Goal: Transaction & Acquisition: Book appointment/travel/reservation

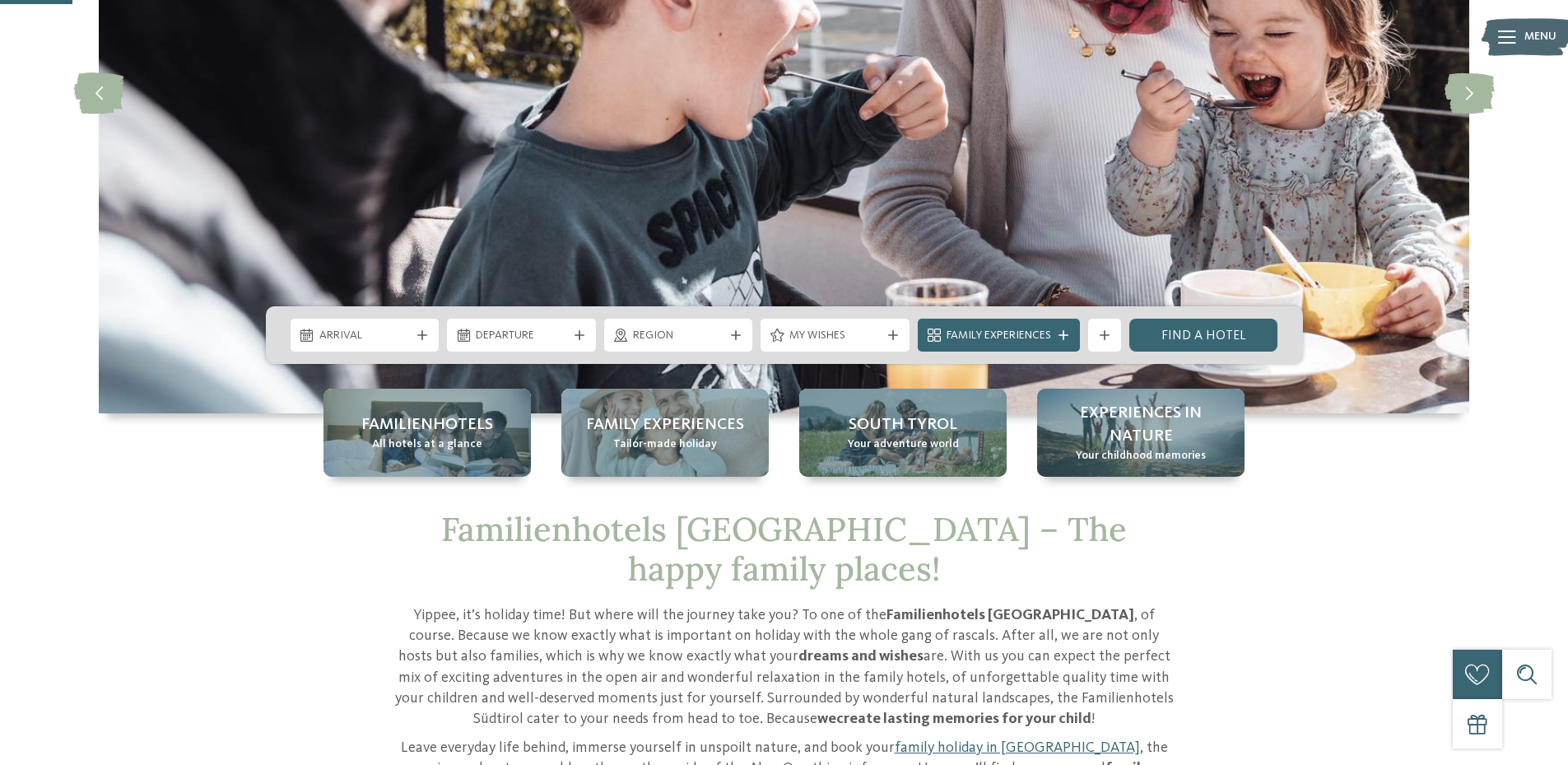
scroll to position [329, 0]
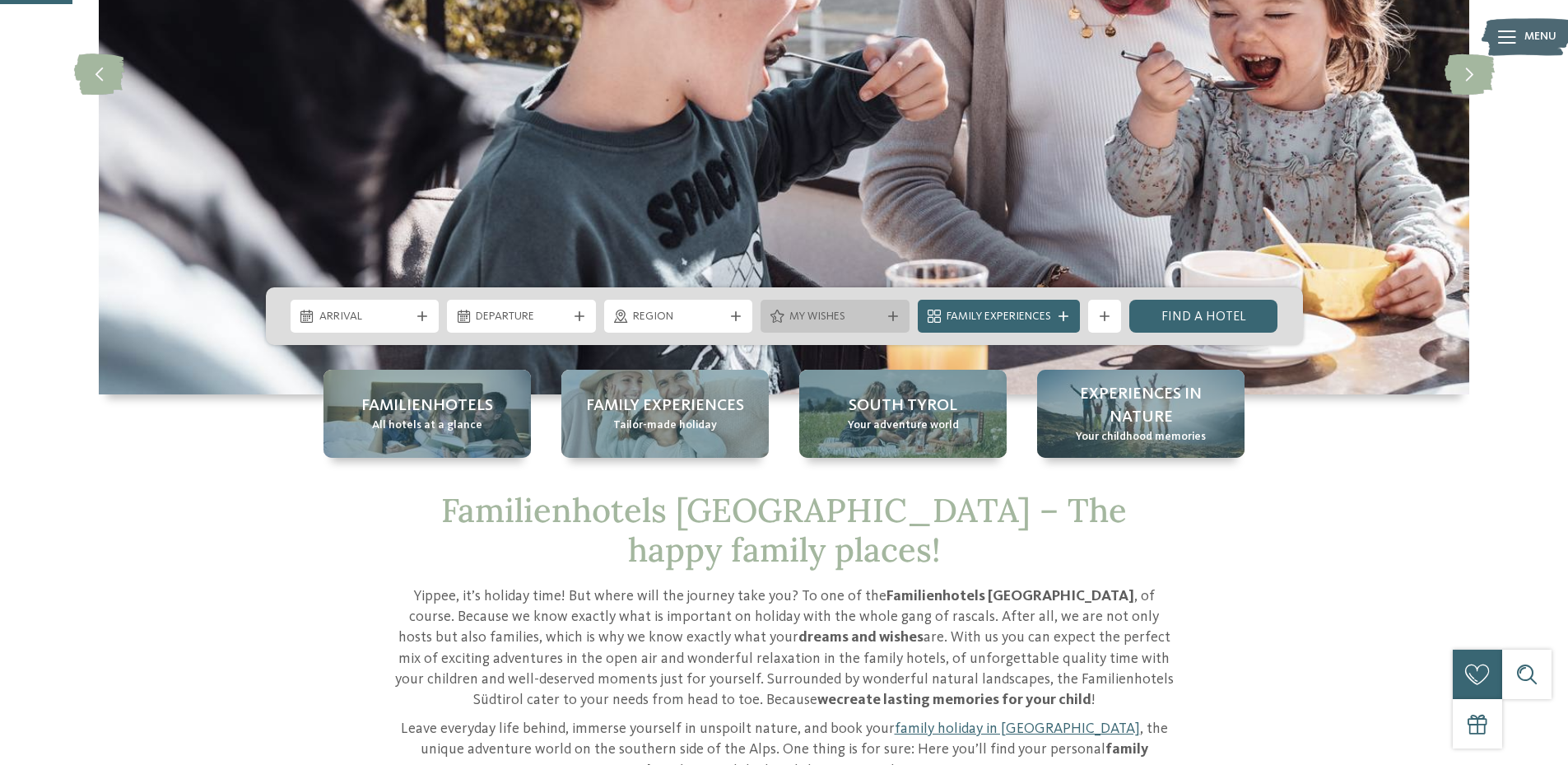
click at [837, 308] on div "My wishes" at bounding box center [835, 316] width 99 height 18
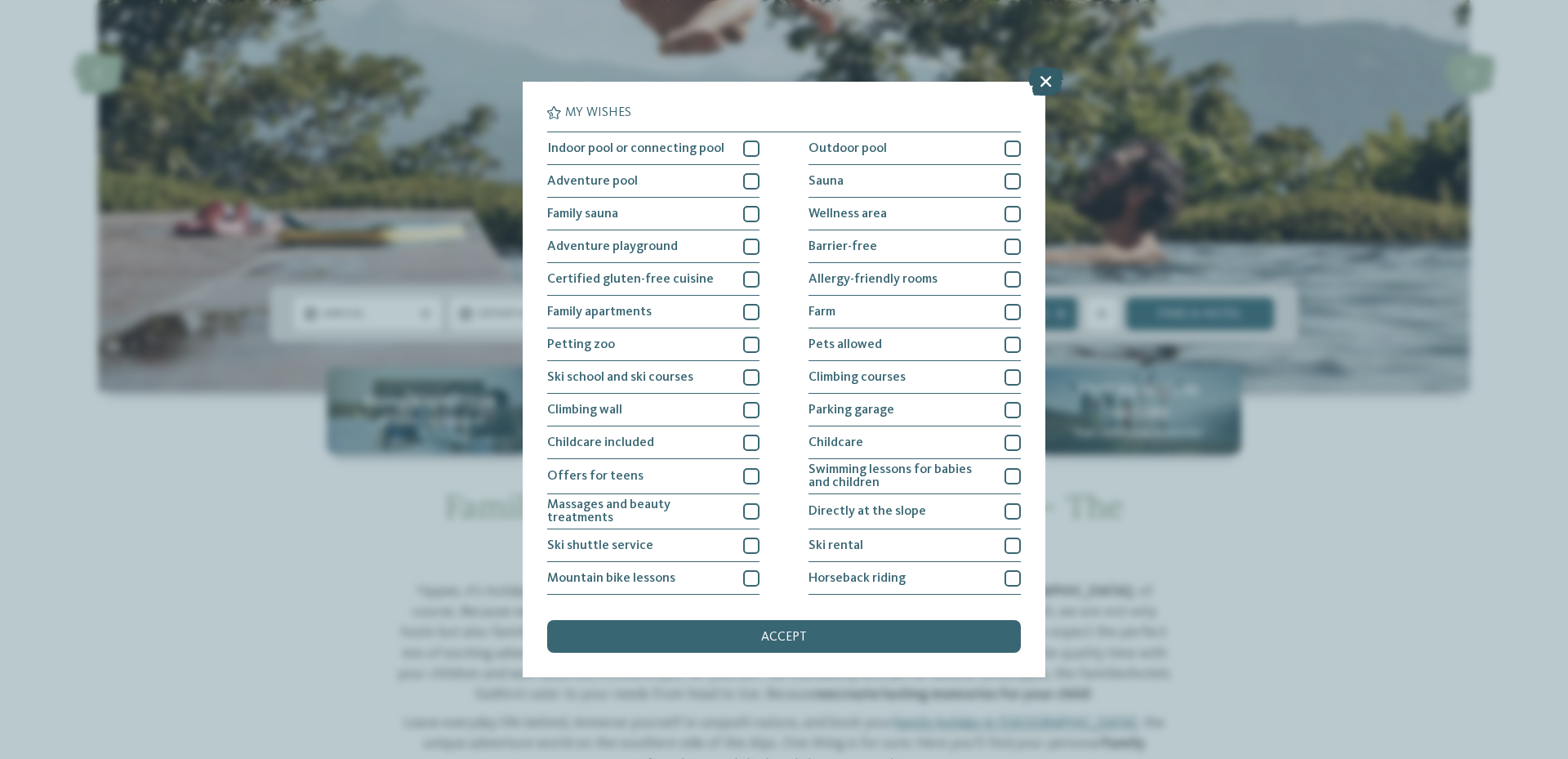
click at [1038, 82] on icon at bounding box center [1045, 82] width 35 height 28
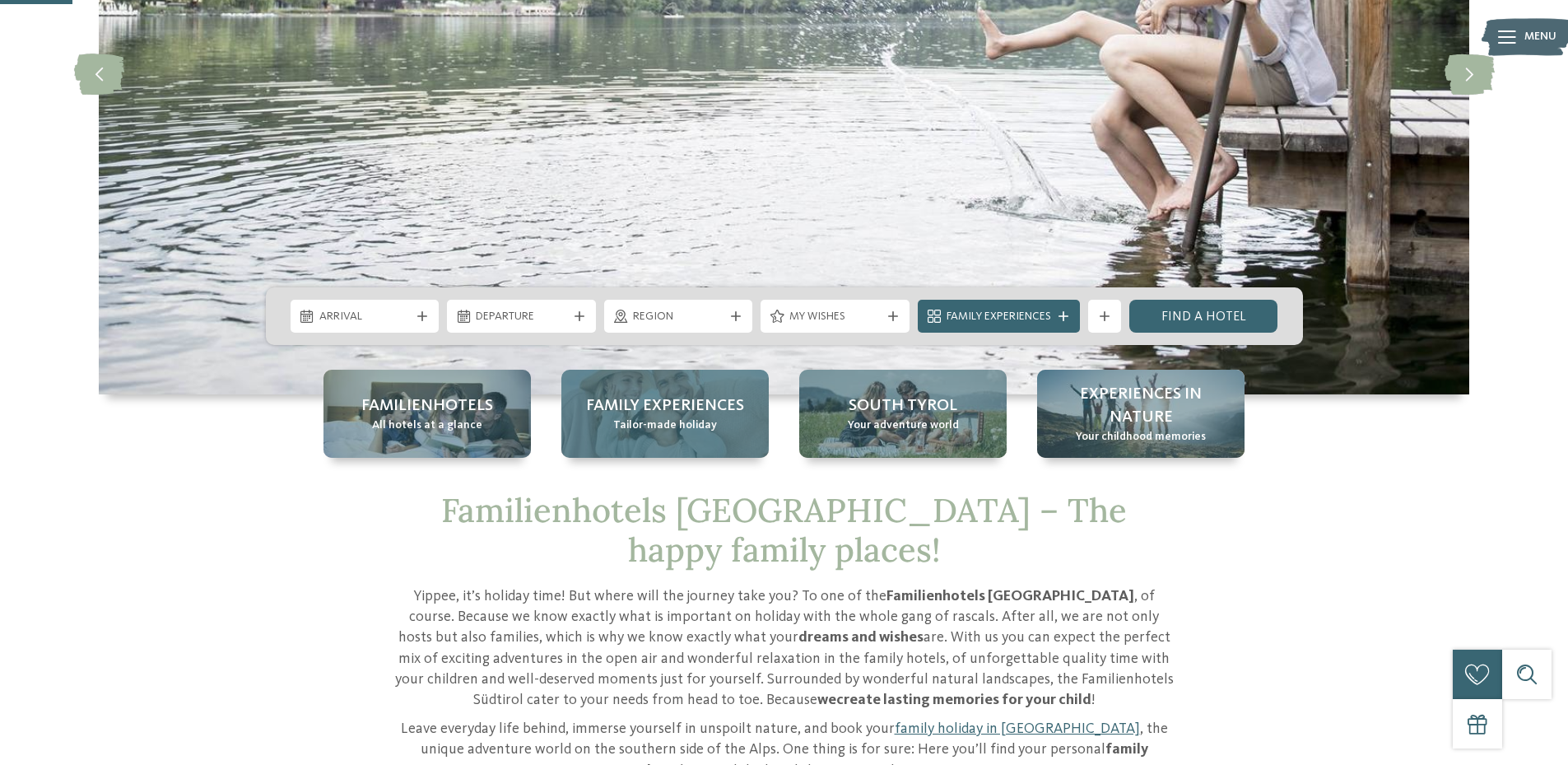
click at [700, 429] on span "Tailor-made holiday" at bounding box center [664, 426] width 103 height 16
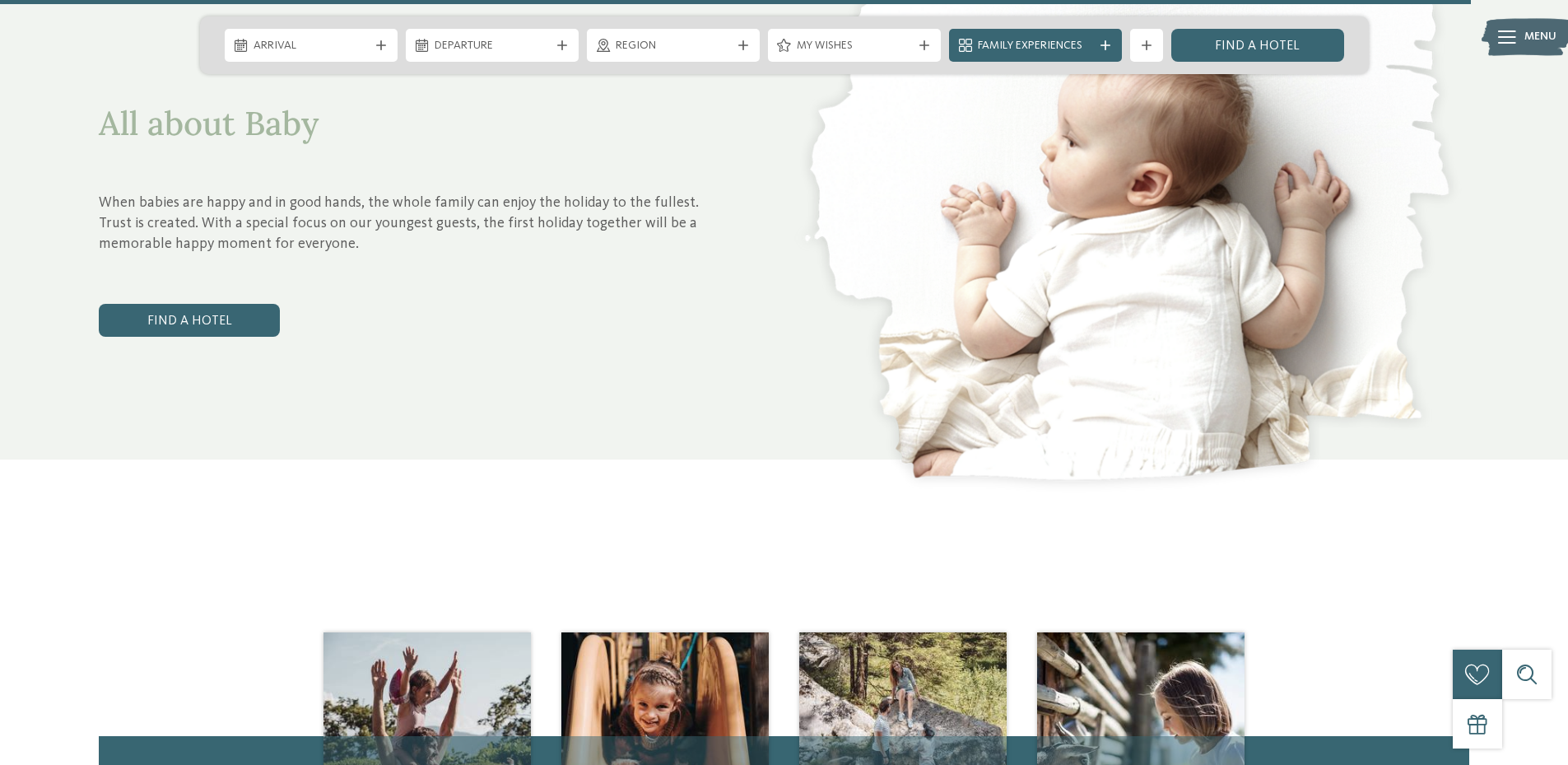
scroll to position [7328, 0]
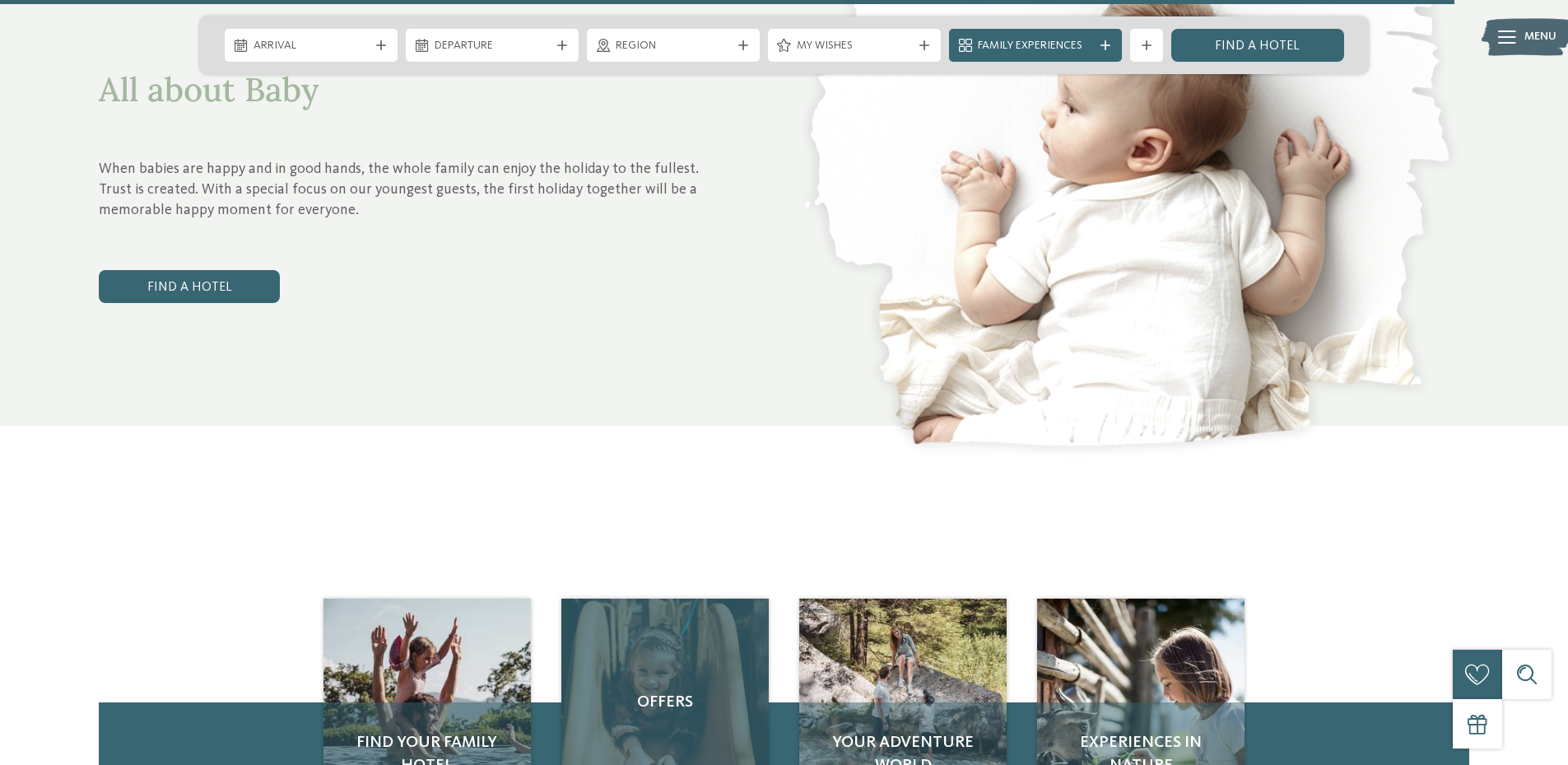
click at [641, 636] on div "Offers" at bounding box center [664, 702] width 207 height 208
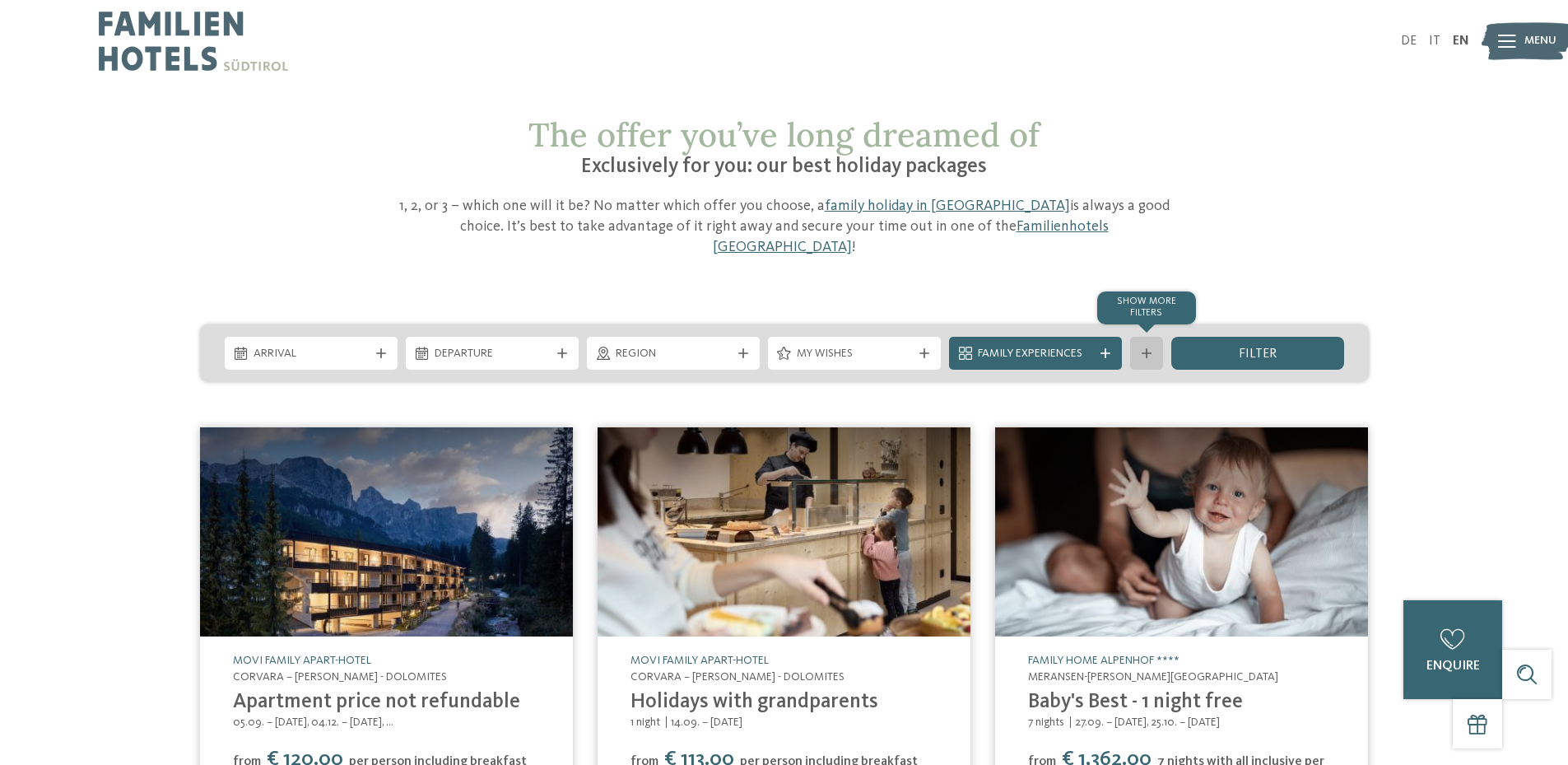
click at [1155, 337] on div "Show more filters" at bounding box center [1146, 353] width 33 height 33
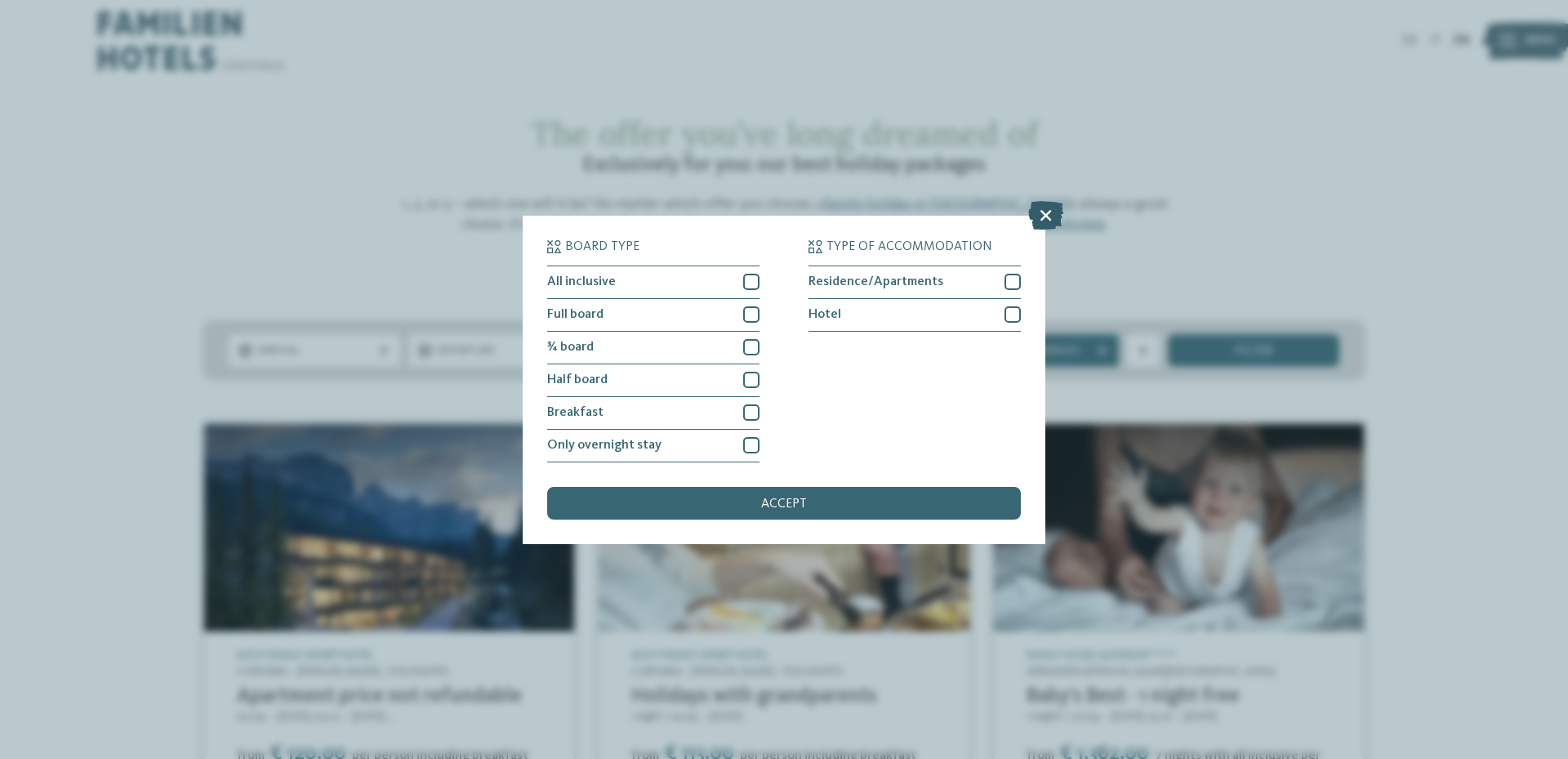
click at [1042, 213] on icon at bounding box center [1045, 214] width 35 height 28
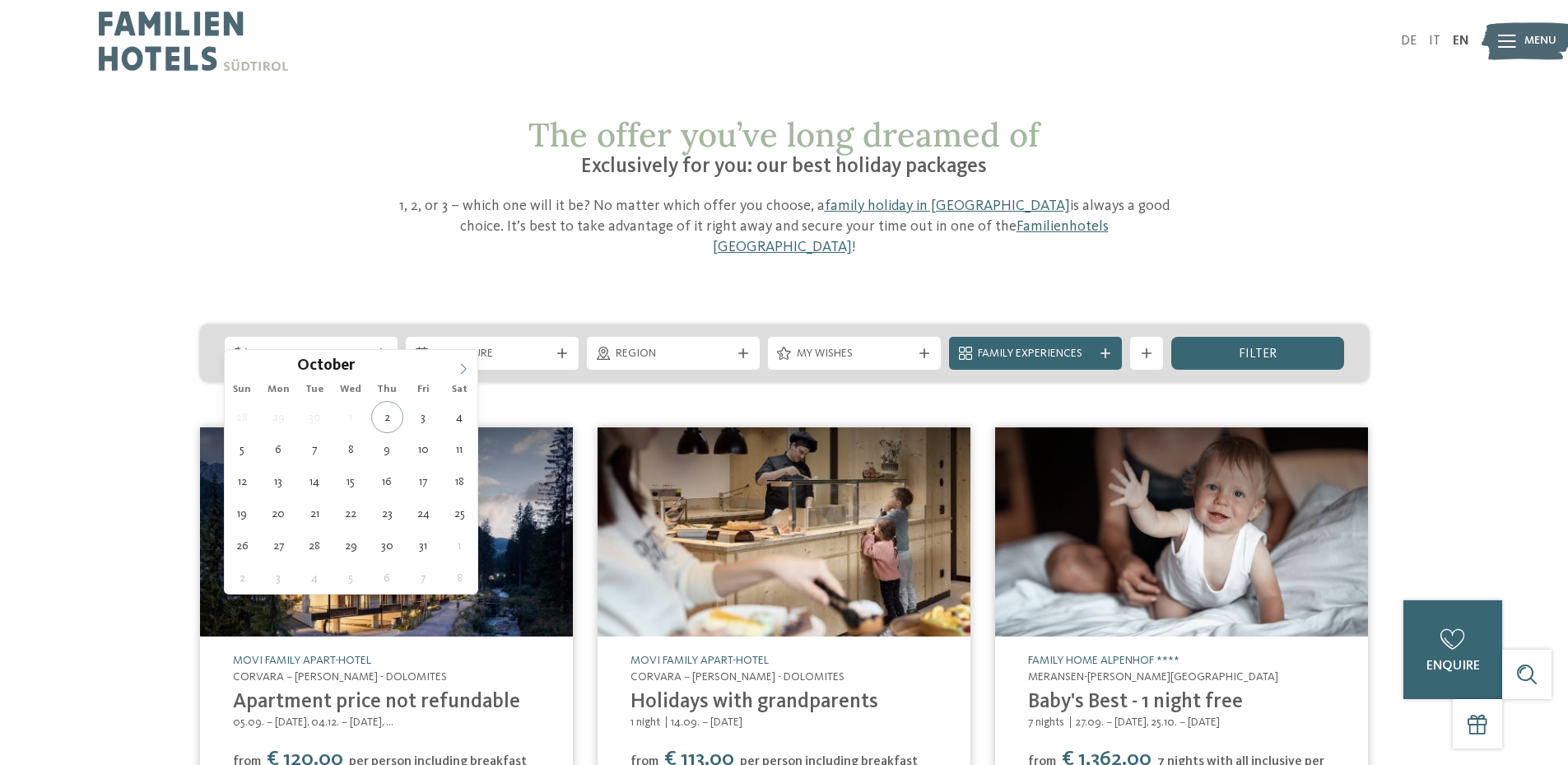
click at [461, 368] on icon at bounding box center [464, 369] width 11 height 11
type input "****"
click at [461, 368] on icon at bounding box center [464, 369] width 11 height 11
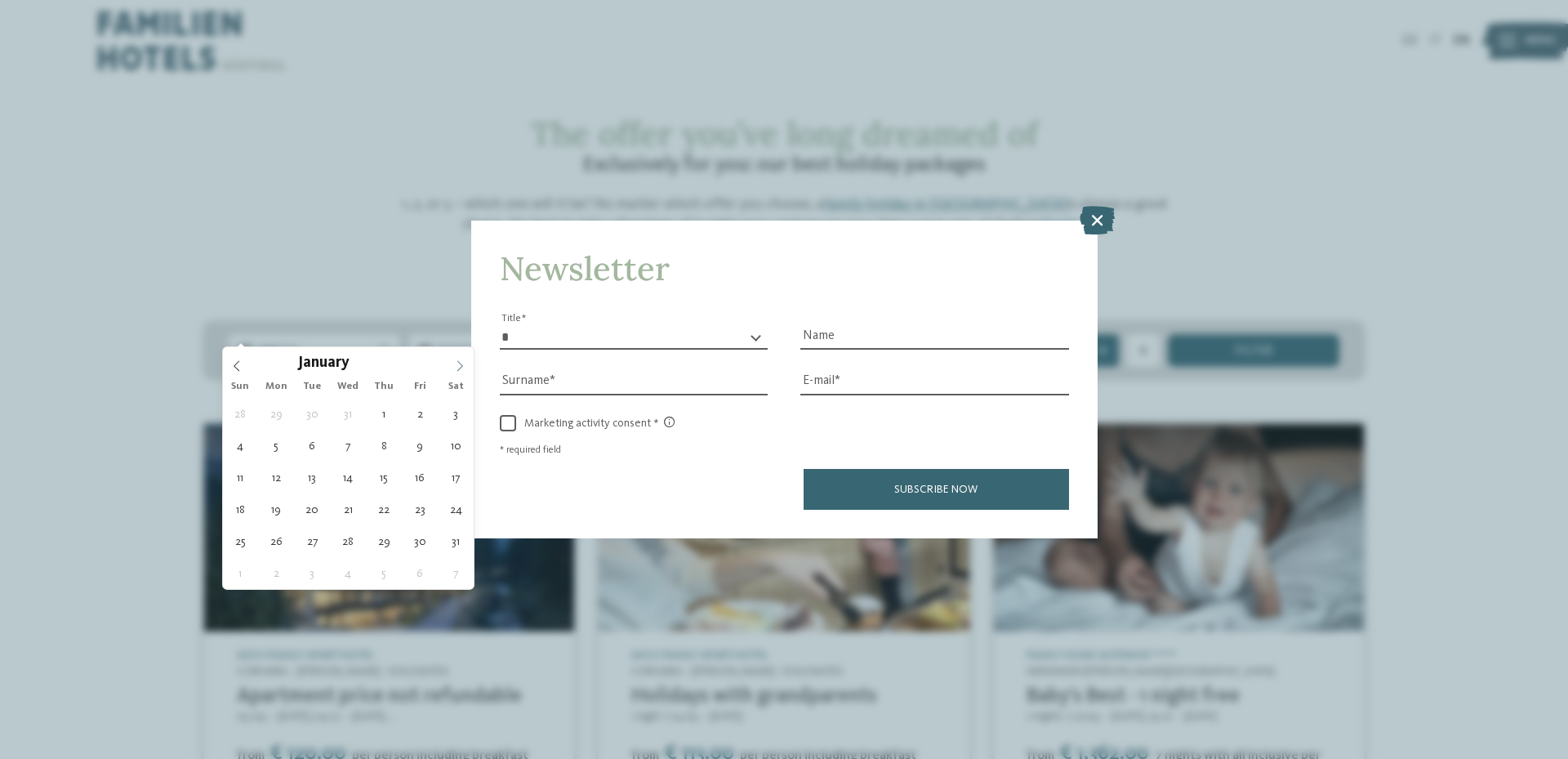
click at [457, 365] on icon at bounding box center [460, 366] width 11 height 11
click at [1093, 220] on icon at bounding box center [1097, 220] width 35 height 28
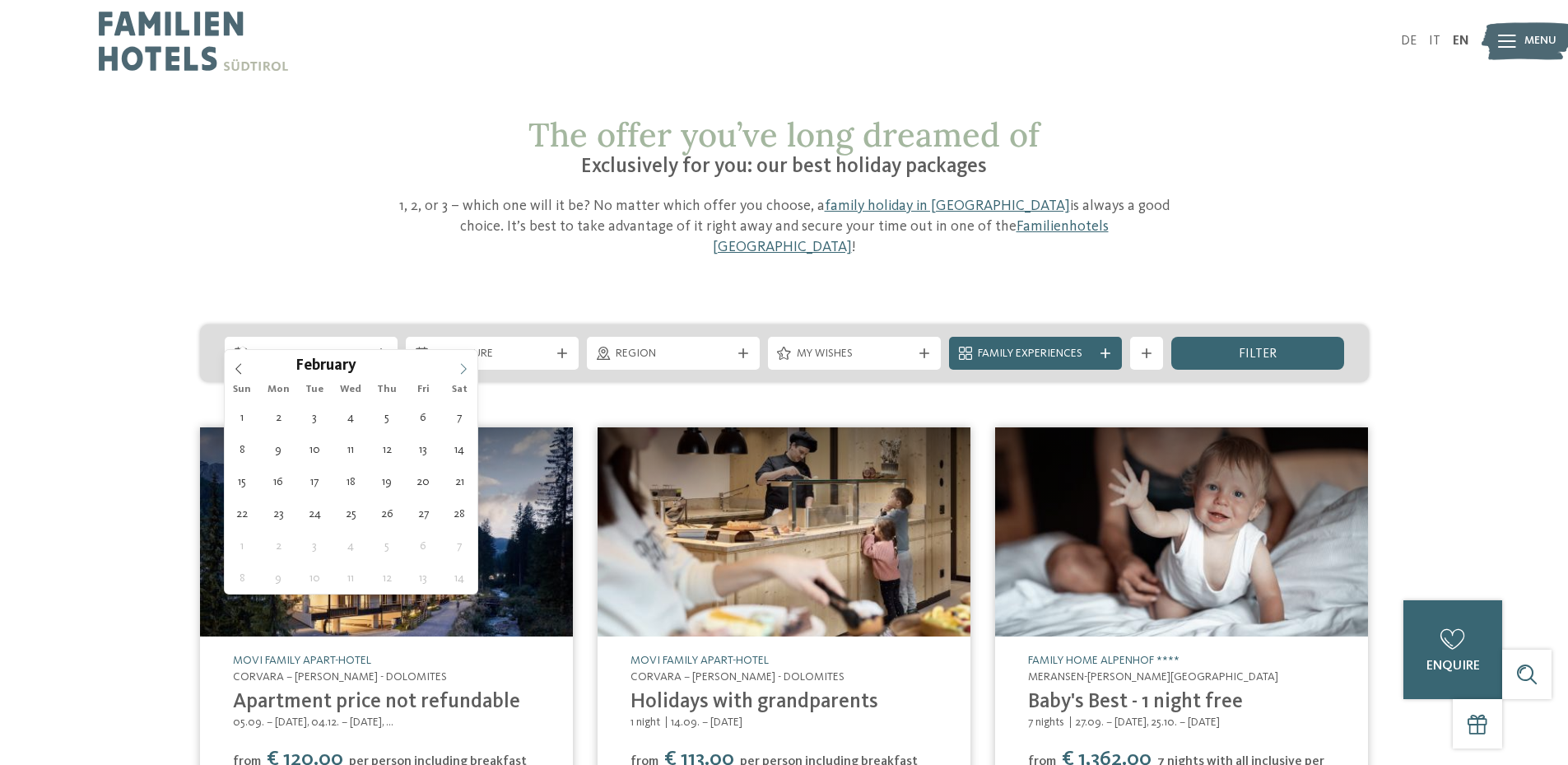
click at [455, 372] on span at bounding box center [463, 363] width 28 height 28
type div "15.04.2026"
type input "****"
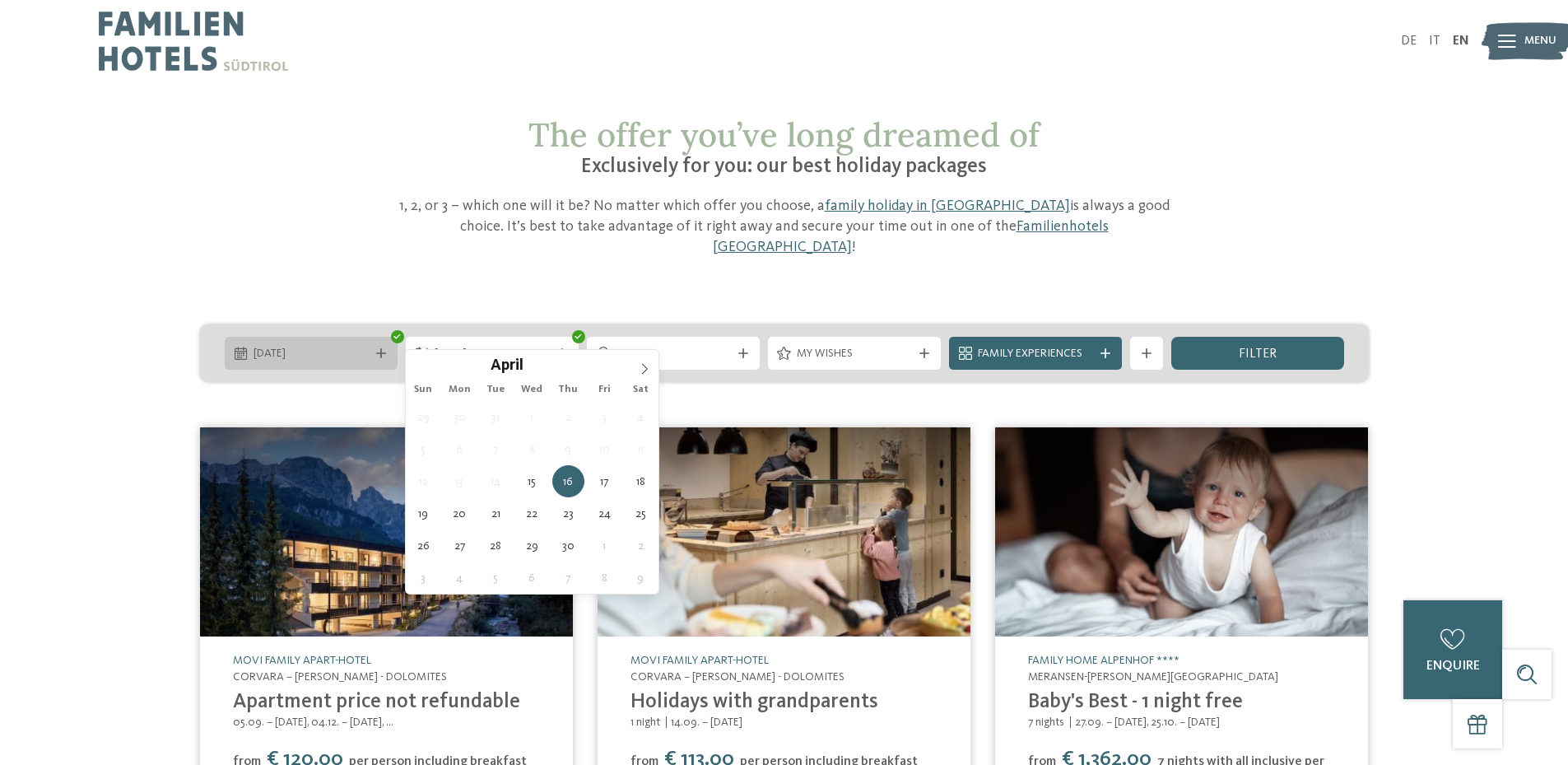
click at [346, 344] on div "15.04.2026" at bounding box center [311, 353] width 123 height 18
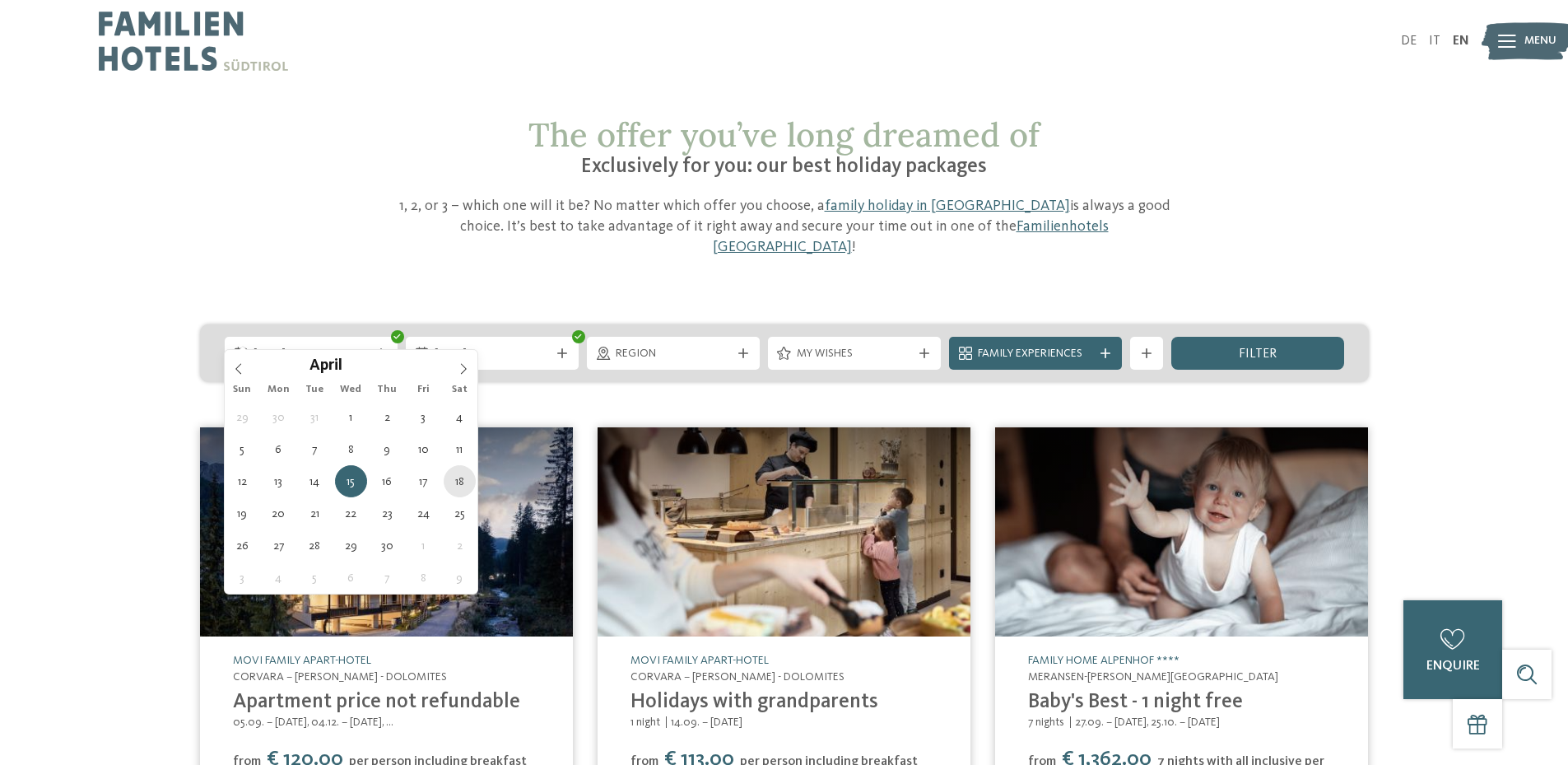
type div "18.04.2026"
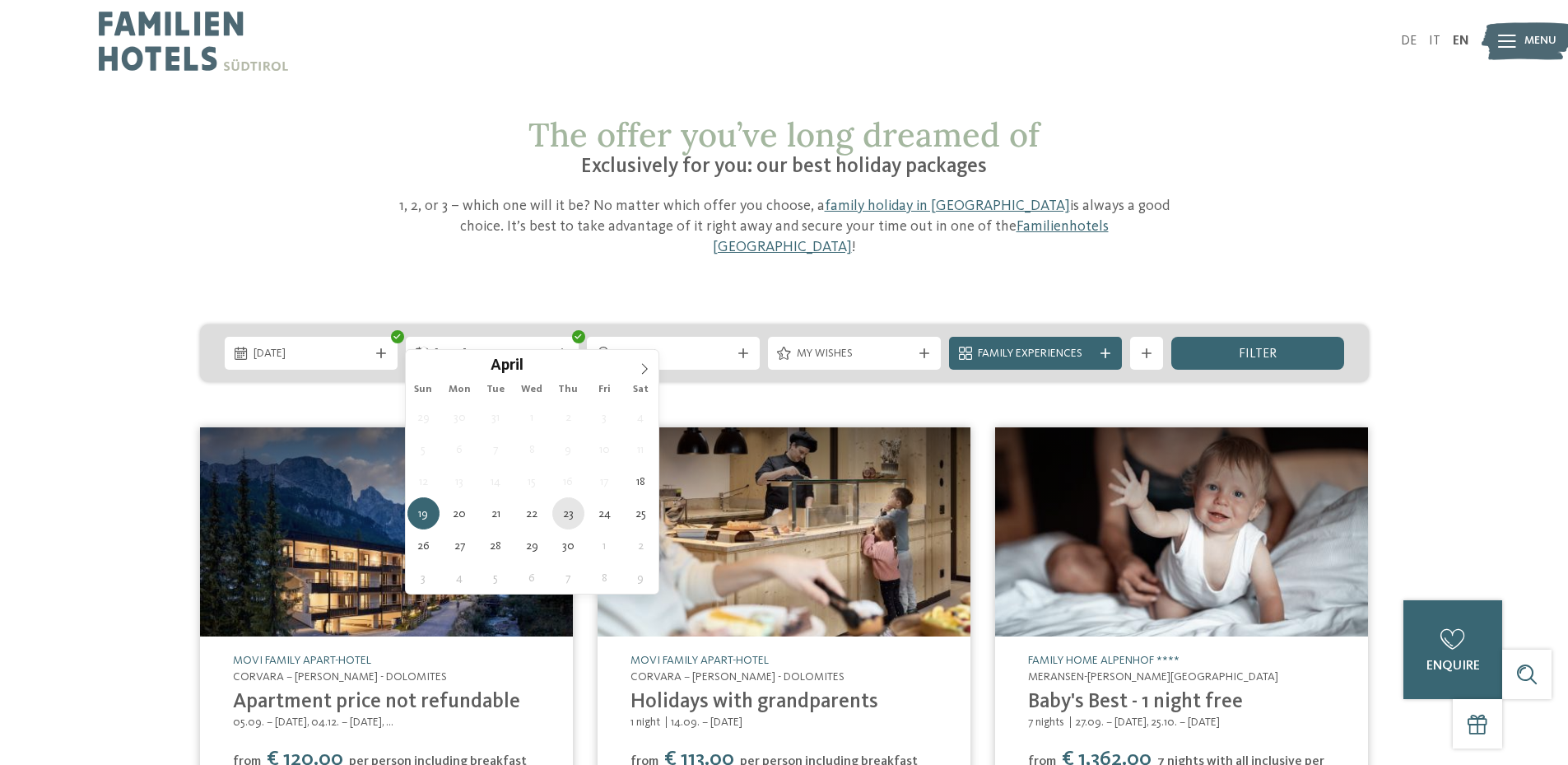
type div "23.04.2026"
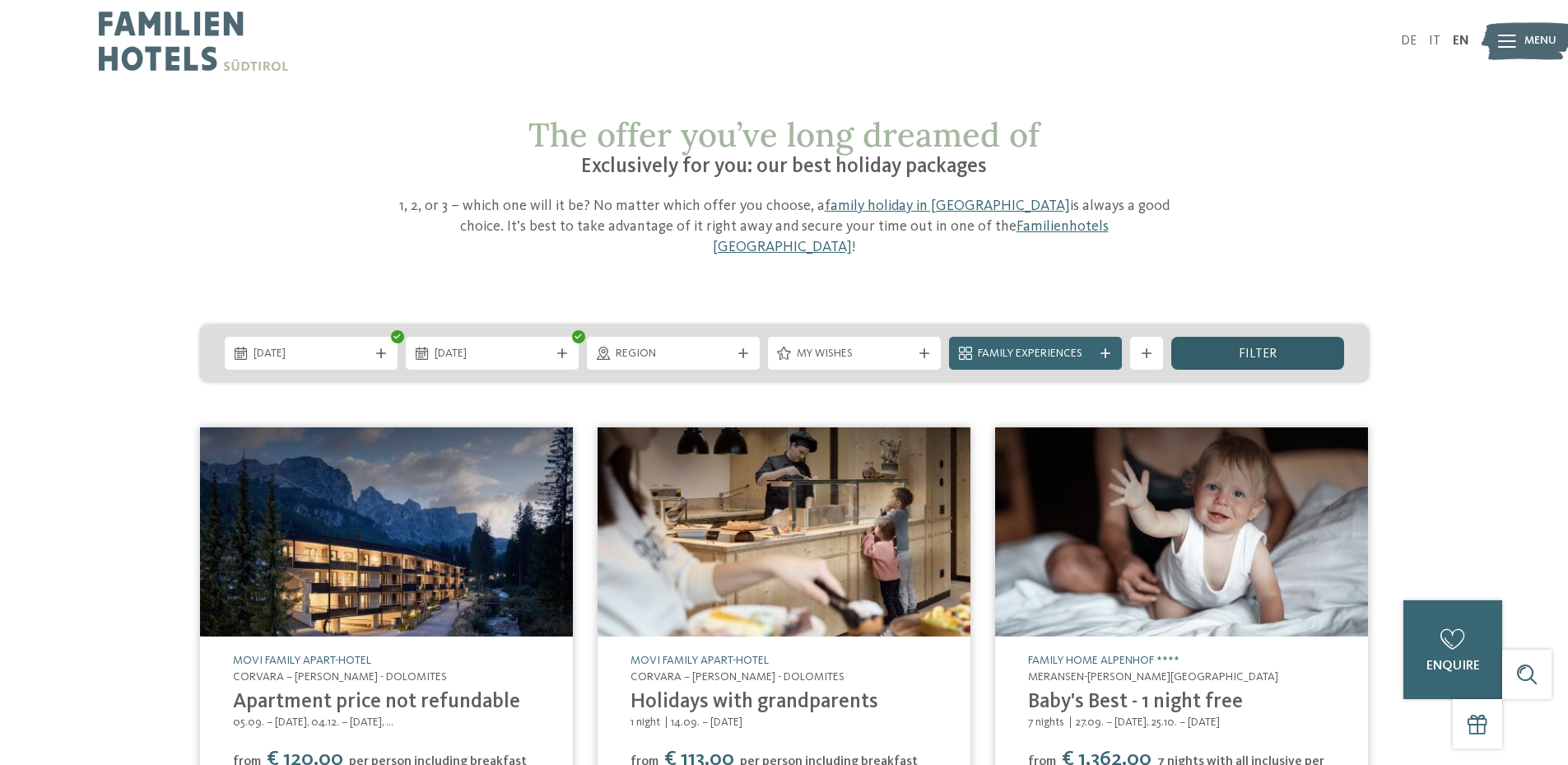
click at [1254, 347] on span "filter" at bounding box center [1258, 354] width 38 height 13
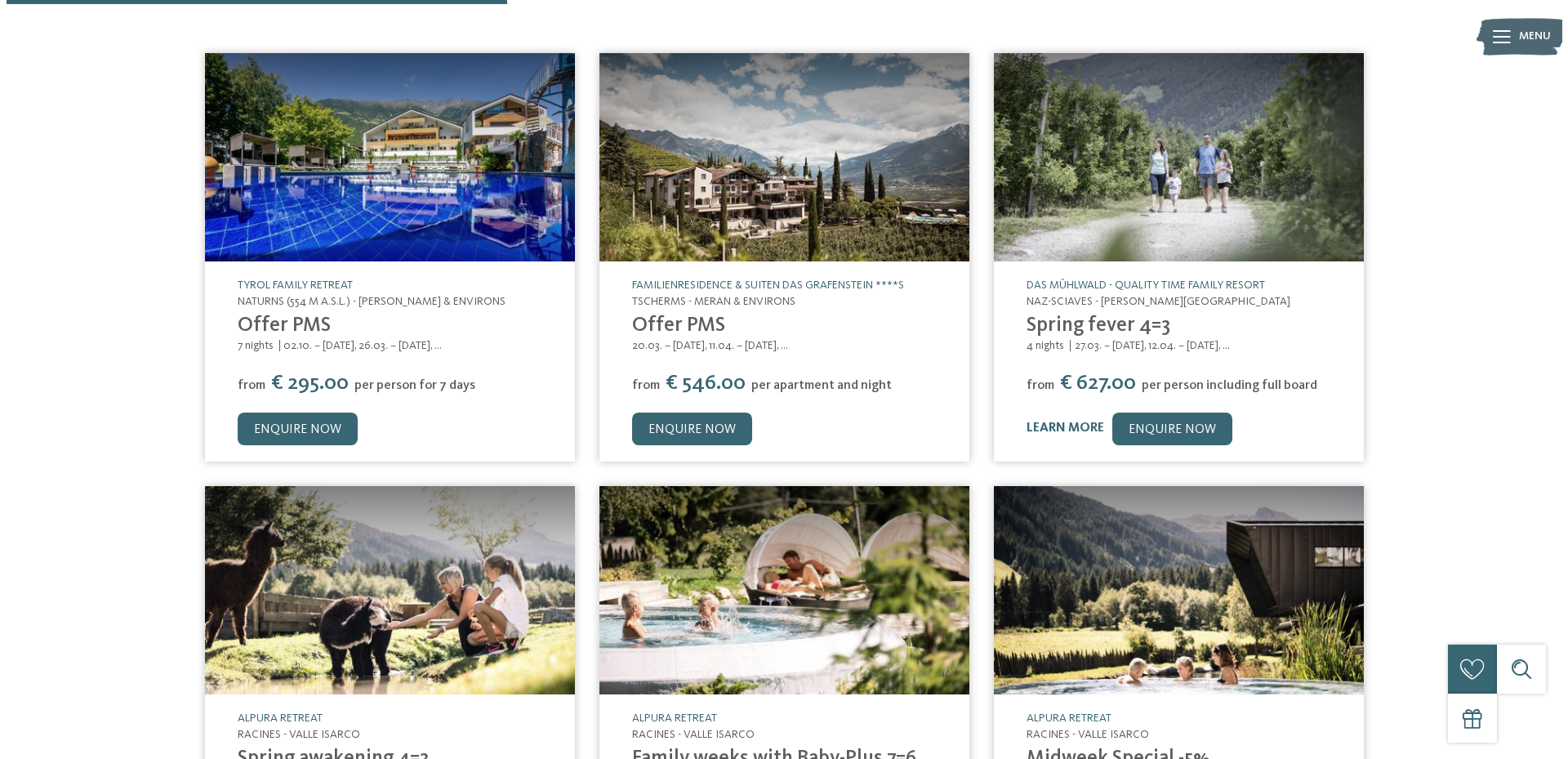
scroll to position [482, 0]
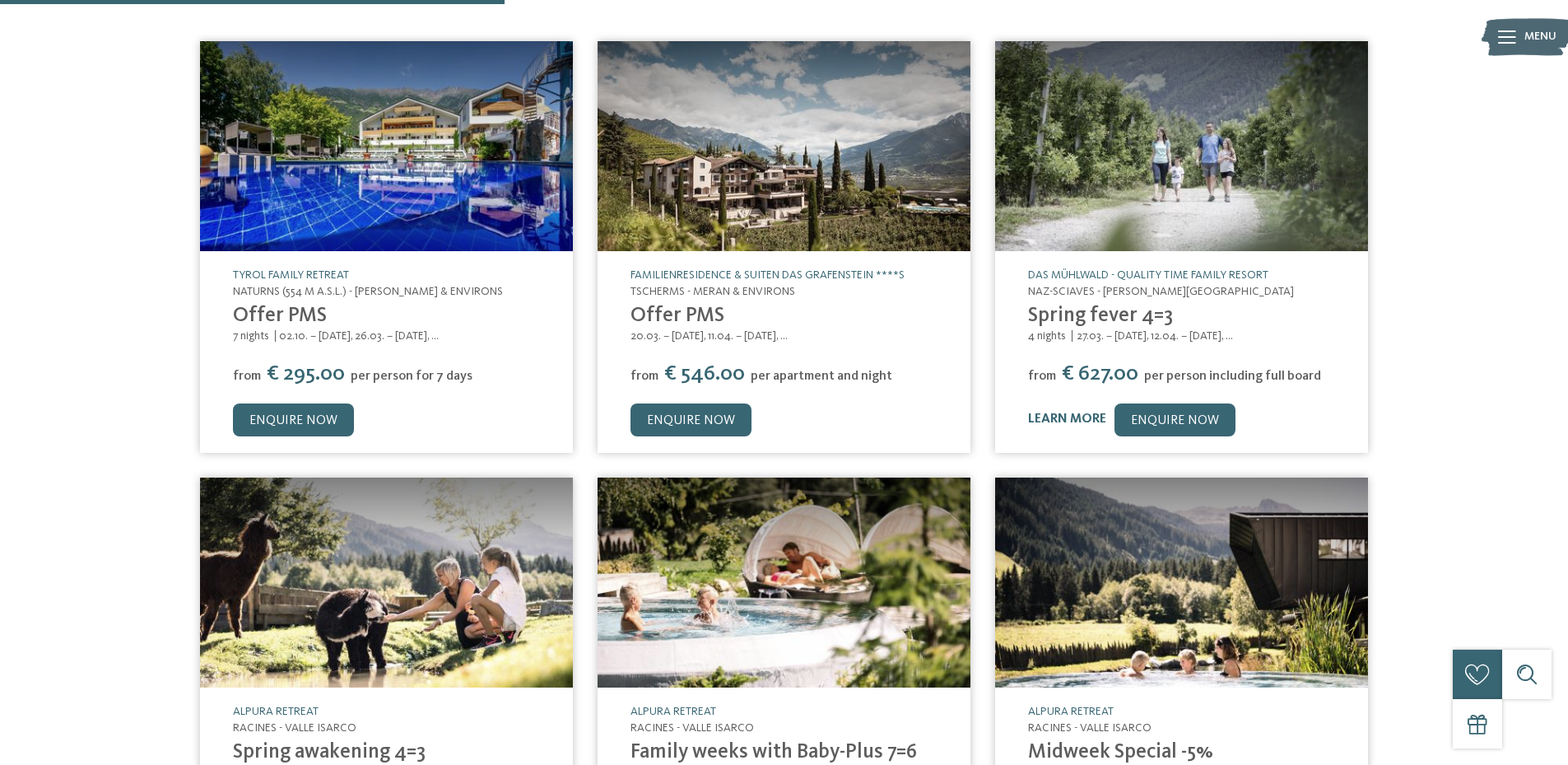
drag, startPoint x: 289, startPoint y: 293, endPoint x: 589, endPoint y: 323, distance: 301.5
click at [289, 305] on link "Offer PMS" at bounding box center [280, 316] width 94 height 21
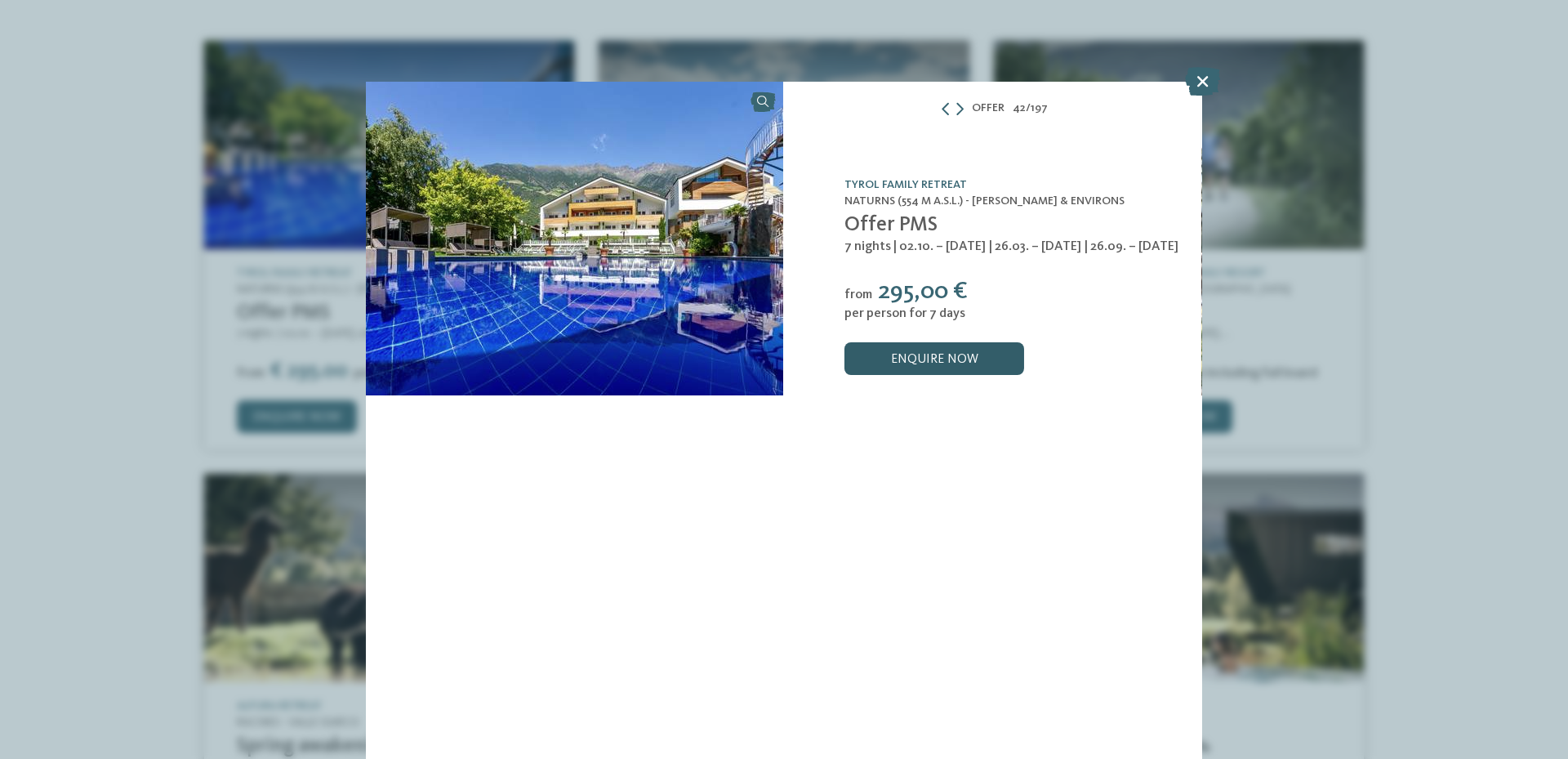
click at [886, 365] on link "enquire now" at bounding box center [933, 359] width 179 height 32
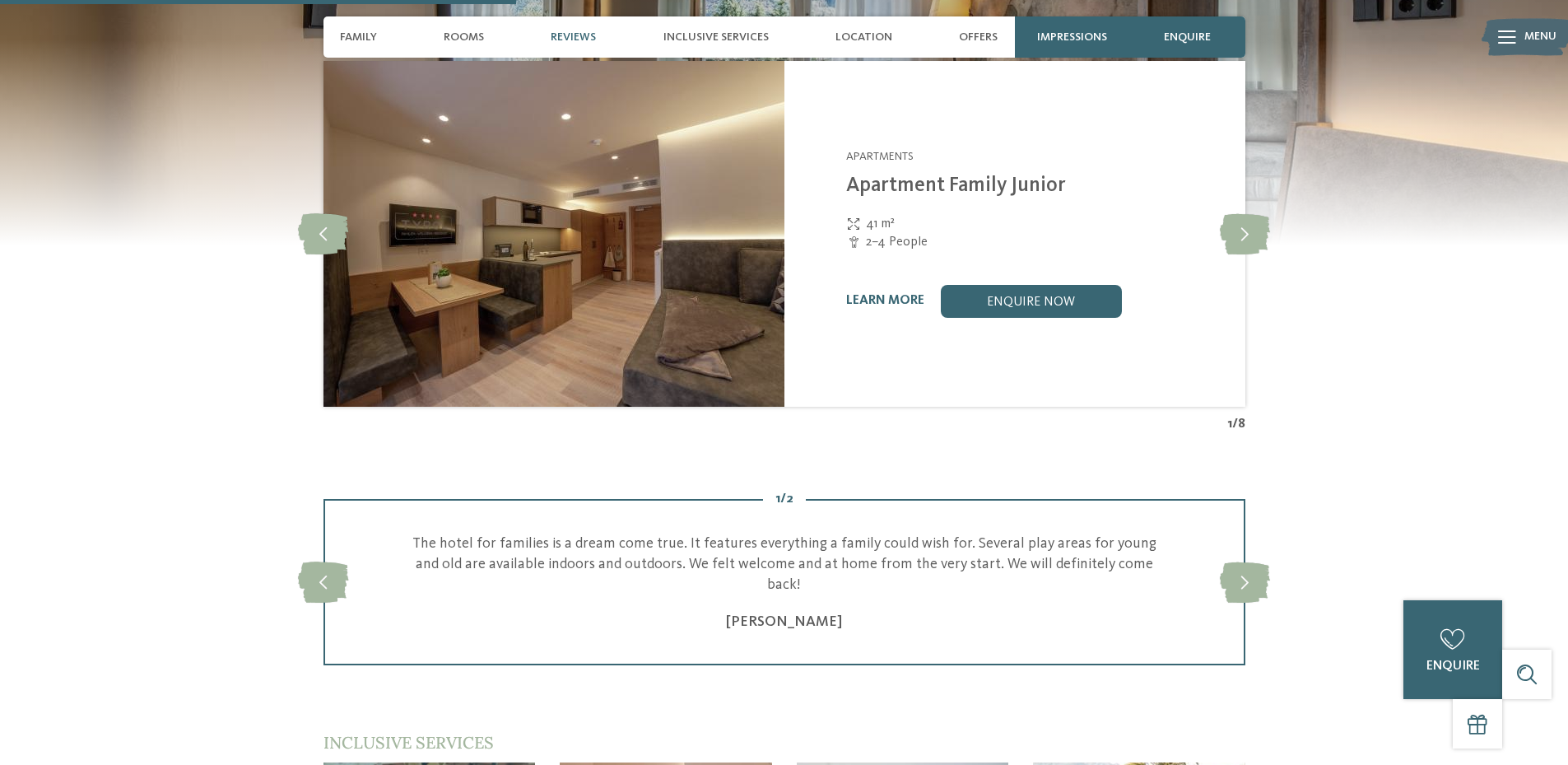
scroll to position [1647, 0]
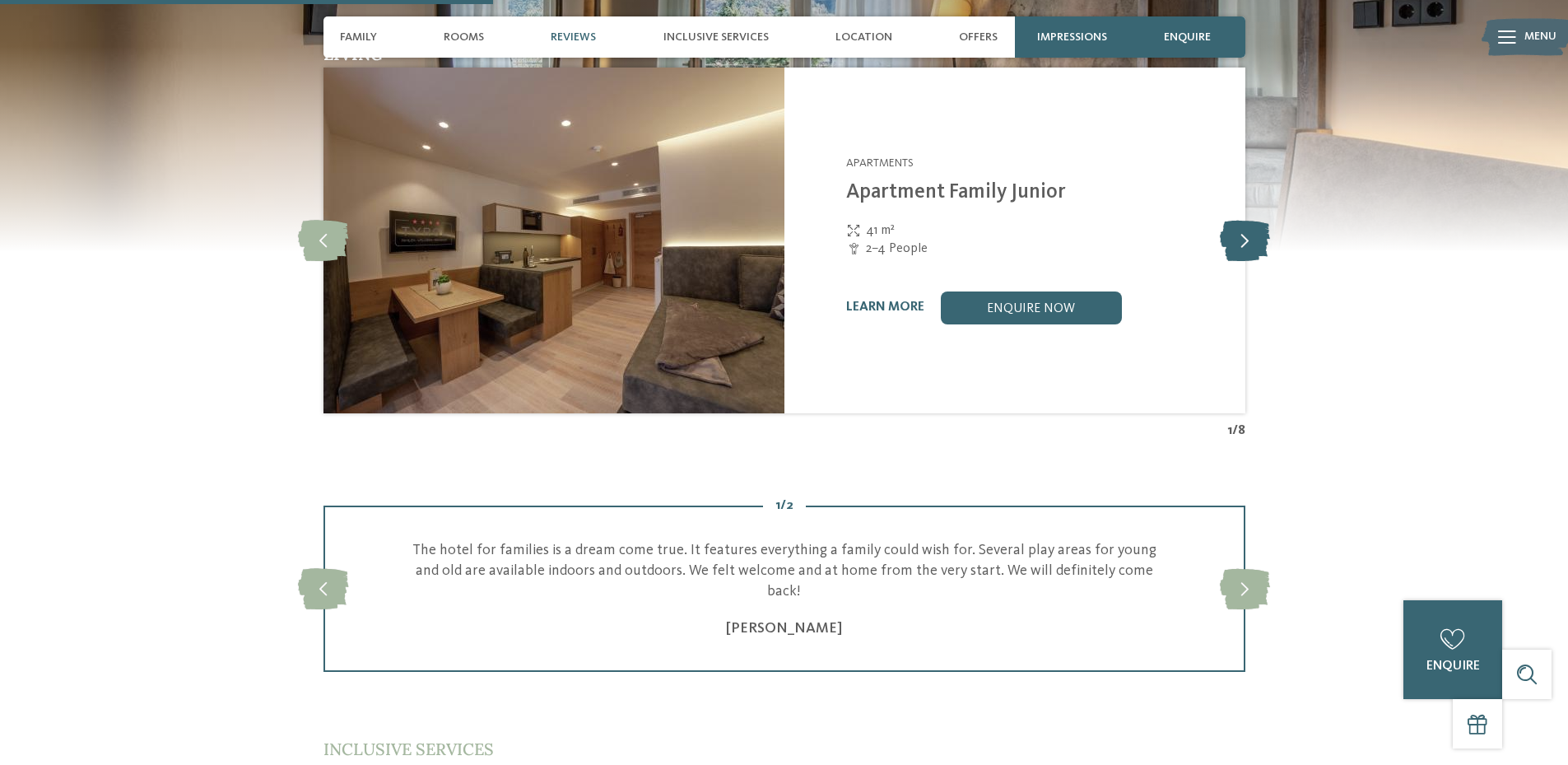
click at [1234, 233] on icon at bounding box center [1245, 240] width 51 height 41
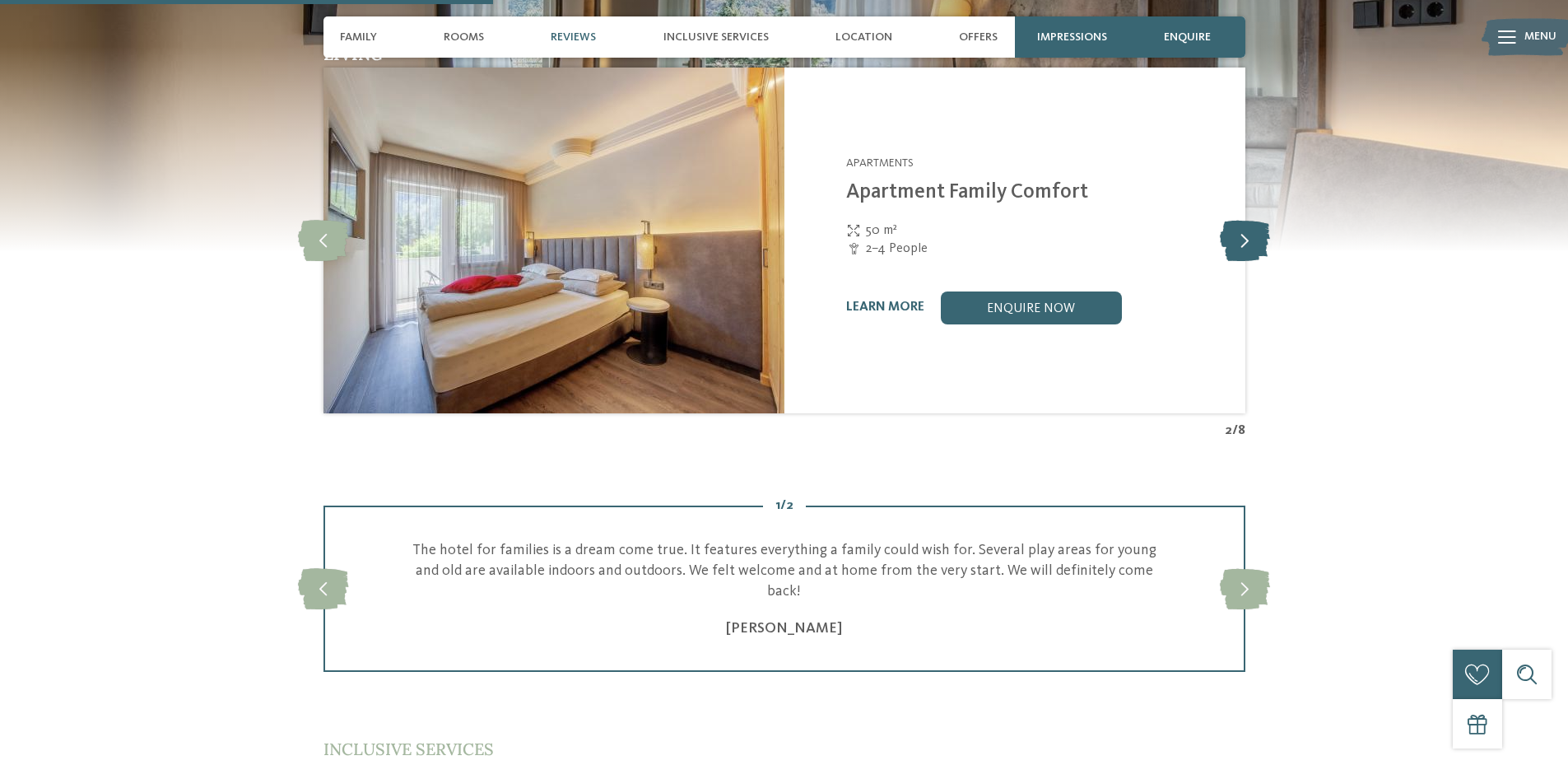
click at [1234, 233] on icon at bounding box center [1245, 240] width 51 height 41
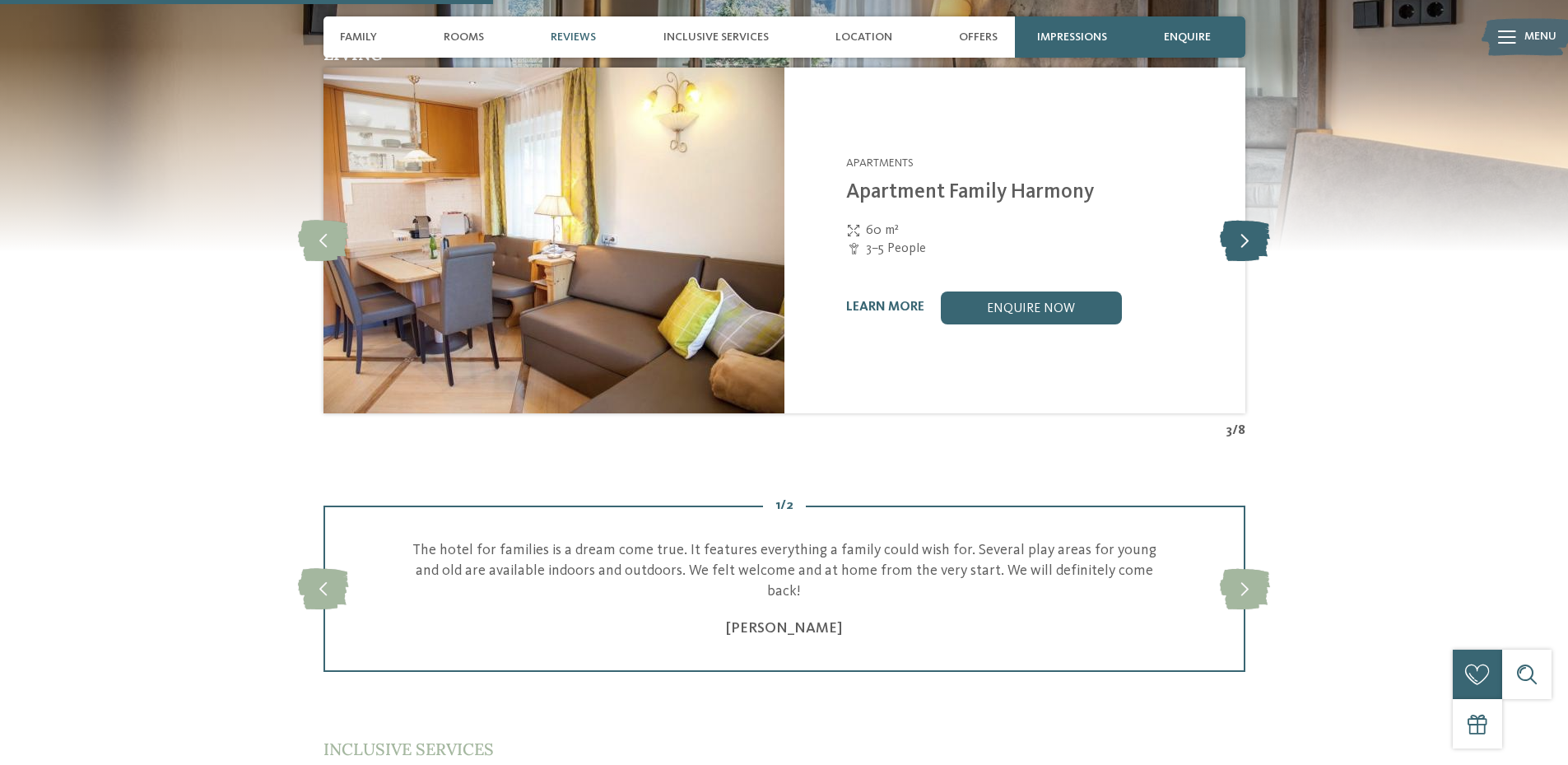
click at [1234, 233] on icon at bounding box center [1245, 240] width 51 height 41
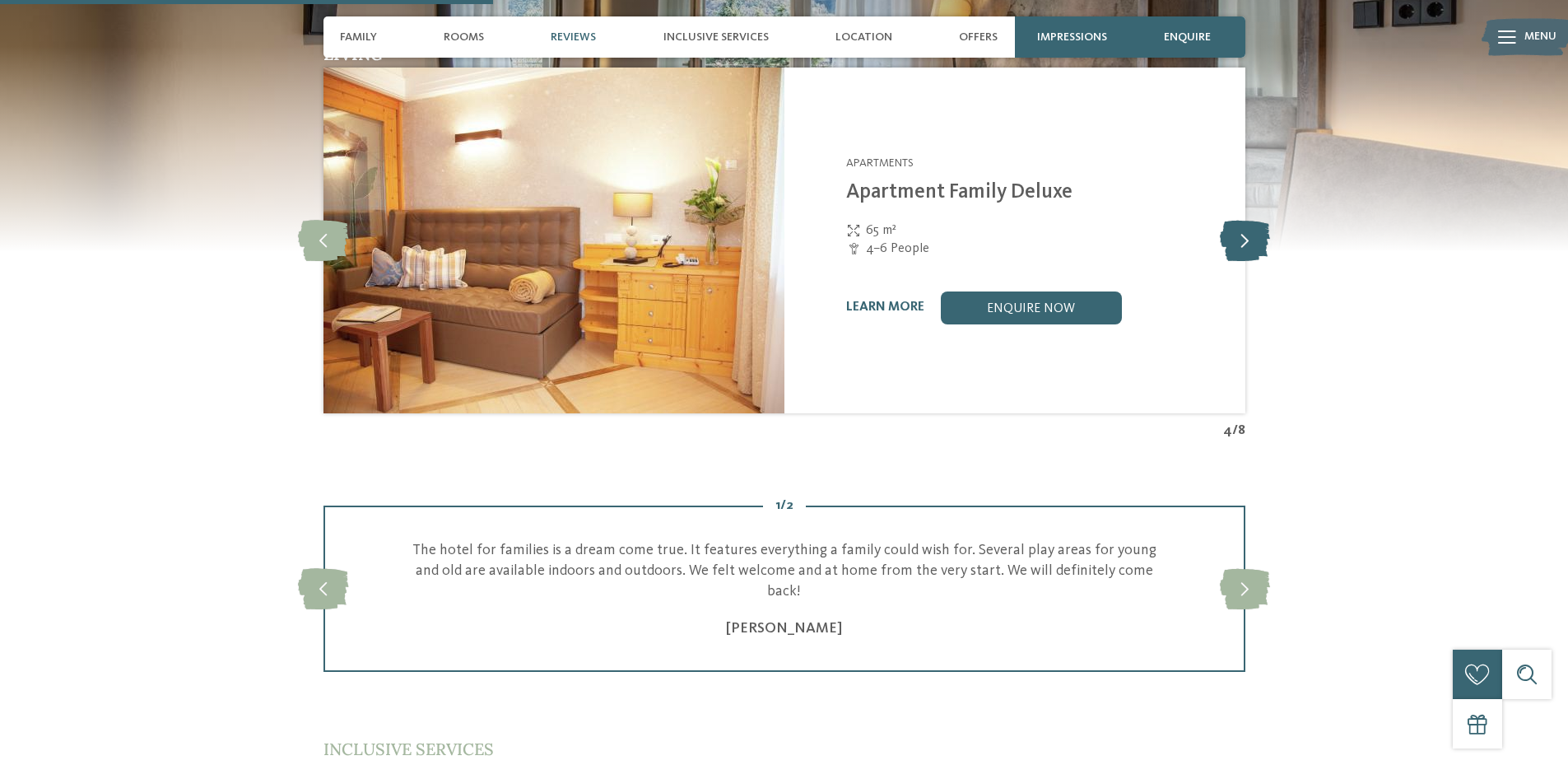
click at [1234, 233] on icon at bounding box center [1245, 240] width 51 height 41
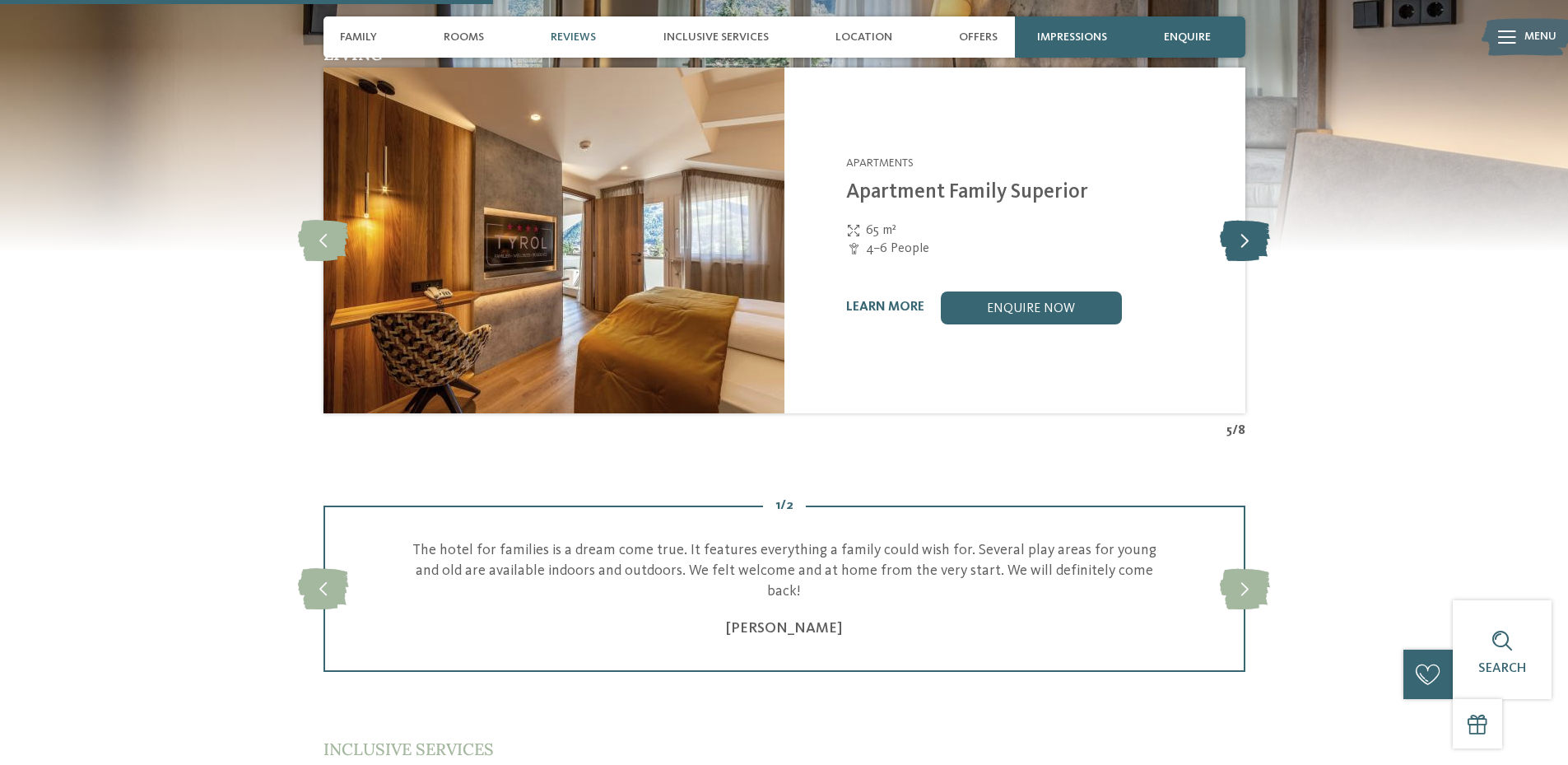
click at [1234, 233] on icon at bounding box center [1245, 240] width 51 height 41
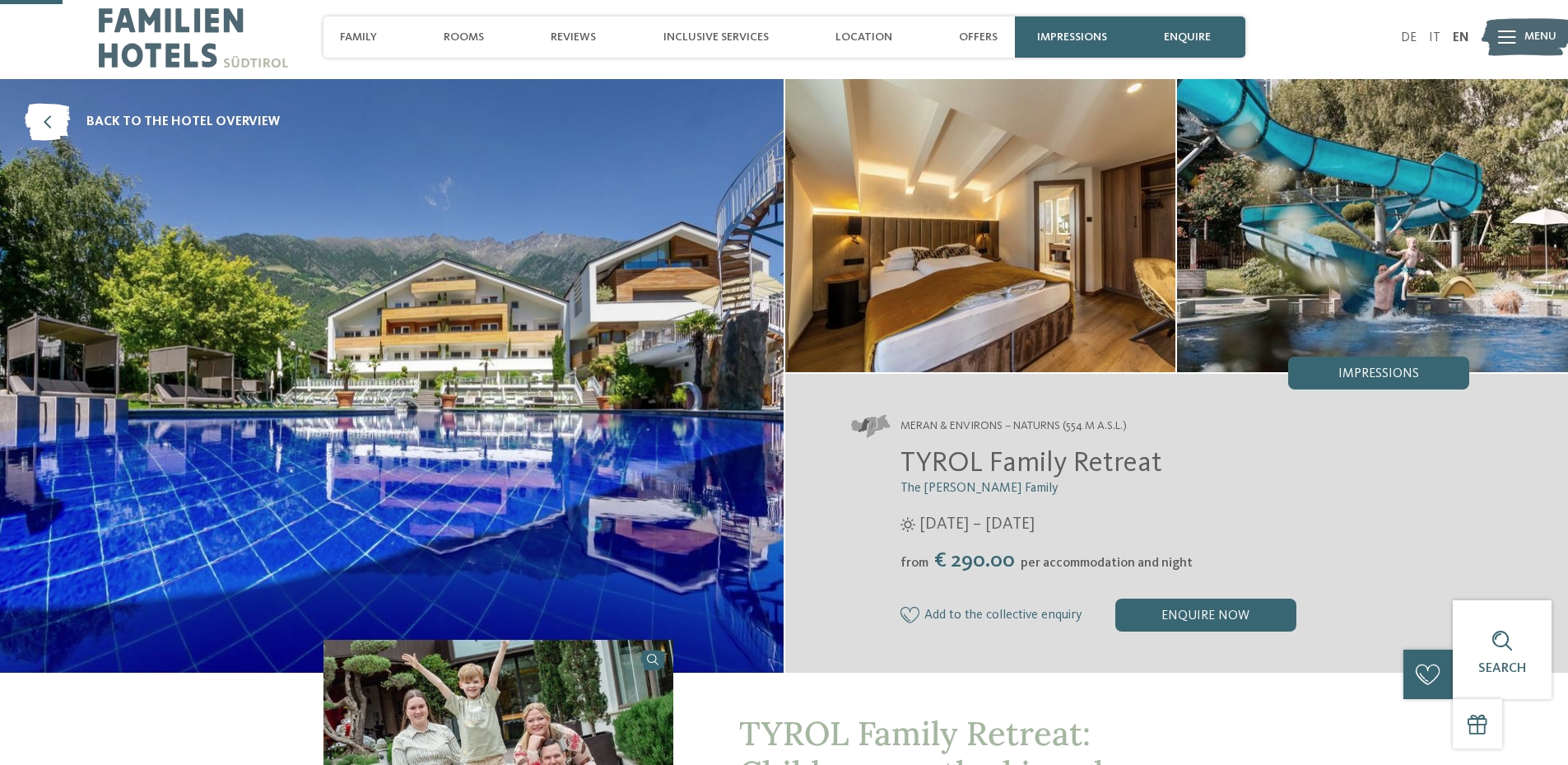
scroll to position [0, 0]
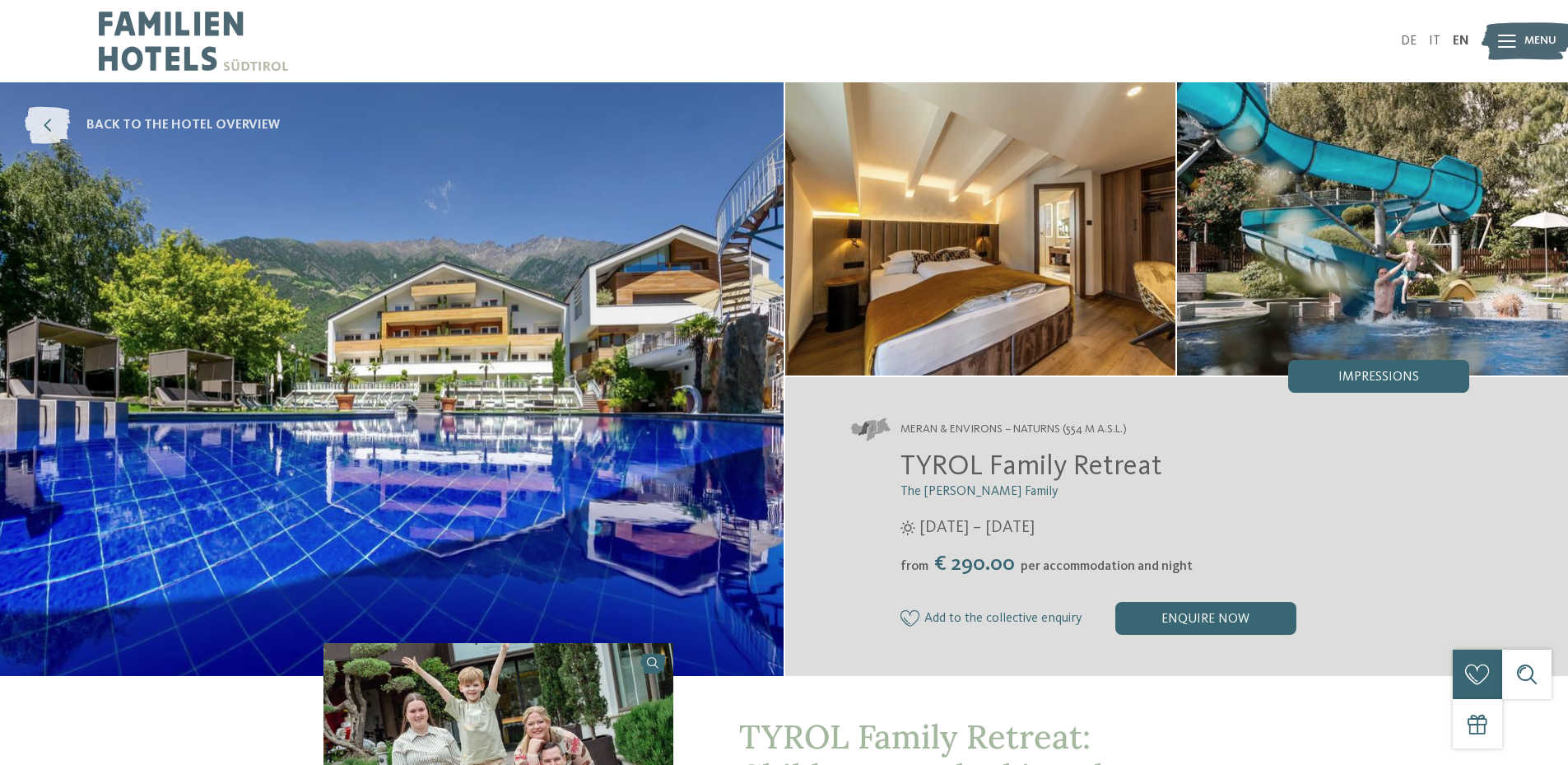
click at [157, 120] on span "back to the hotel overview" at bounding box center [183, 124] width 193 height 18
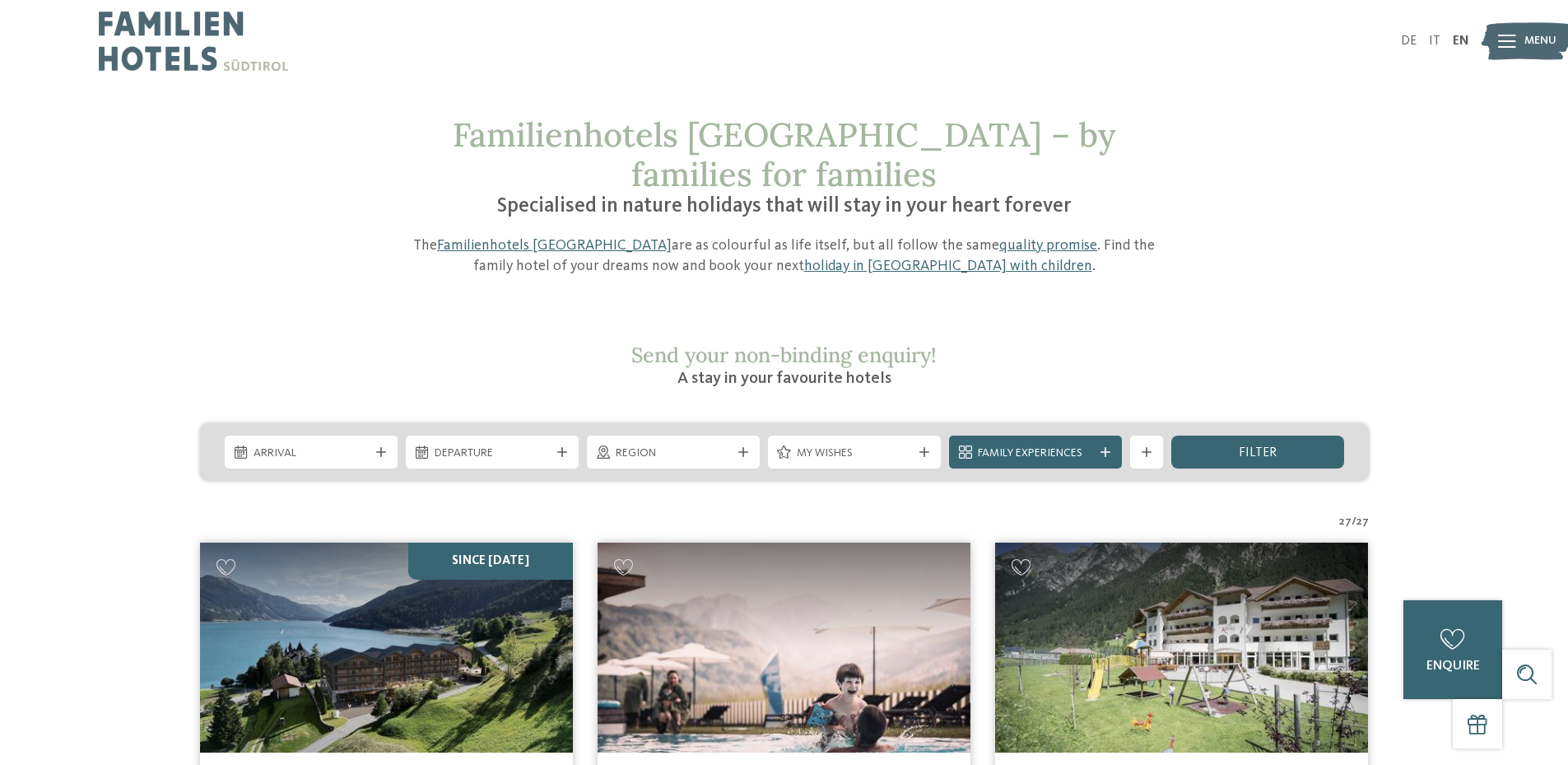
click at [346, 446] on span "Arrival" at bounding box center [311, 453] width 116 height 16
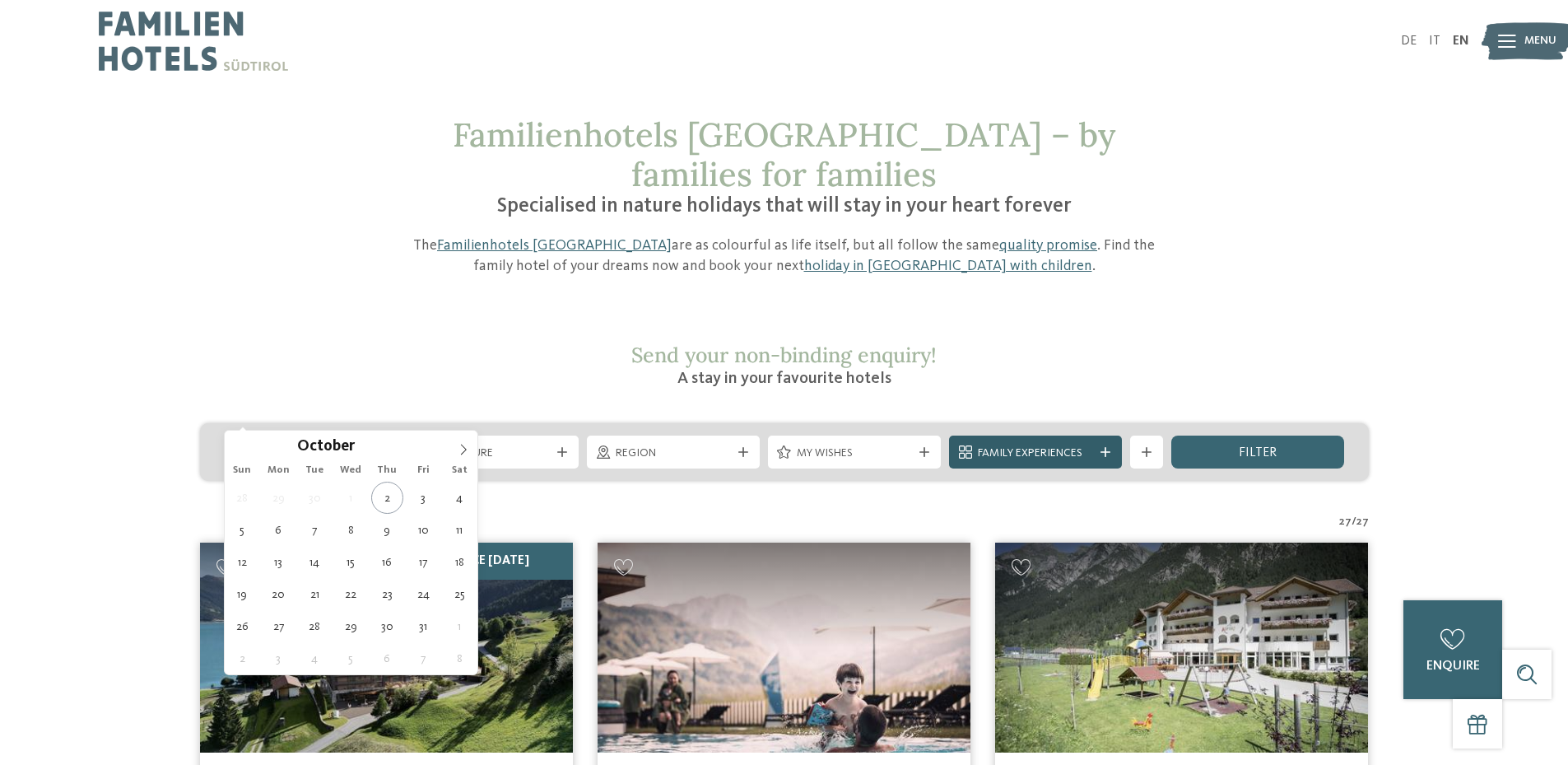
click at [1050, 446] on span "Family Experiences" at bounding box center [1035, 453] width 116 height 16
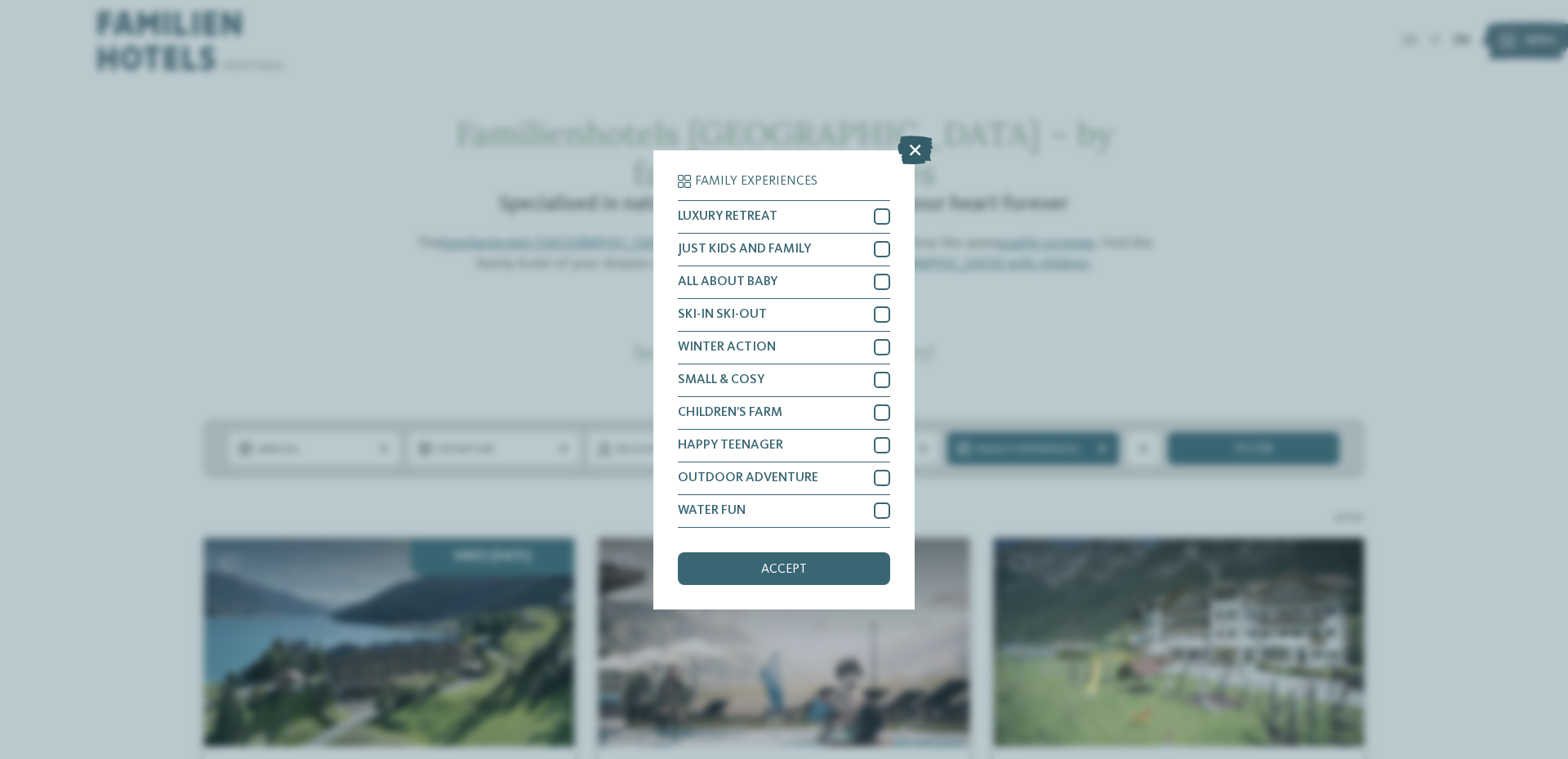
click at [924, 150] on icon at bounding box center [914, 149] width 35 height 28
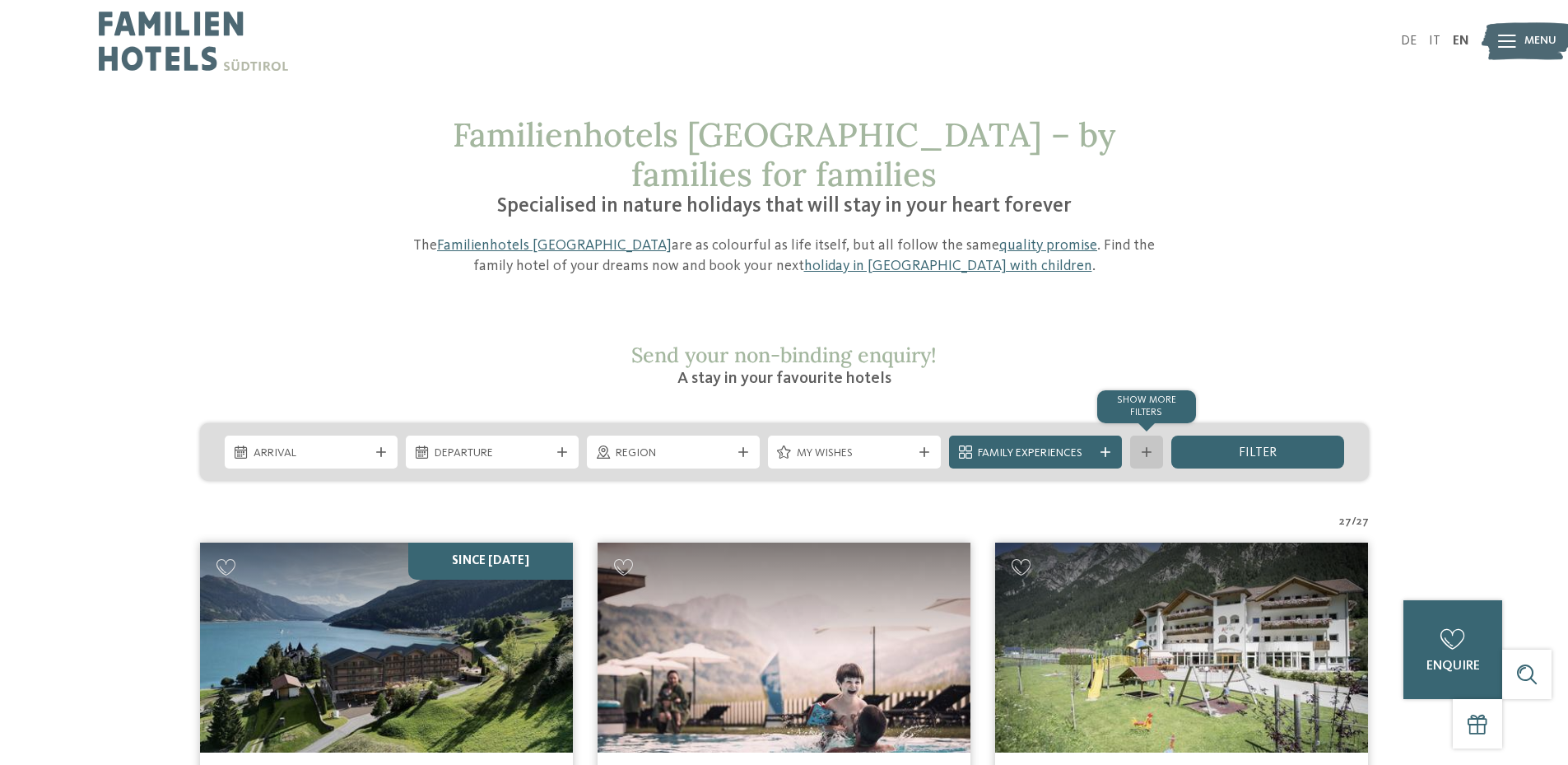
click at [1139, 448] on div at bounding box center [1146, 452] width 16 height 10
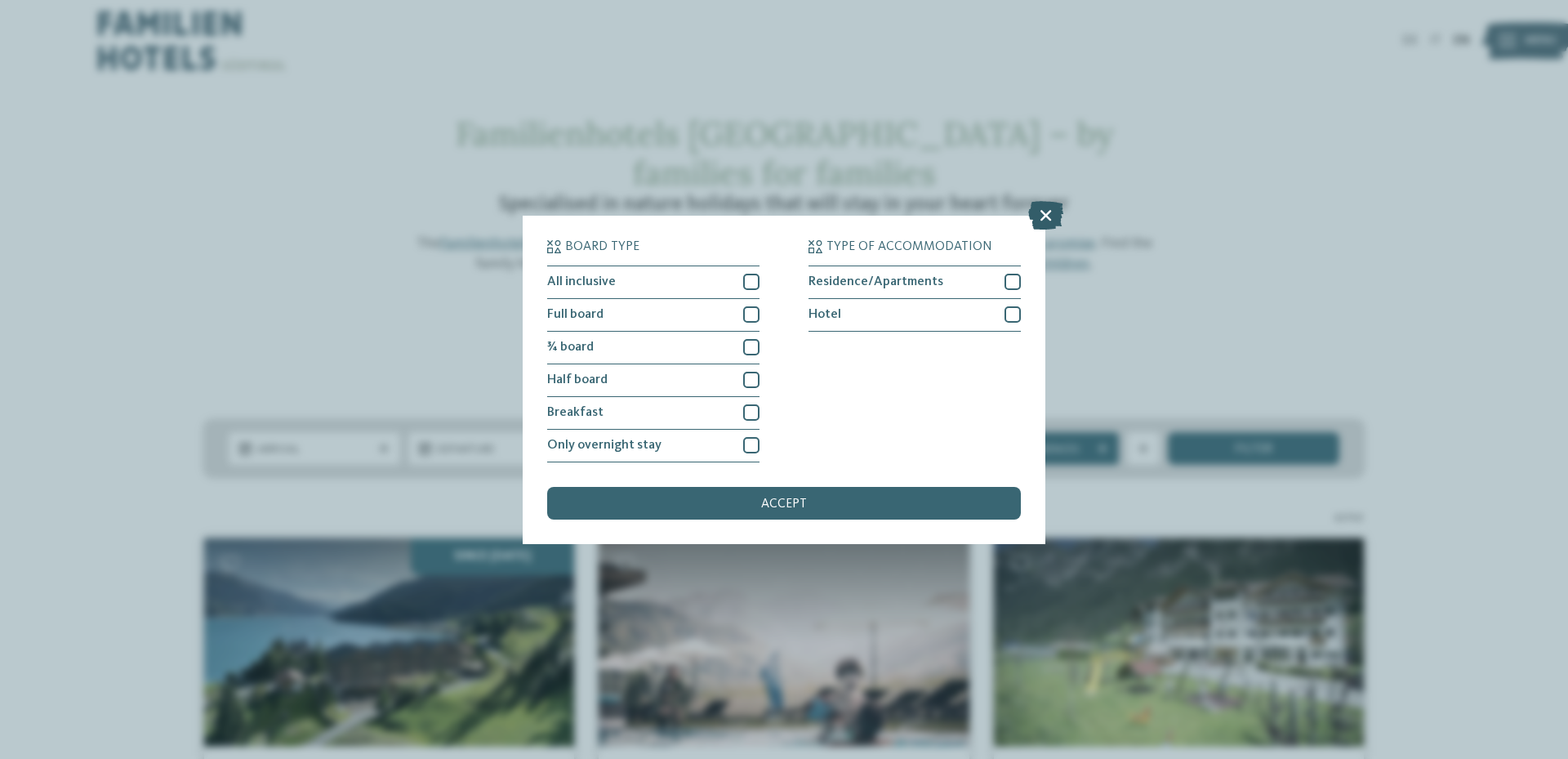
click at [1040, 219] on icon at bounding box center [1045, 214] width 35 height 28
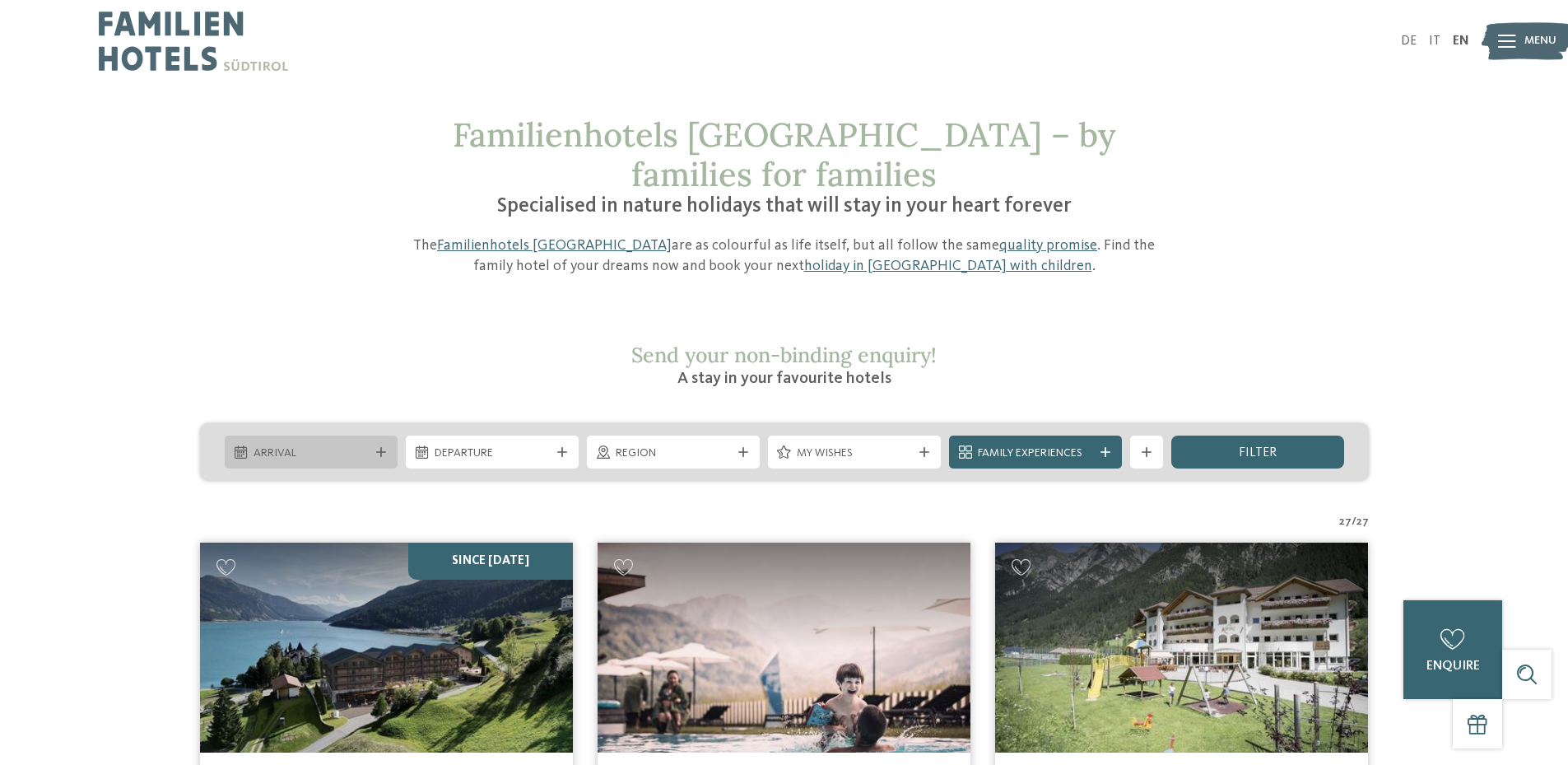
click at [314, 435] on div "Arrival" at bounding box center [311, 451] width 173 height 33
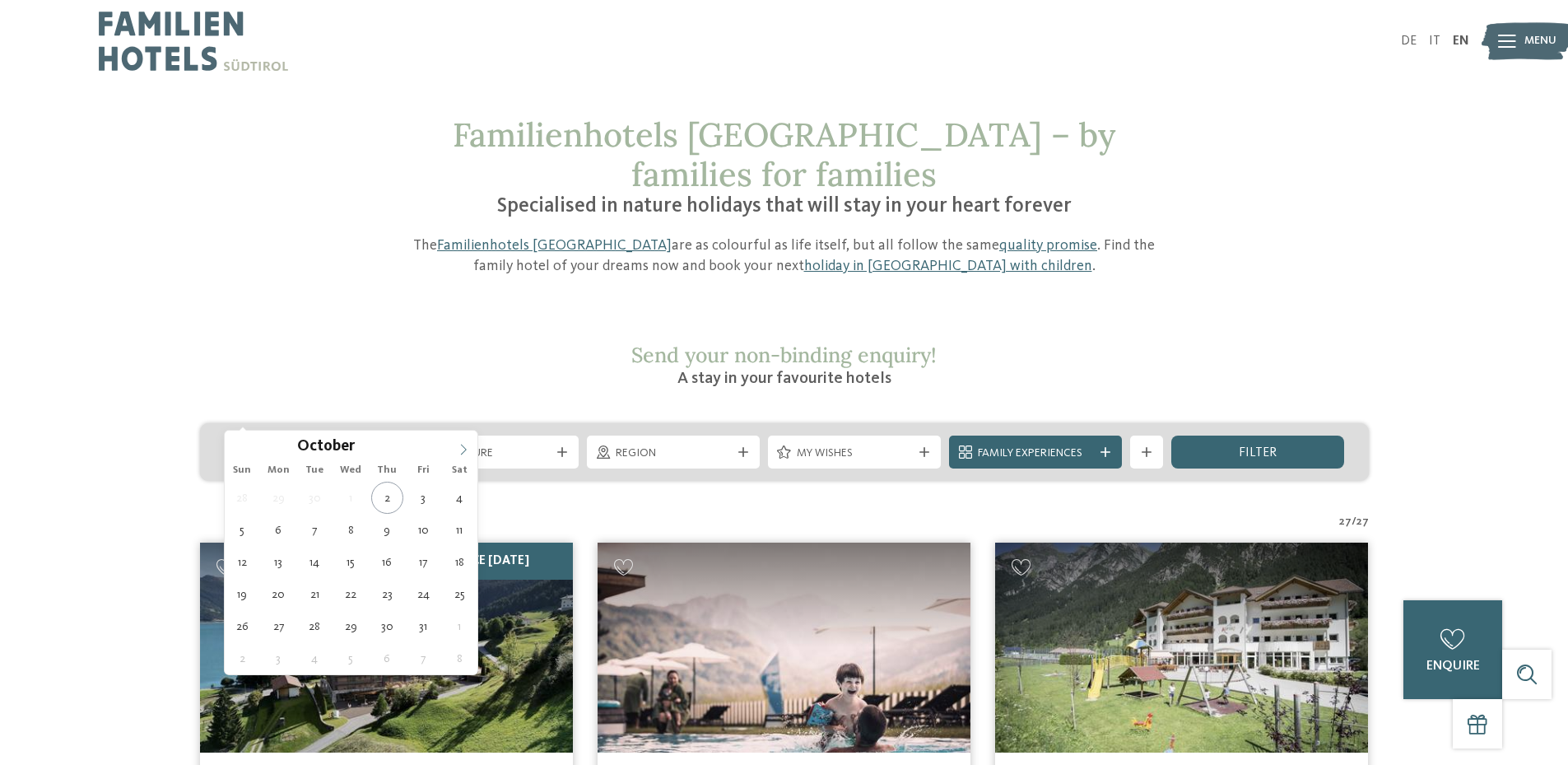
click at [459, 444] on icon at bounding box center [464, 449] width 11 height 11
type input "****"
click at [459, 444] on icon at bounding box center [464, 449] width 11 height 11
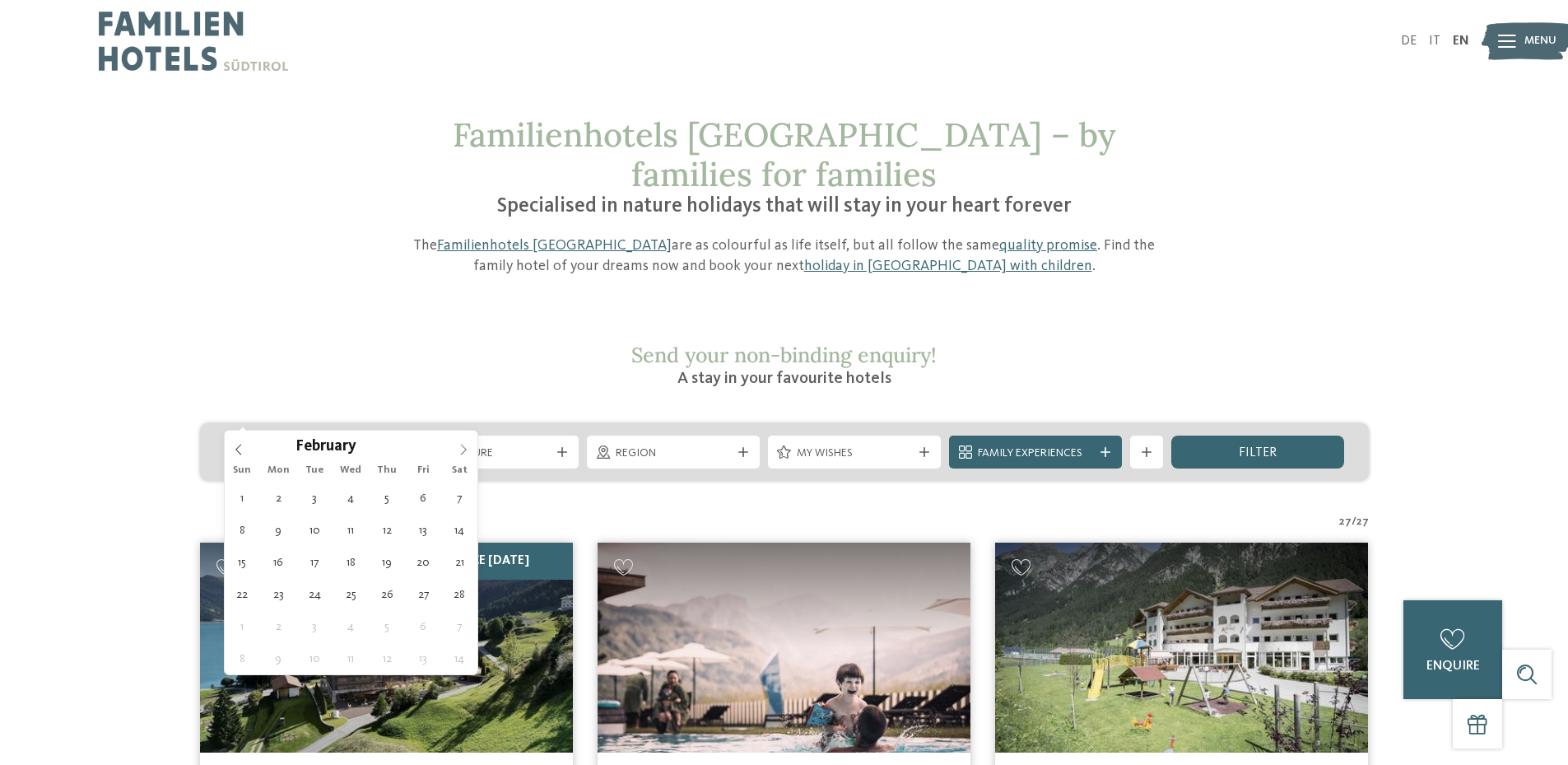
click at [459, 445] on icon at bounding box center [464, 449] width 11 height 11
type div "[DATE]"
type input "****"
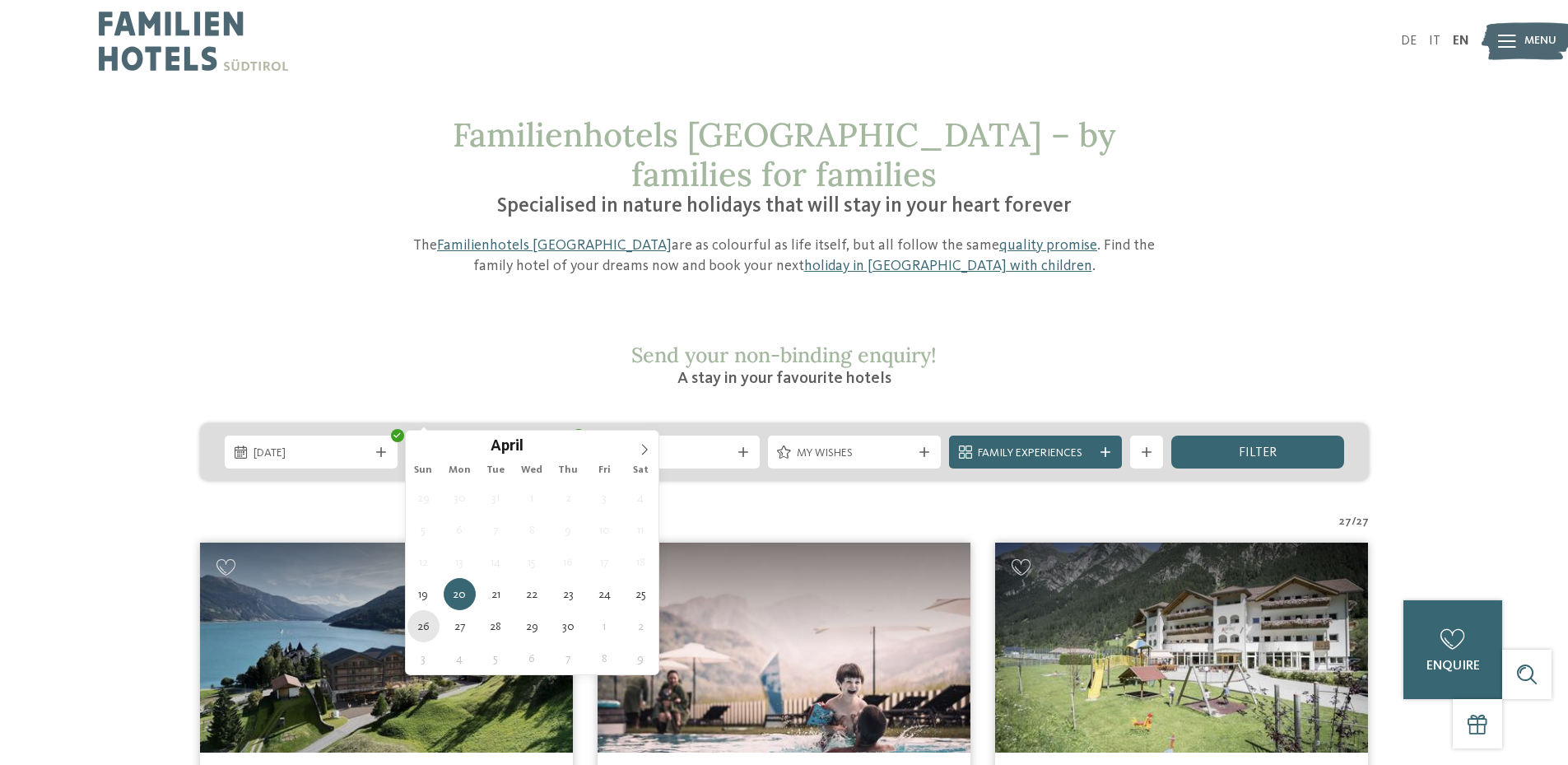
type div "[DATE]"
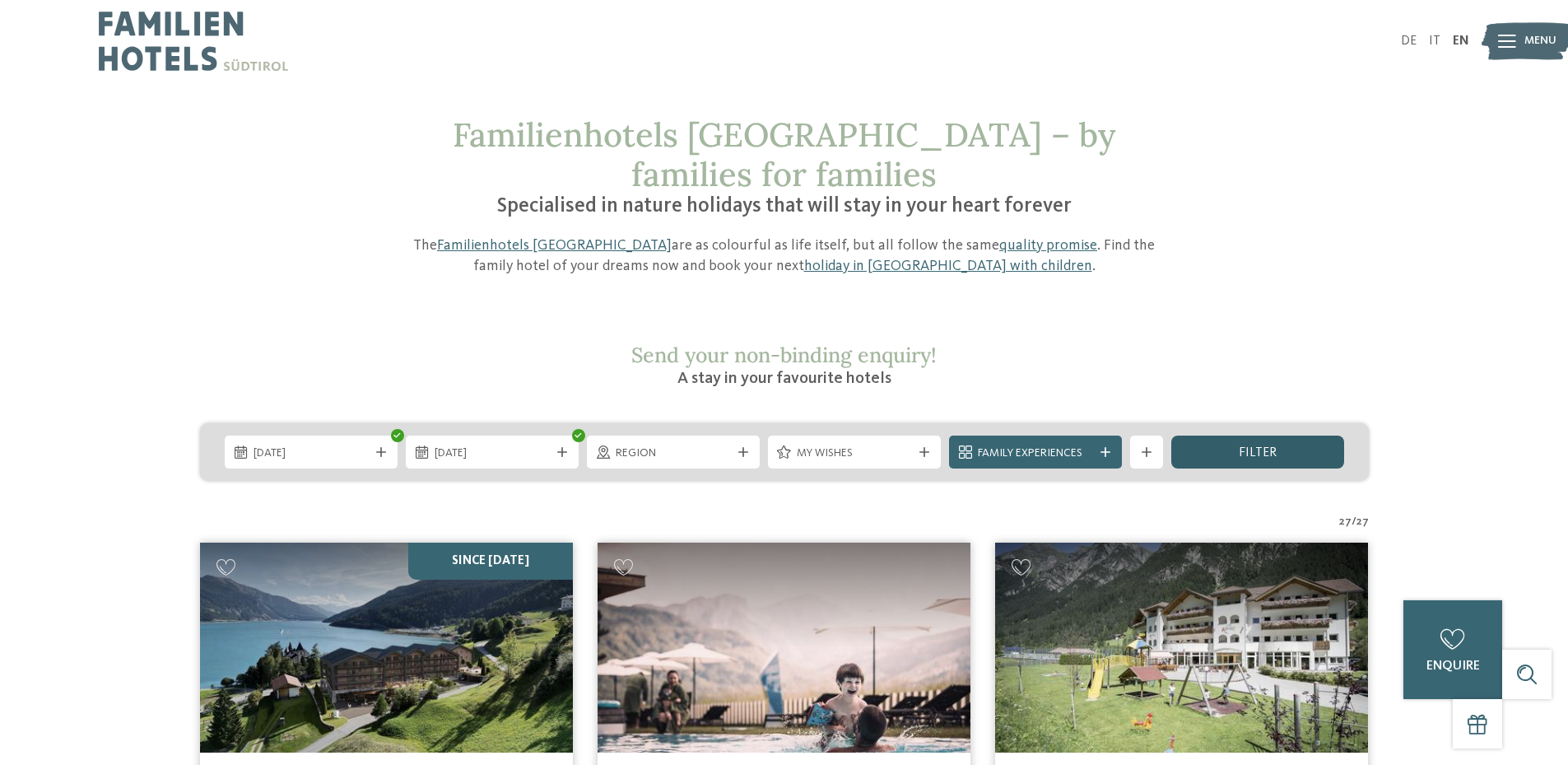
click at [1267, 447] on span "filter" at bounding box center [1258, 453] width 38 height 13
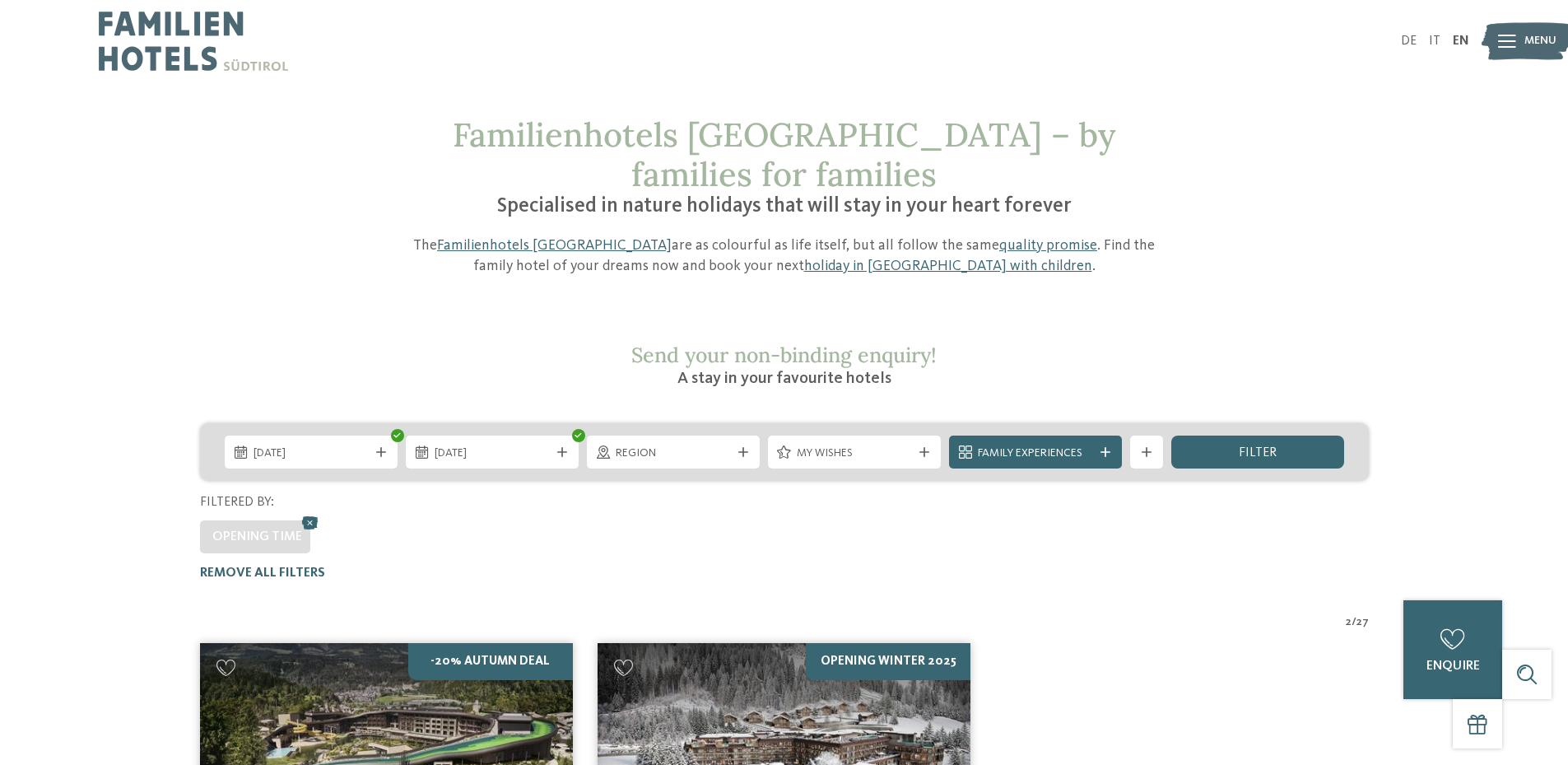
click at [191, 43] on img at bounding box center [193, 41] width 189 height 82
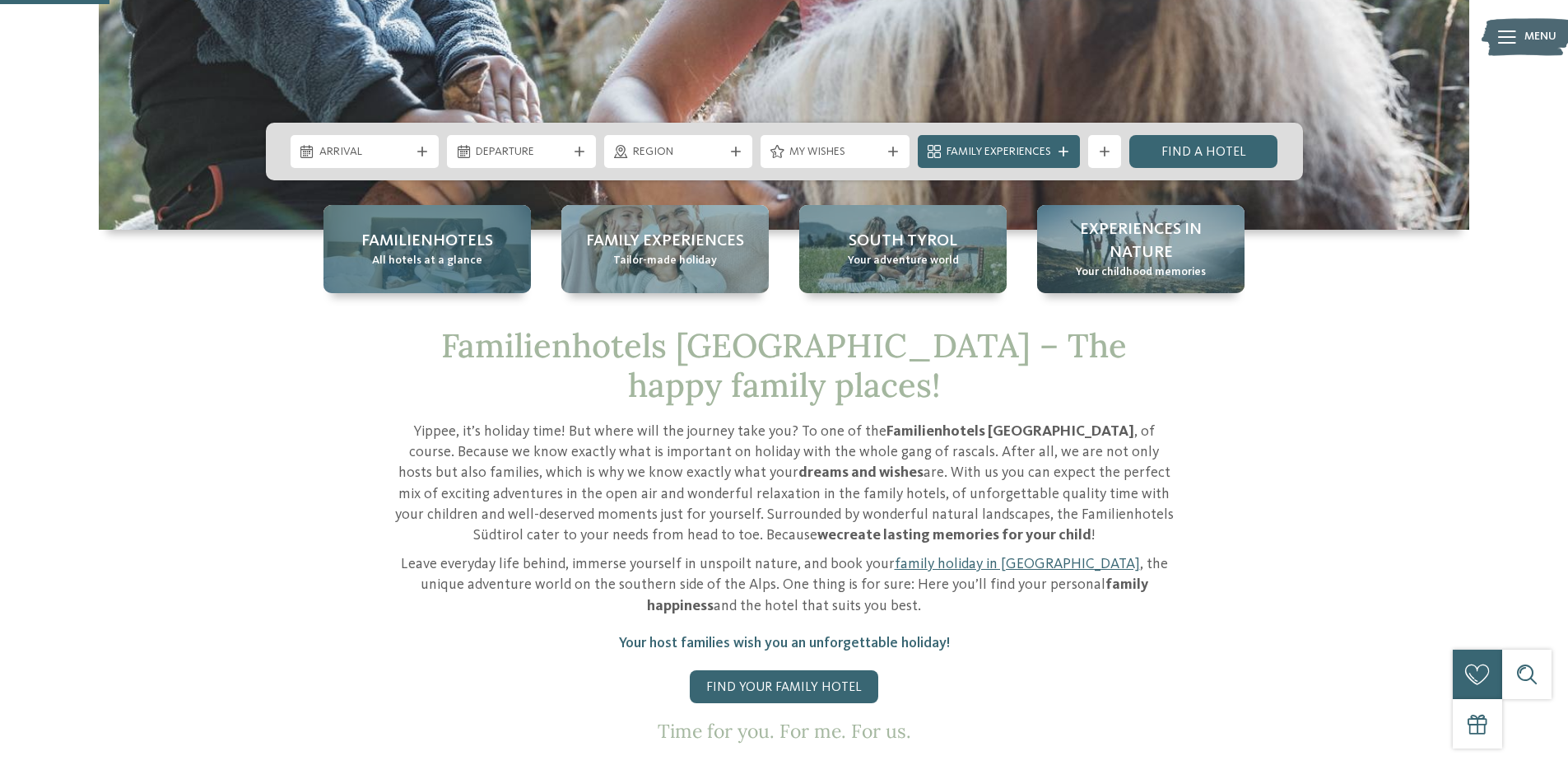
click at [451, 266] on span "All hotels at a glance" at bounding box center [426, 260] width 110 height 16
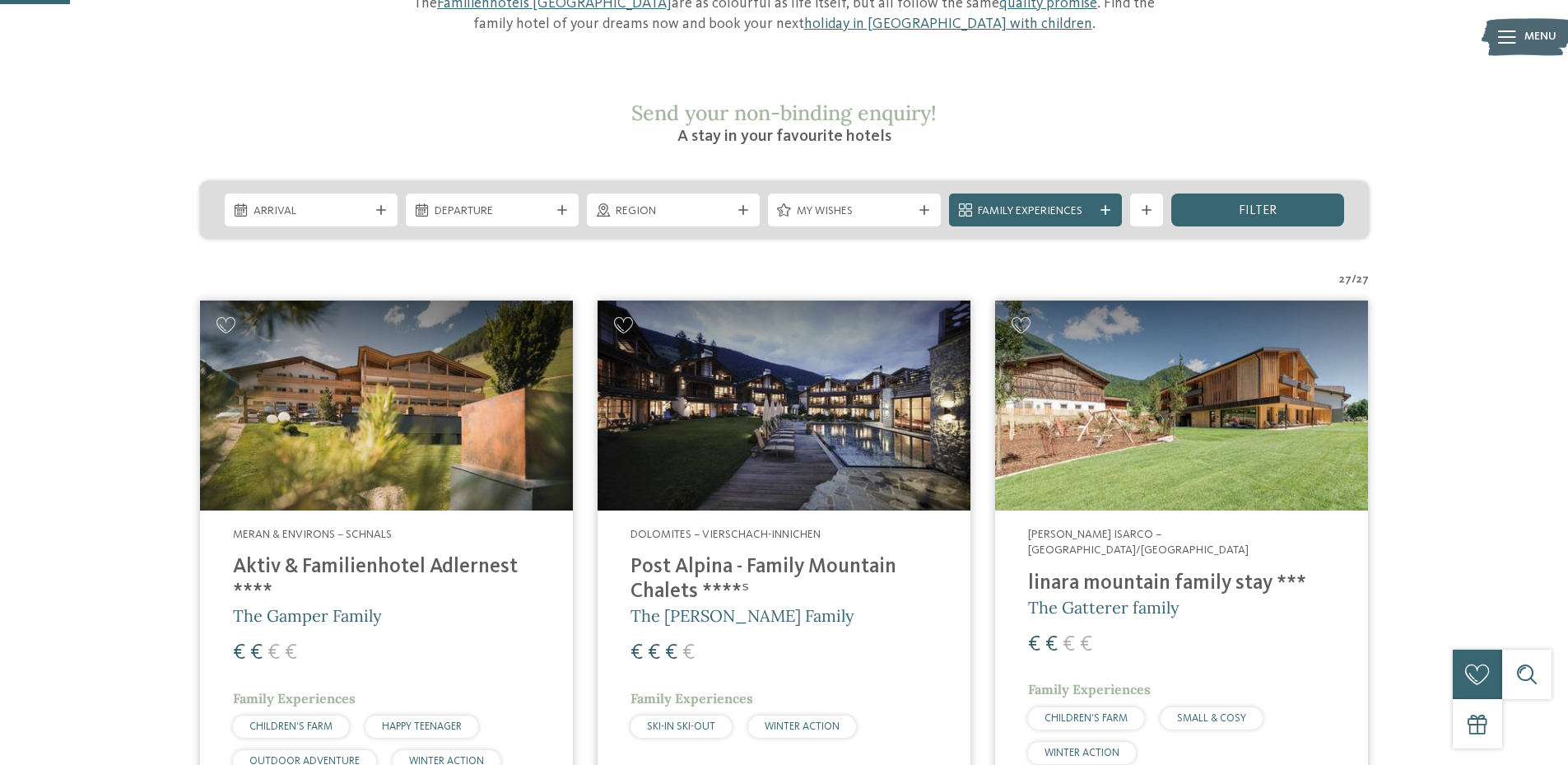
scroll to position [247, 0]
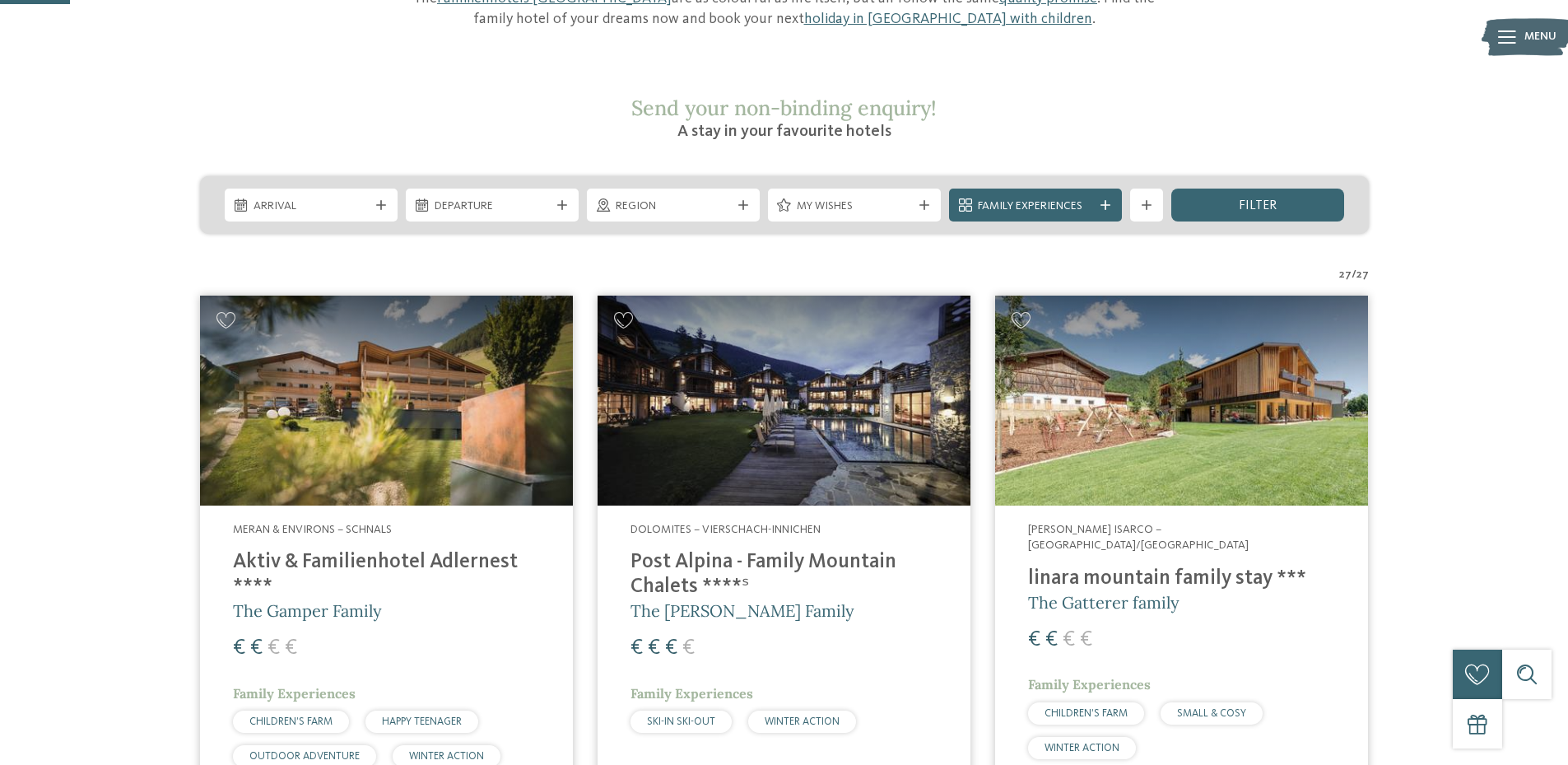
click at [355, 199] on span "Arrival" at bounding box center [311, 207] width 116 height 16
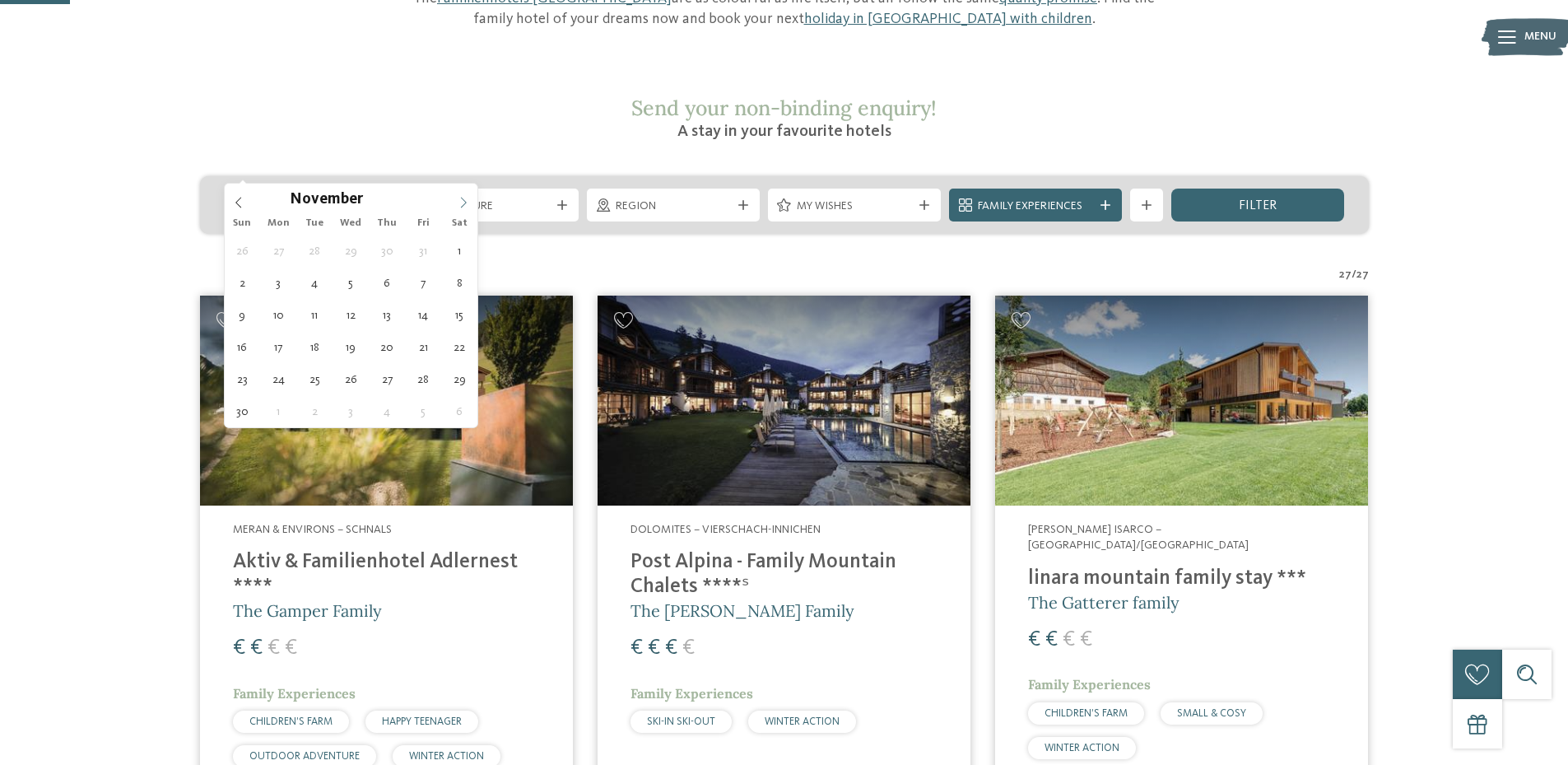
click at [459, 205] on icon at bounding box center [464, 203] width 11 height 11
type input "****"
click at [459, 204] on icon at bounding box center [464, 203] width 11 height 11
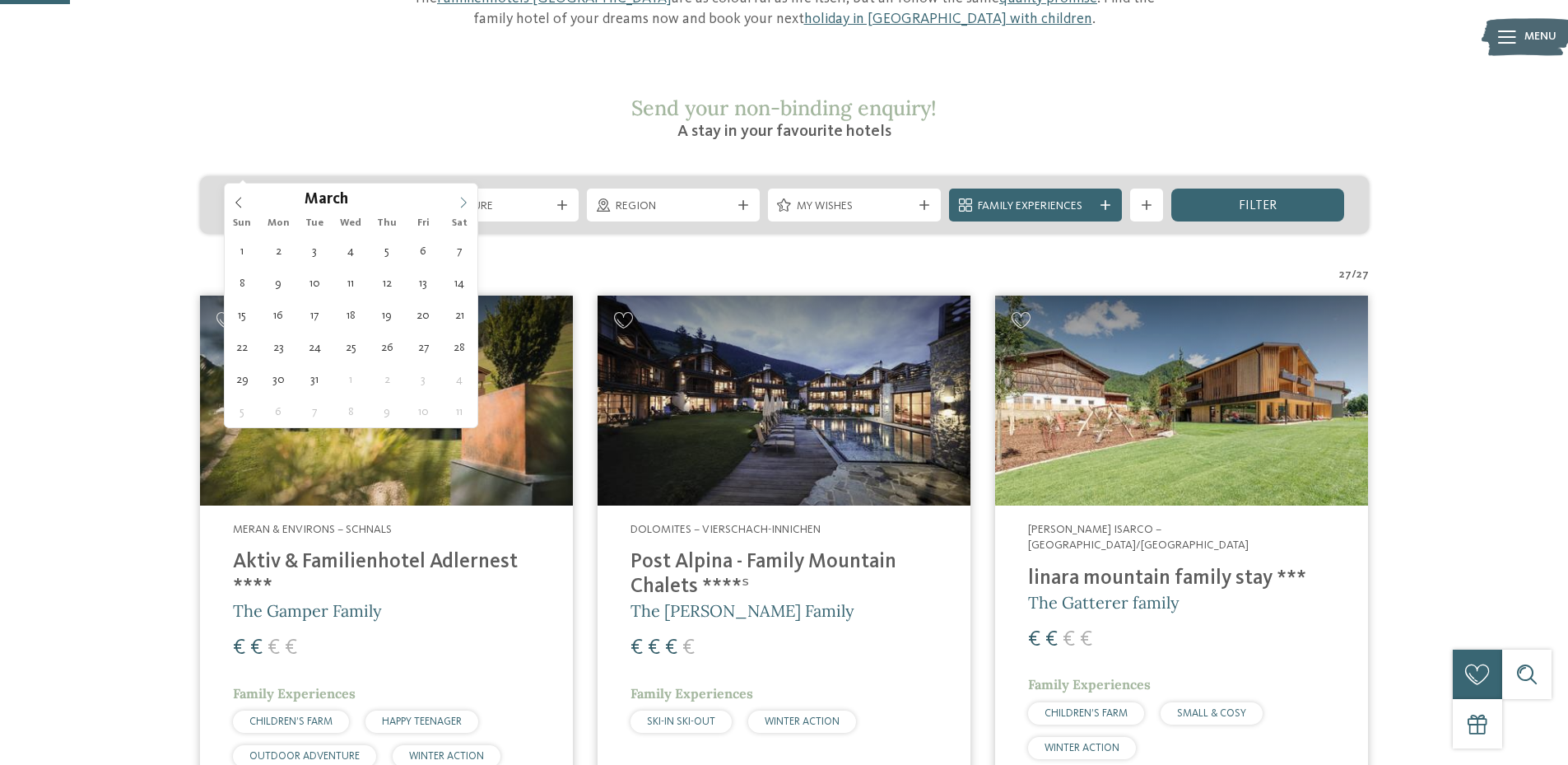
click at [459, 204] on icon at bounding box center [464, 203] width 11 height 11
type div "19.04.2026"
type input "****"
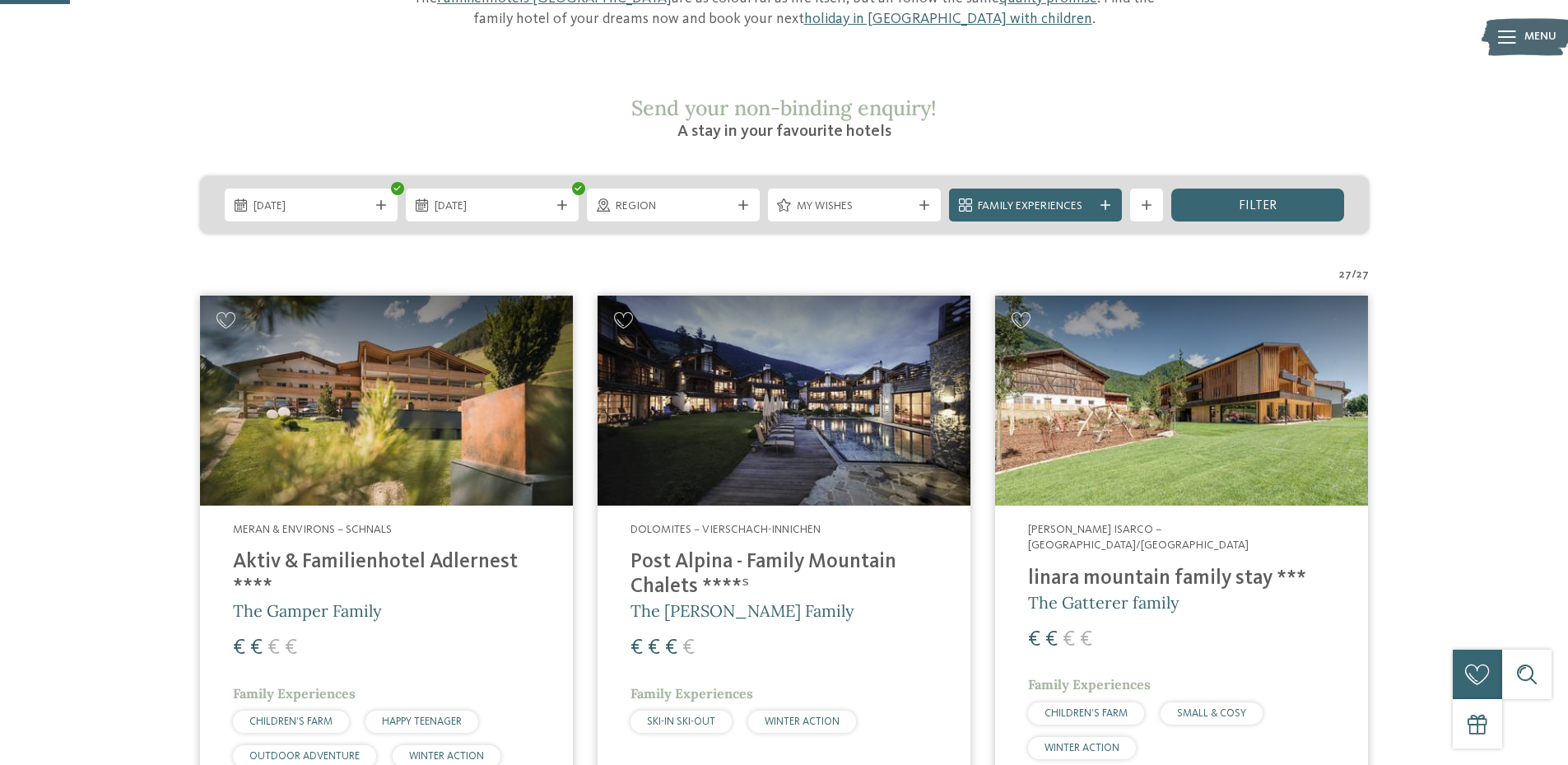
click at [1217, 188] on div "filter" at bounding box center [1257, 205] width 173 height 33
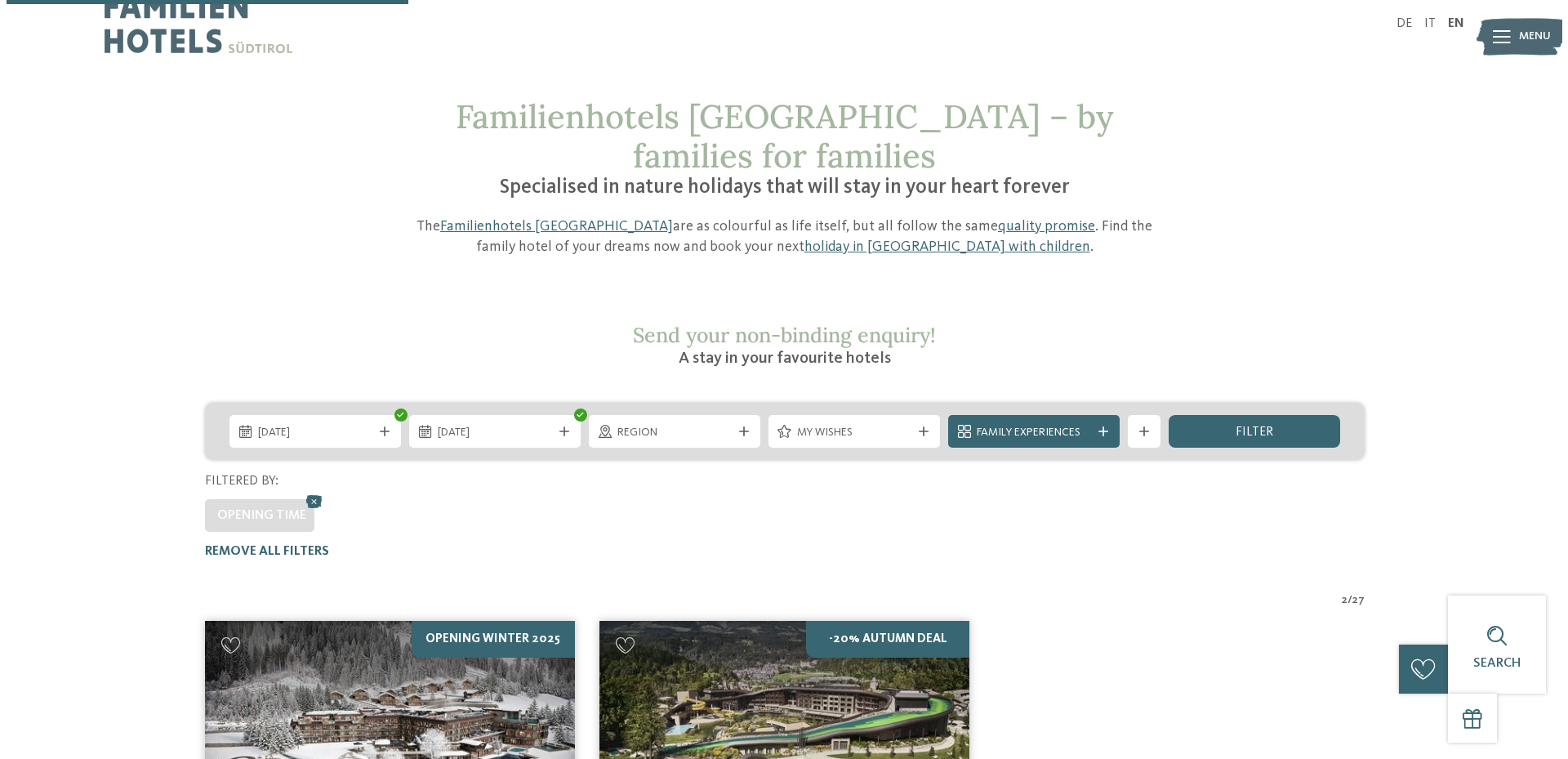
scroll to position [7, 0]
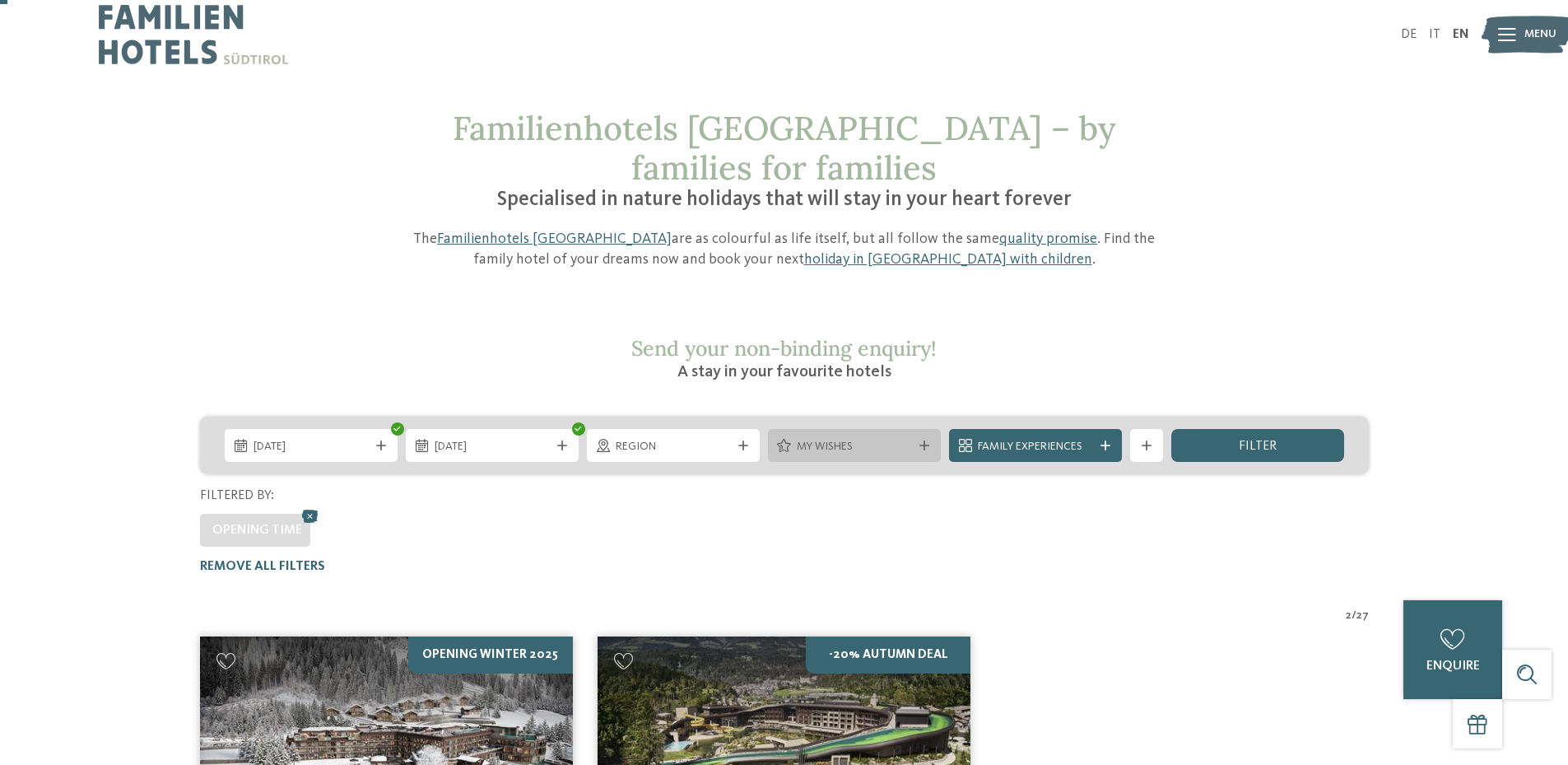
click at [908, 429] on div "My wishes" at bounding box center [854, 446] width 173 height 33
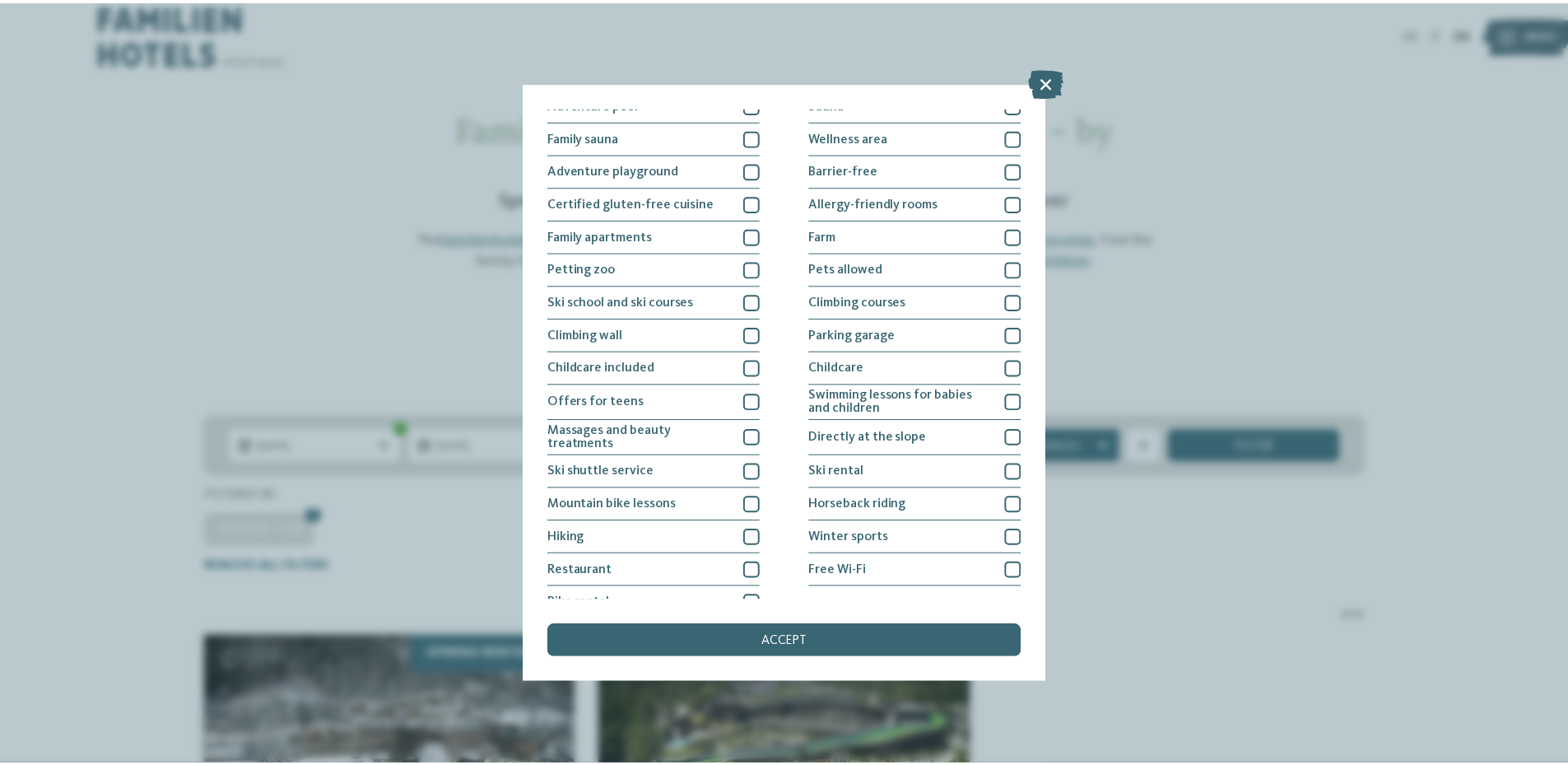
scroll to position [98, 0]
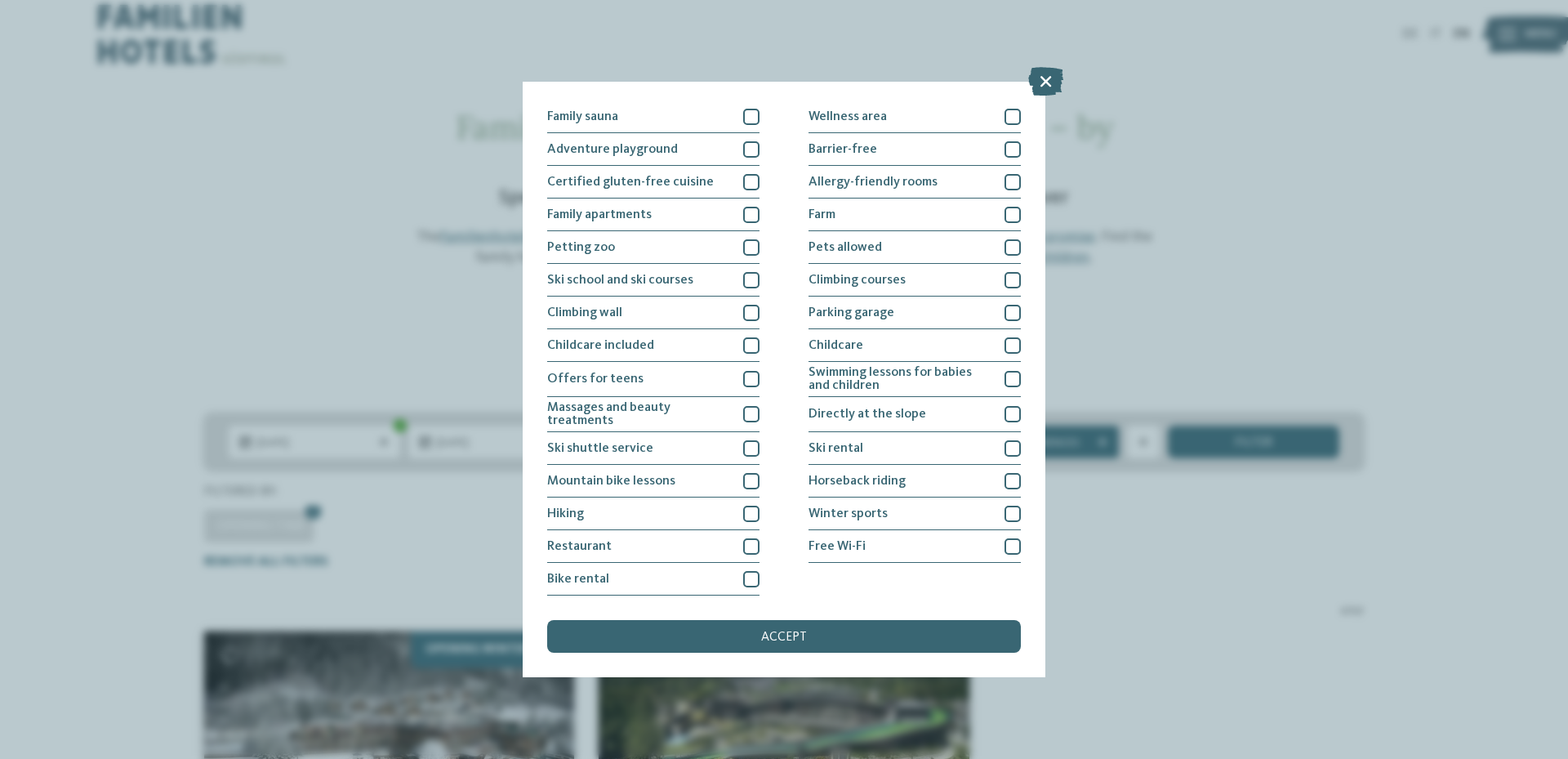
click at [1049, 74] on icon at bounding box center [1045, 82] width 35 height 28
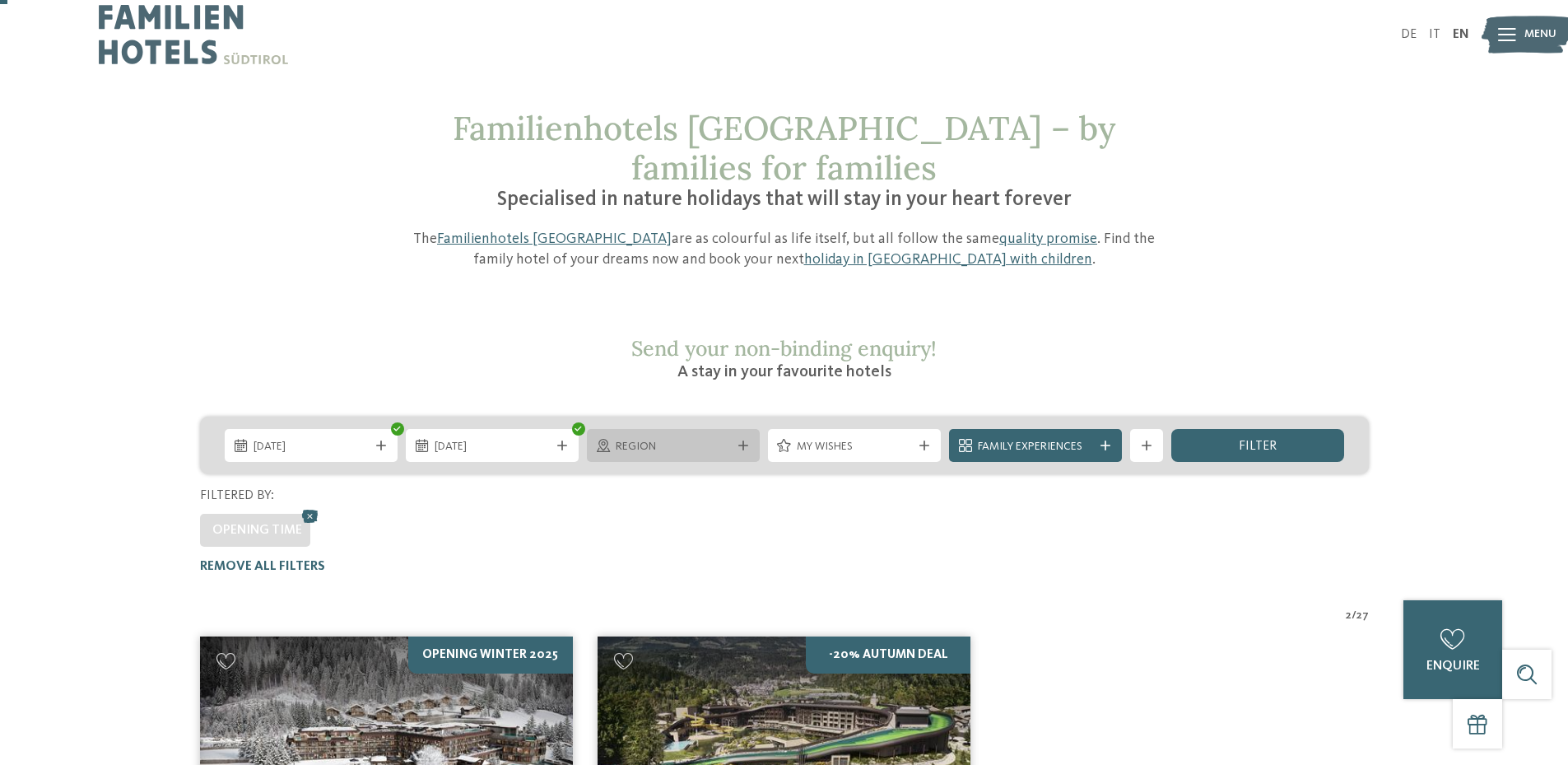
click at [672, 439] on span "Region" at bounding box center [673, 447] width 116 height 16
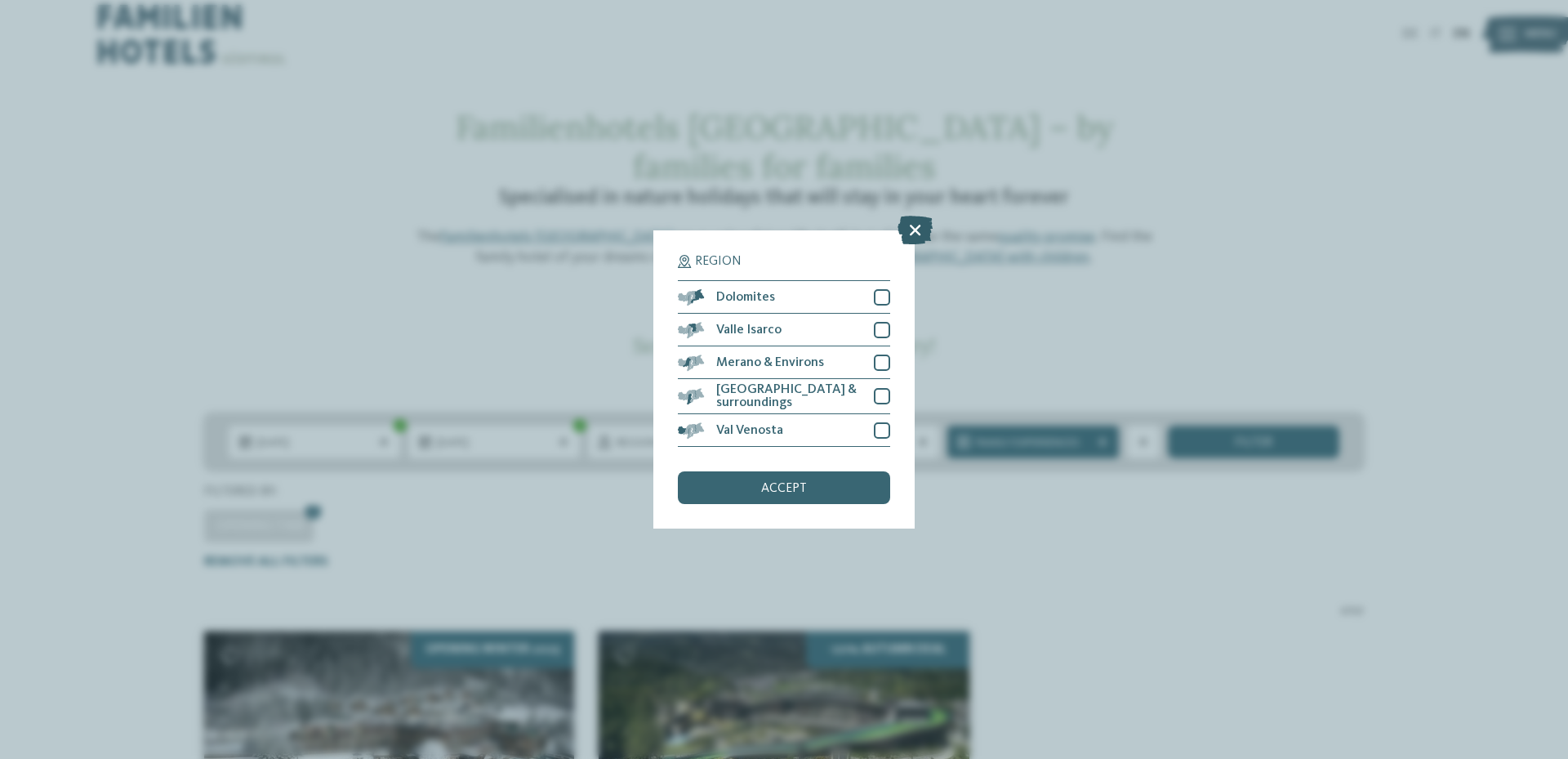
click at [912, 227] on icon at bounding box center [914, 230] width 35 height 28
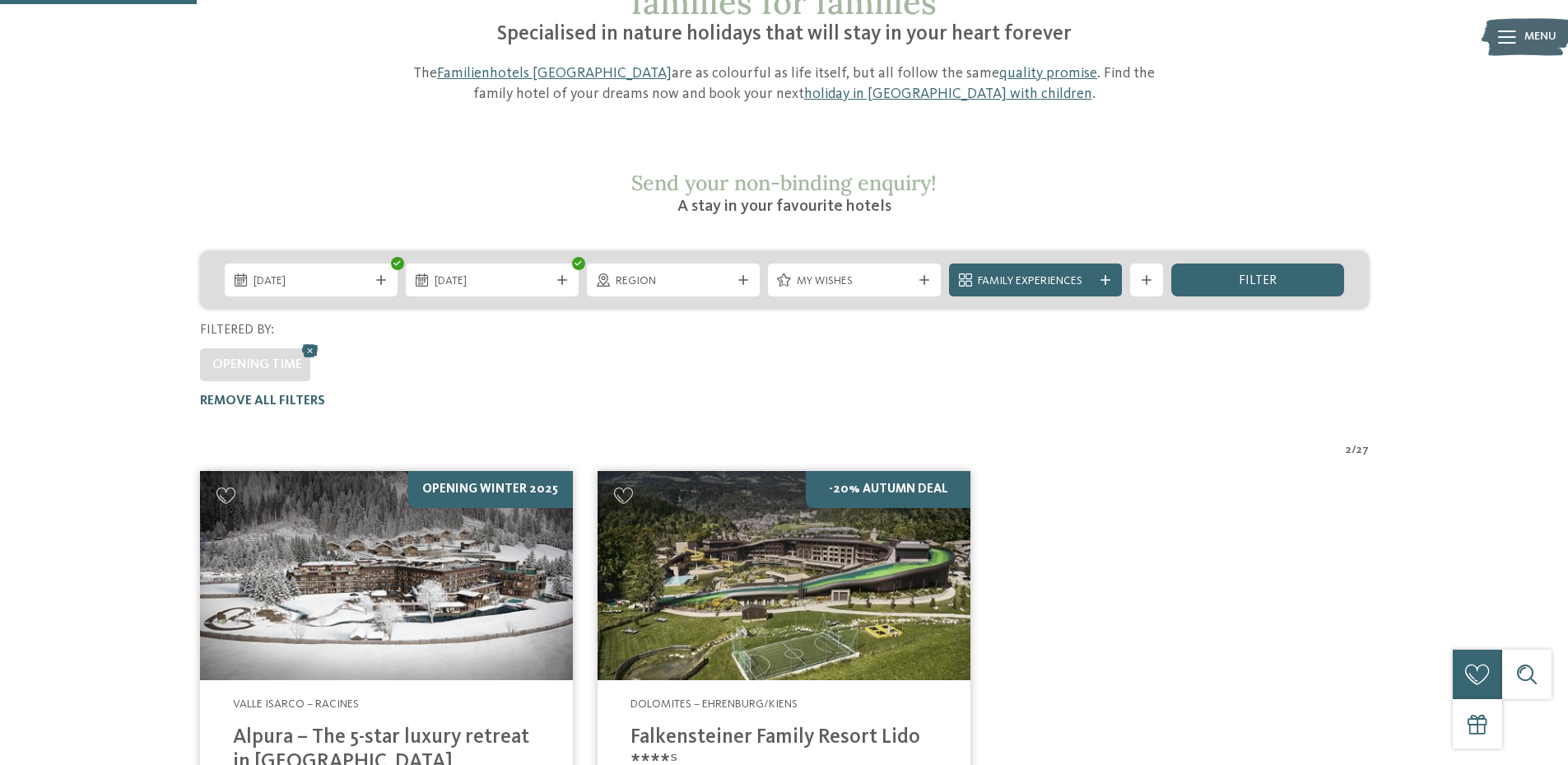
scroll to position [171, 0]
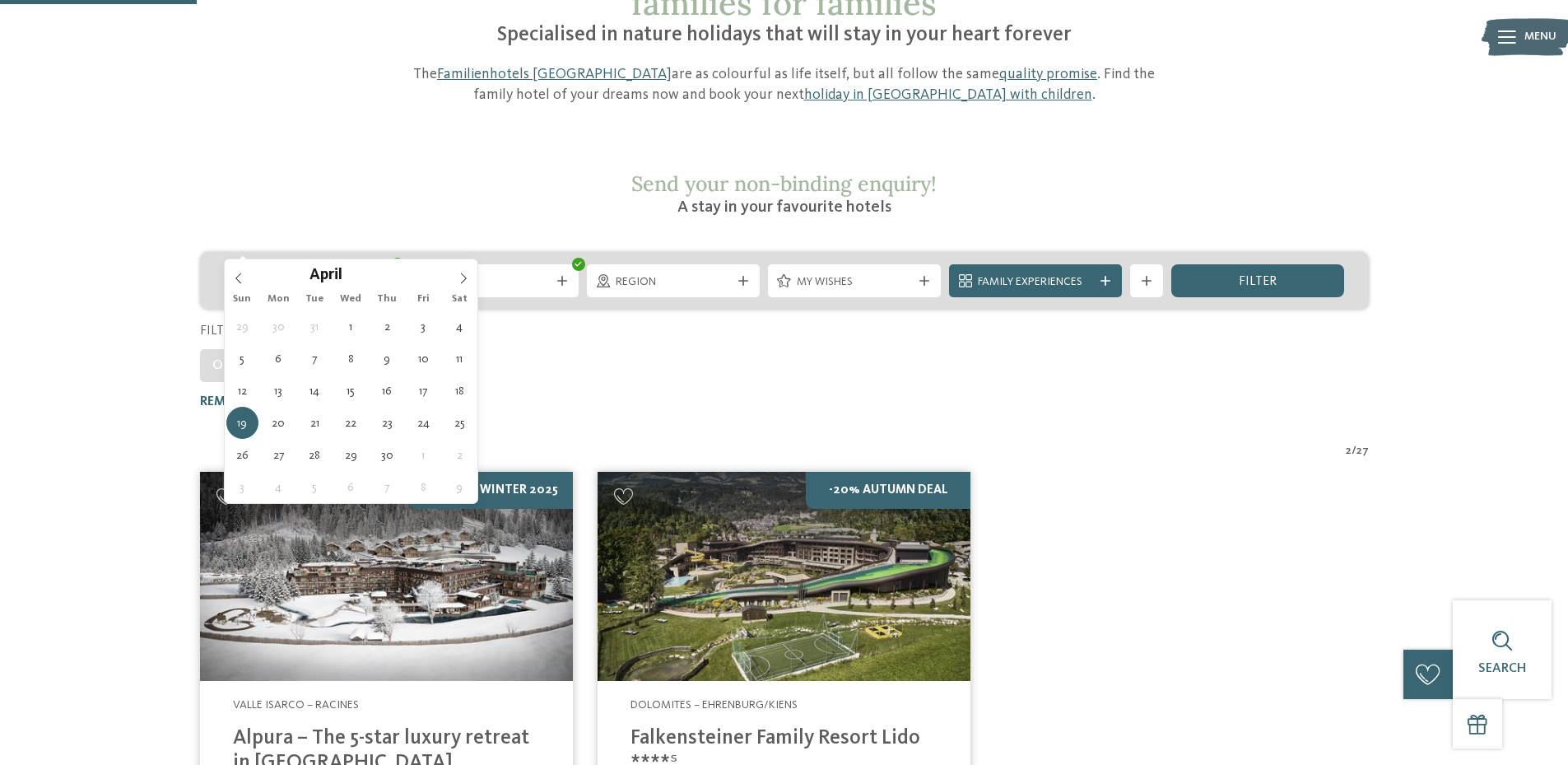
click at [347, 264] on div "19.04.2026" at bounding box center [311, 280] width 173 height 33
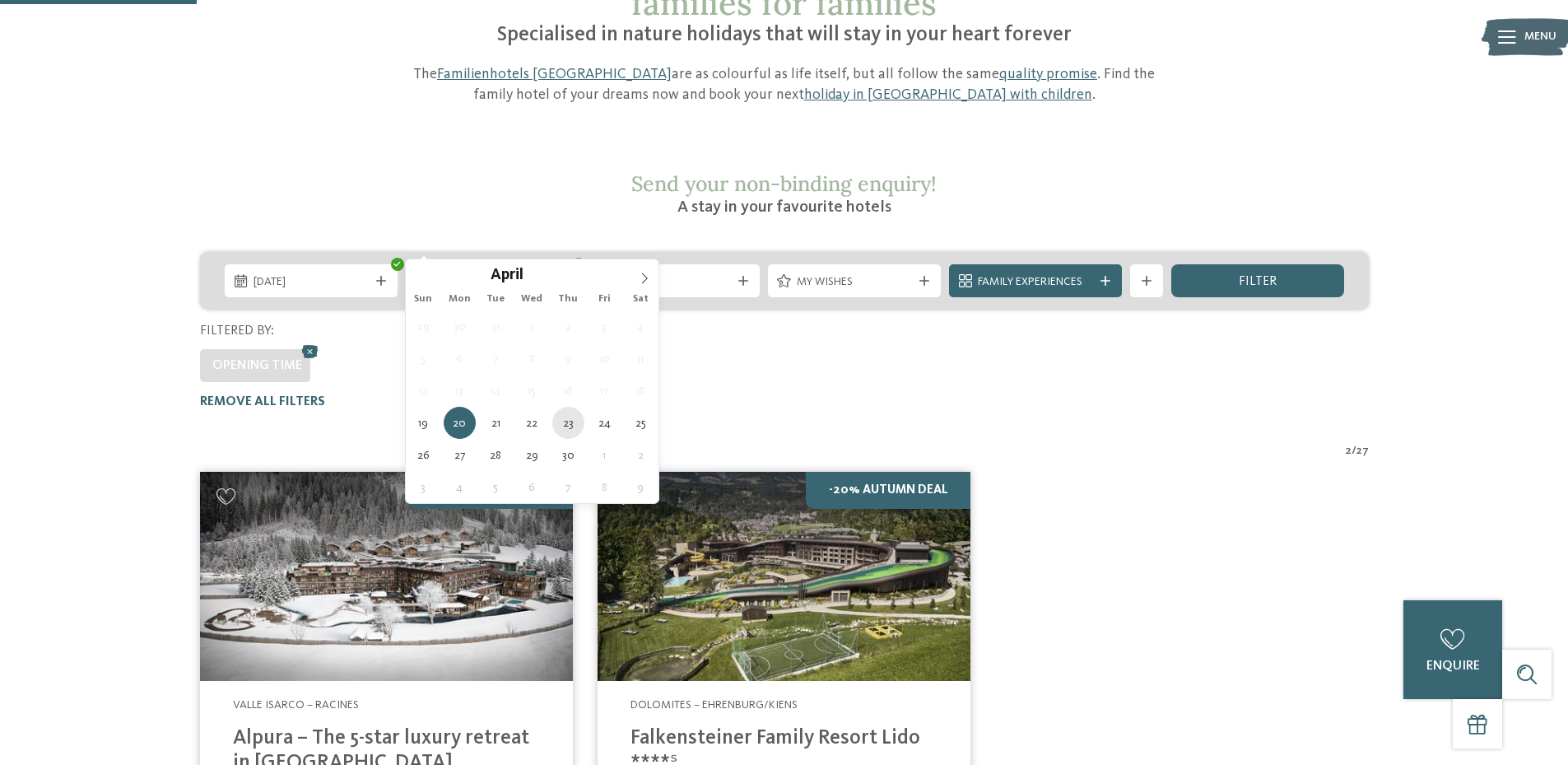
type div "23.04.2026"
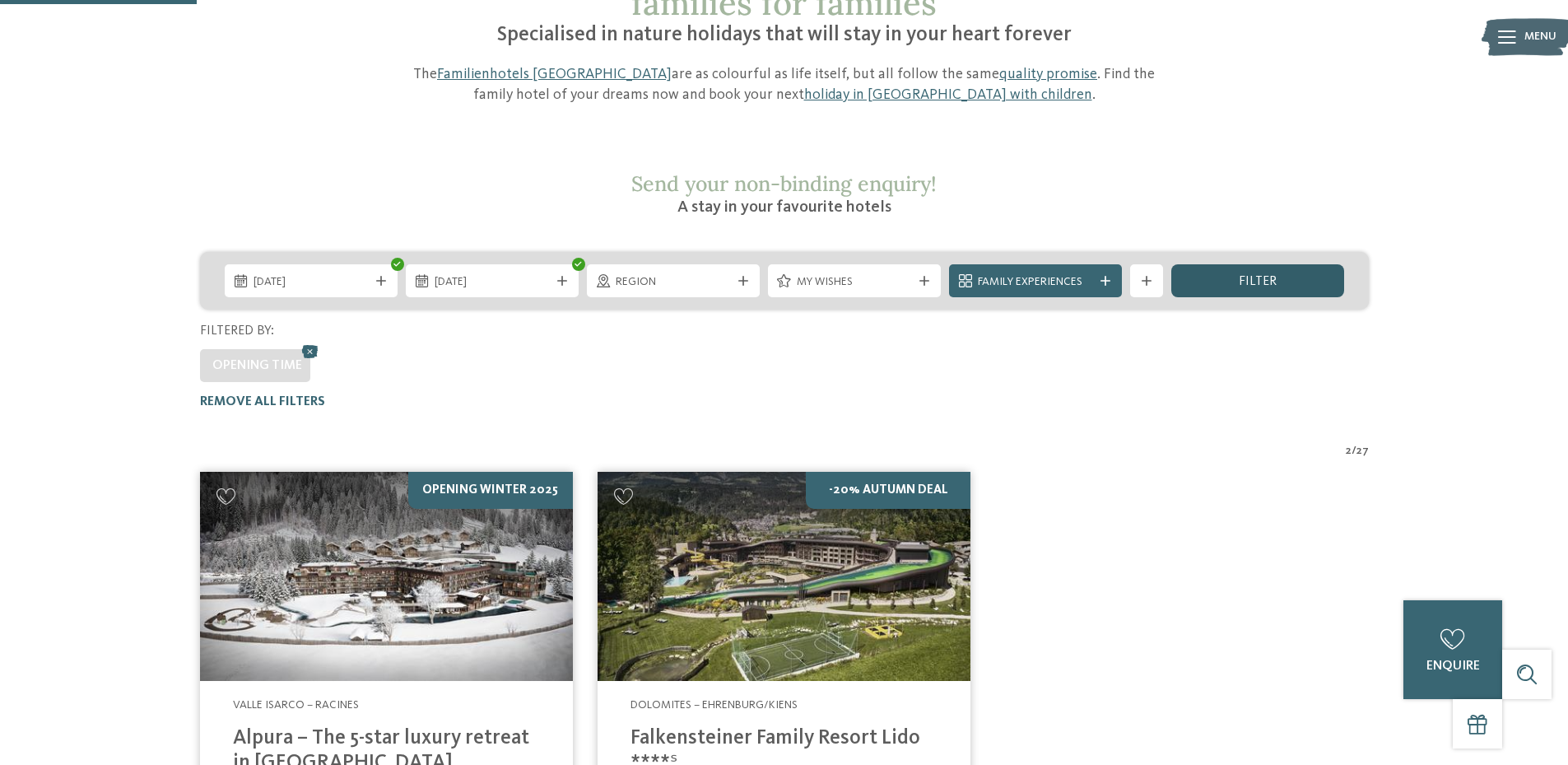
click at [1267, 275] on span "filter" at bounding box center [1258, 282] width 38 height 13
click at [1020, 264] on div "Family Experiences" at bounding box center [1035, 280] width 173 height 33
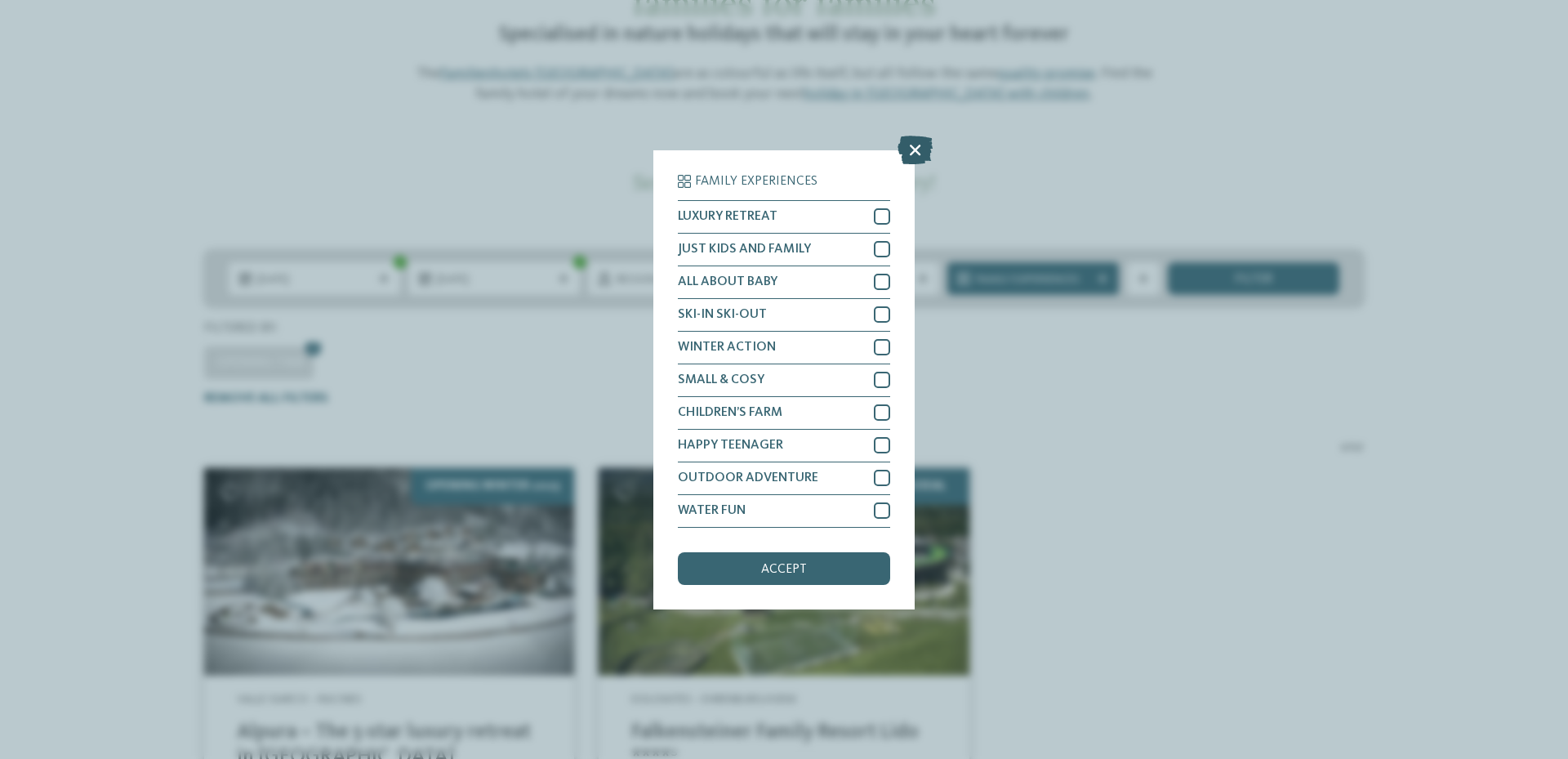
click at [911, 146] on icon at bounding box center [914, 149] width 35 height 28
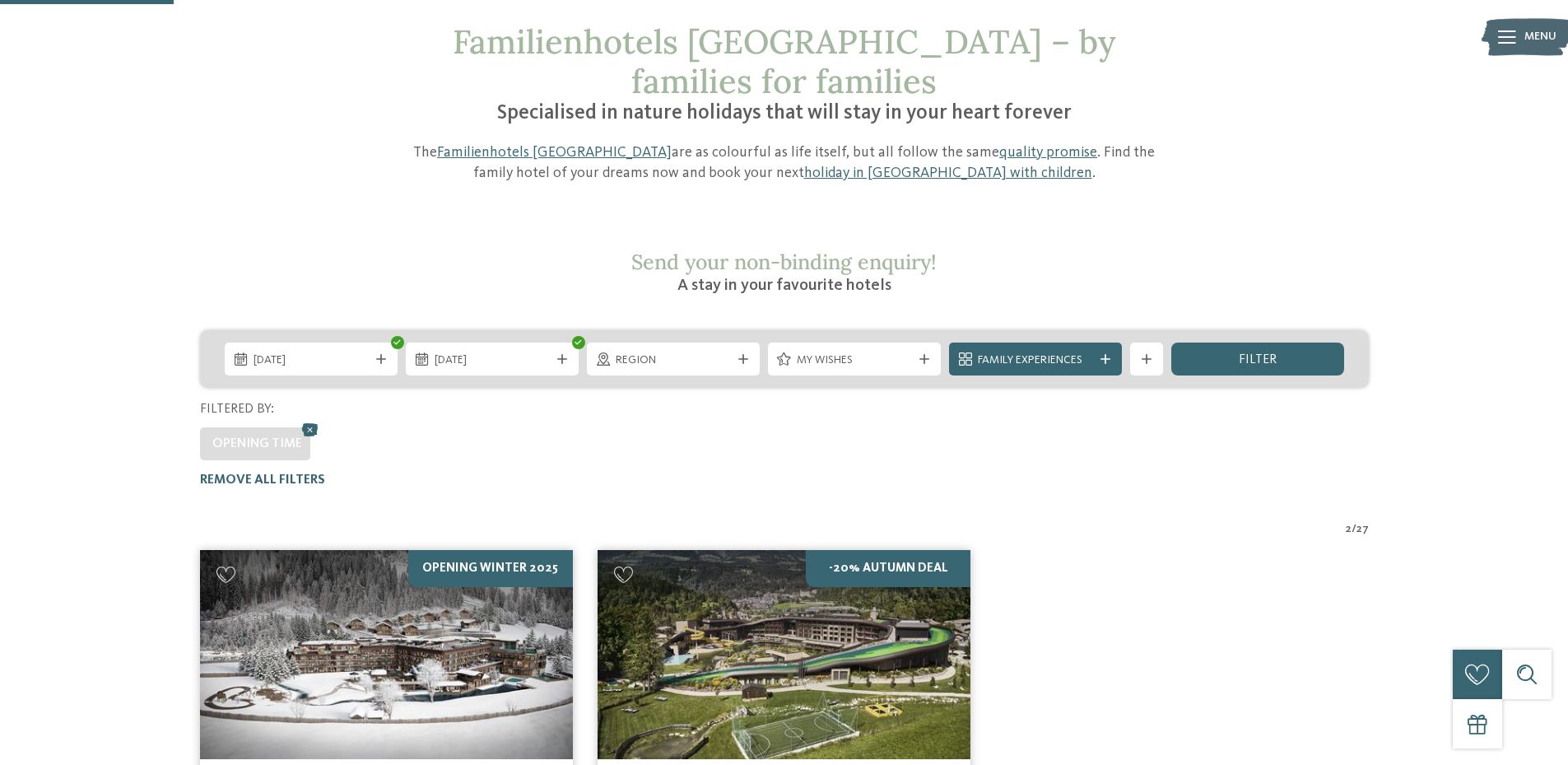
scroll to position [89, 0]
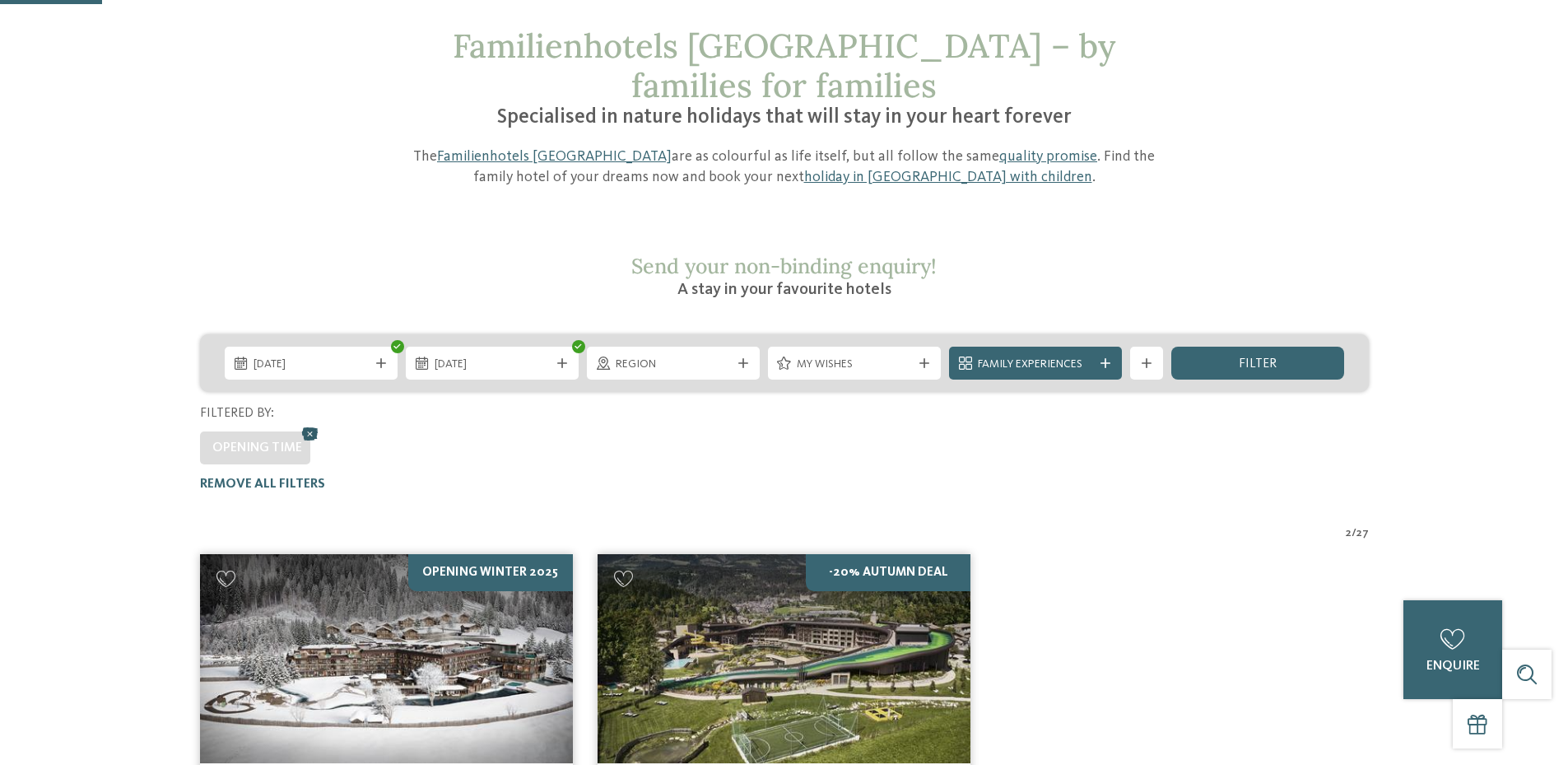
click at [316, 424] on icon at bounding box center [311, 434] width 25 height 21
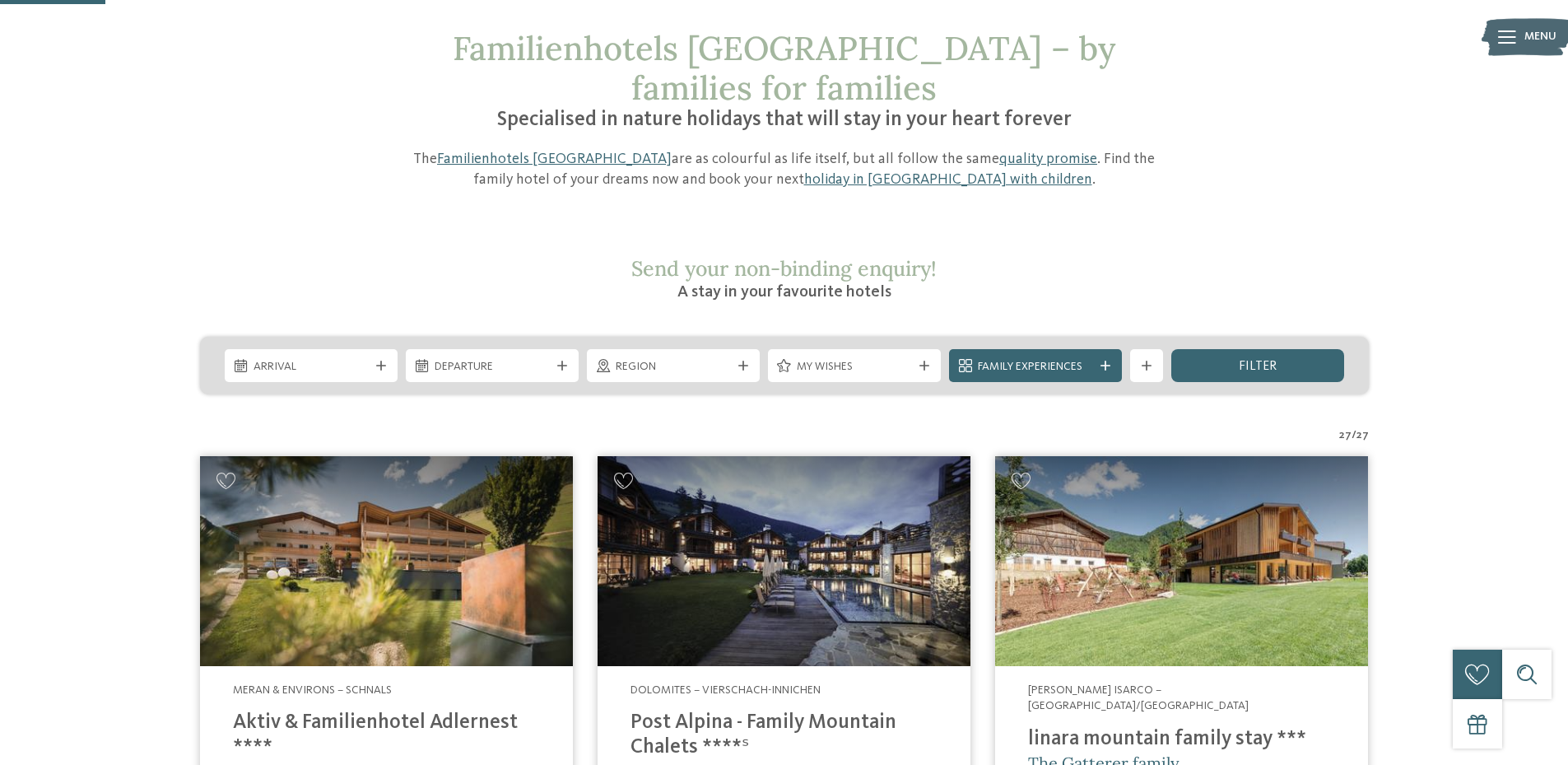
scroll to position [82, 0]
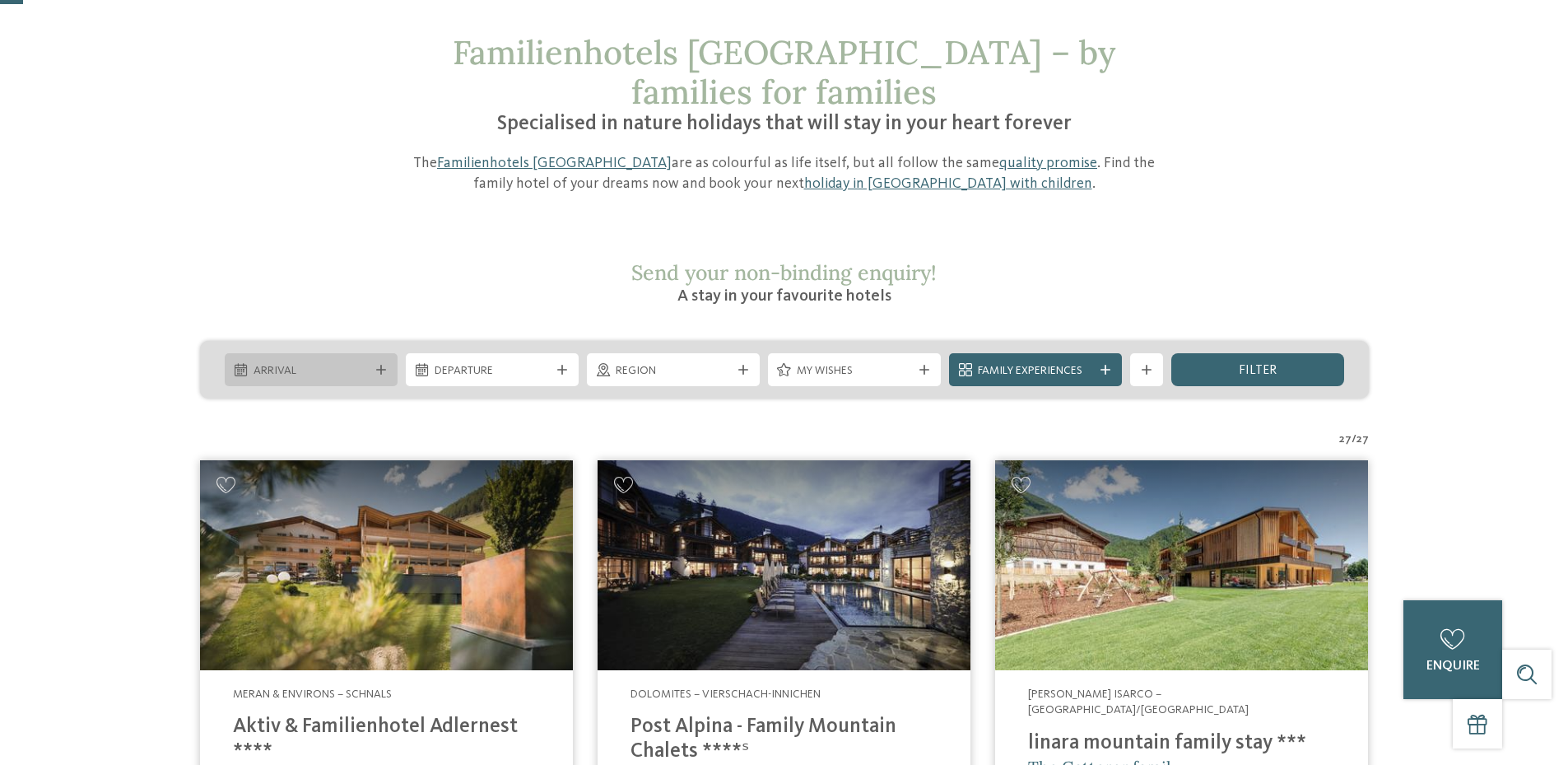
click at [328, 363] on span "Arrival" at bounding box center [311, 371] width 116 height 16
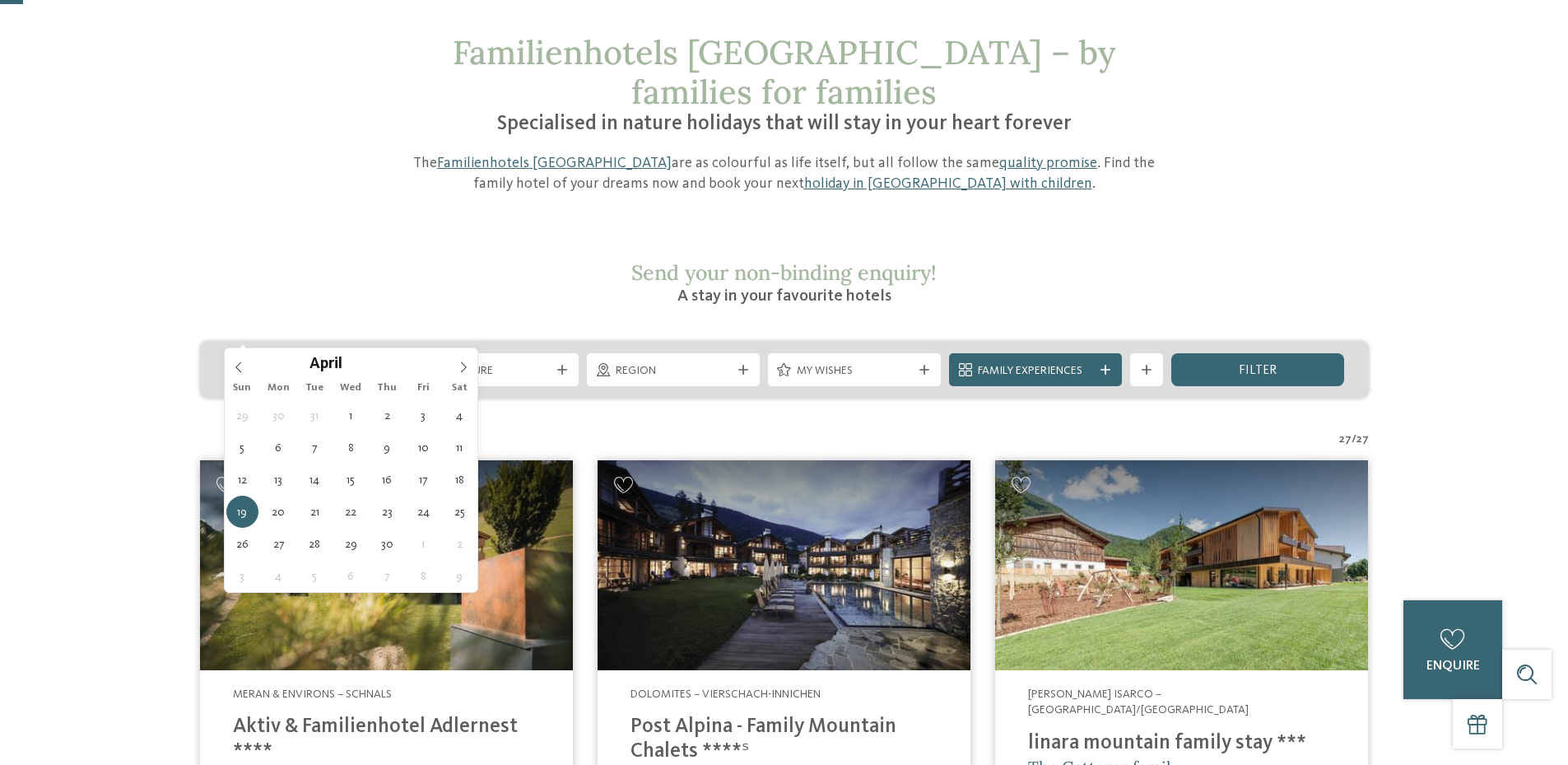
type div "15.04.2026"
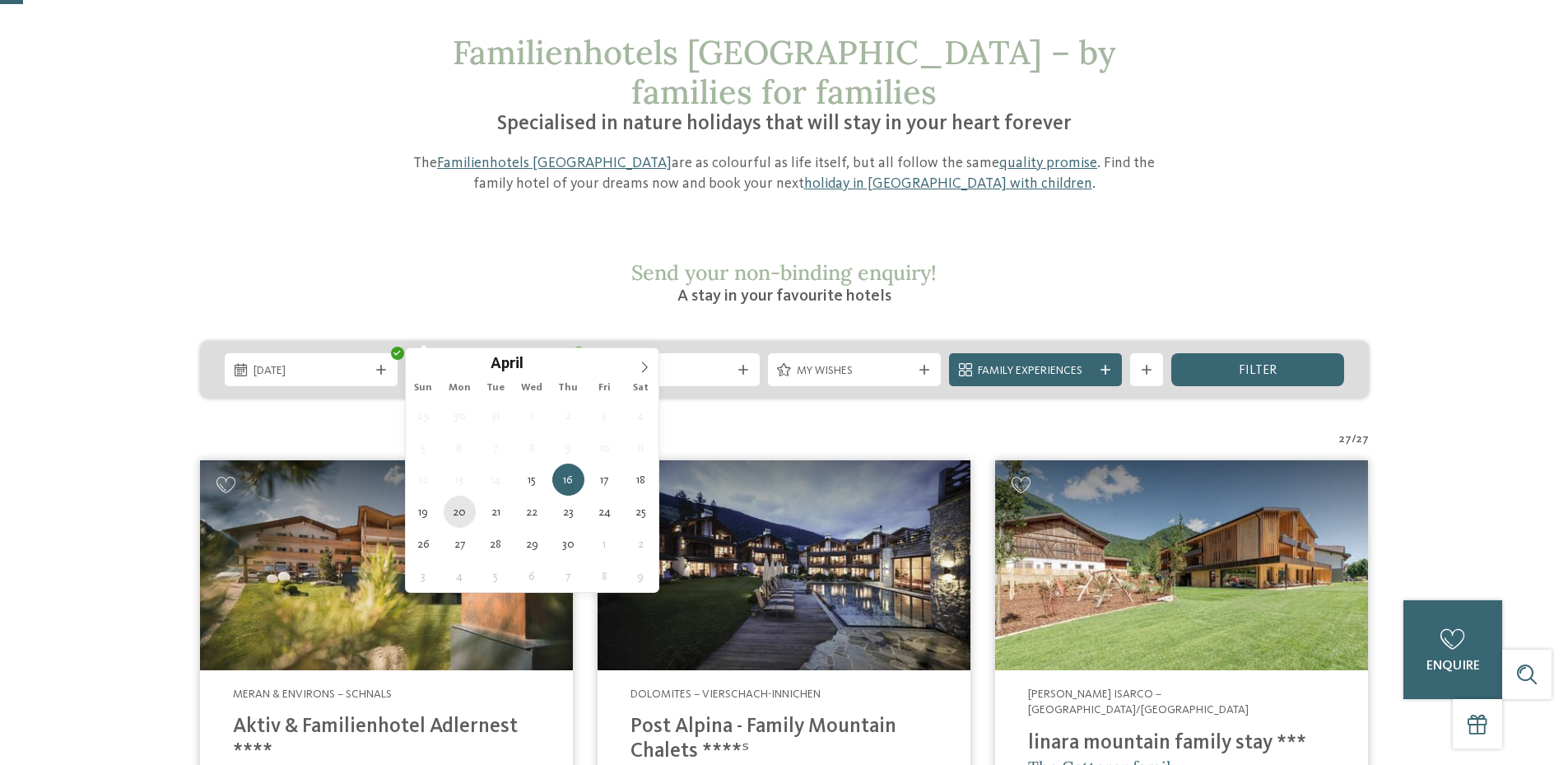
type div "20.04.2026"
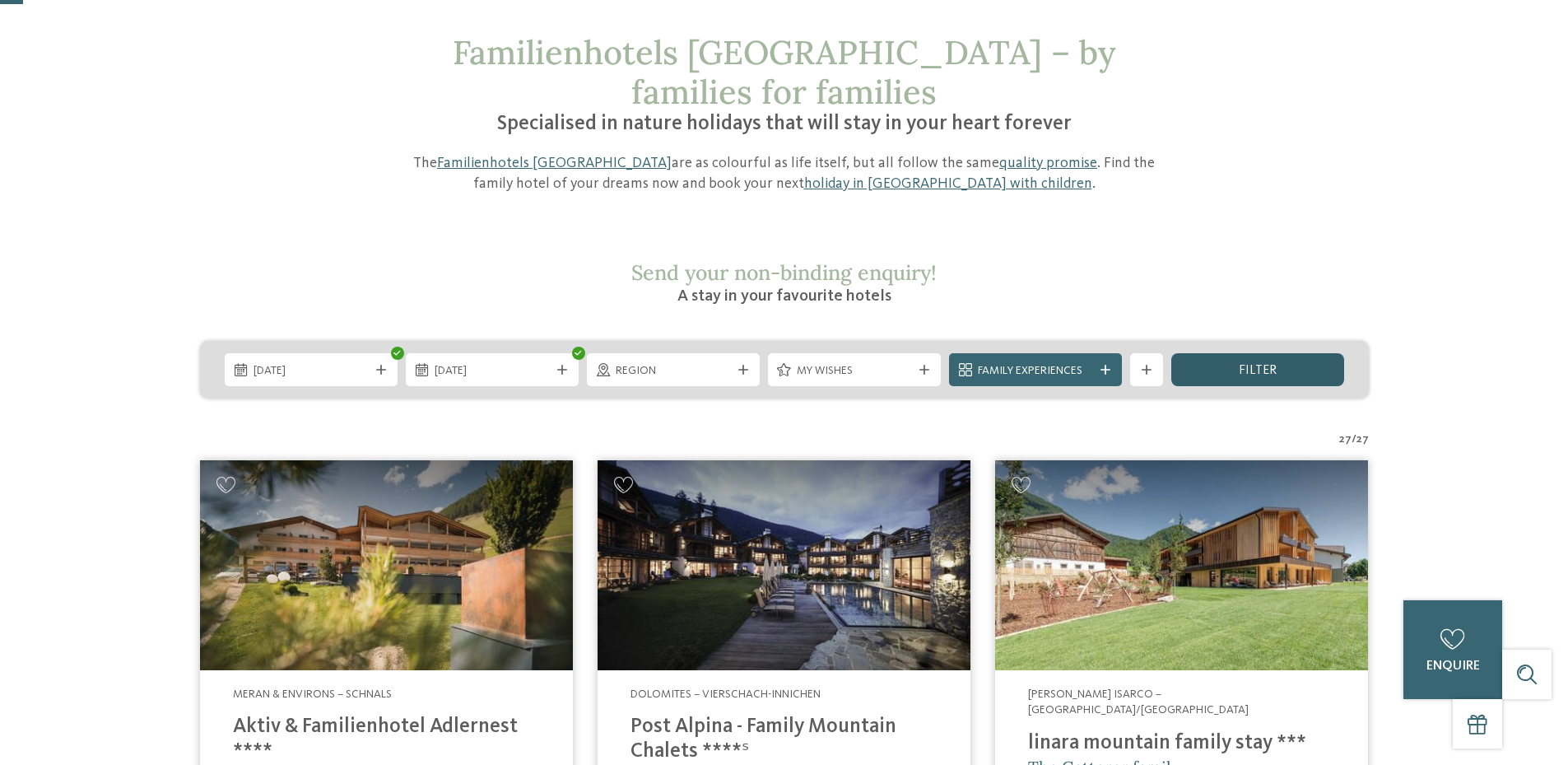
click at [1241, 353] on div "filter" at bounding box center [1257, 369] width 173 height 33
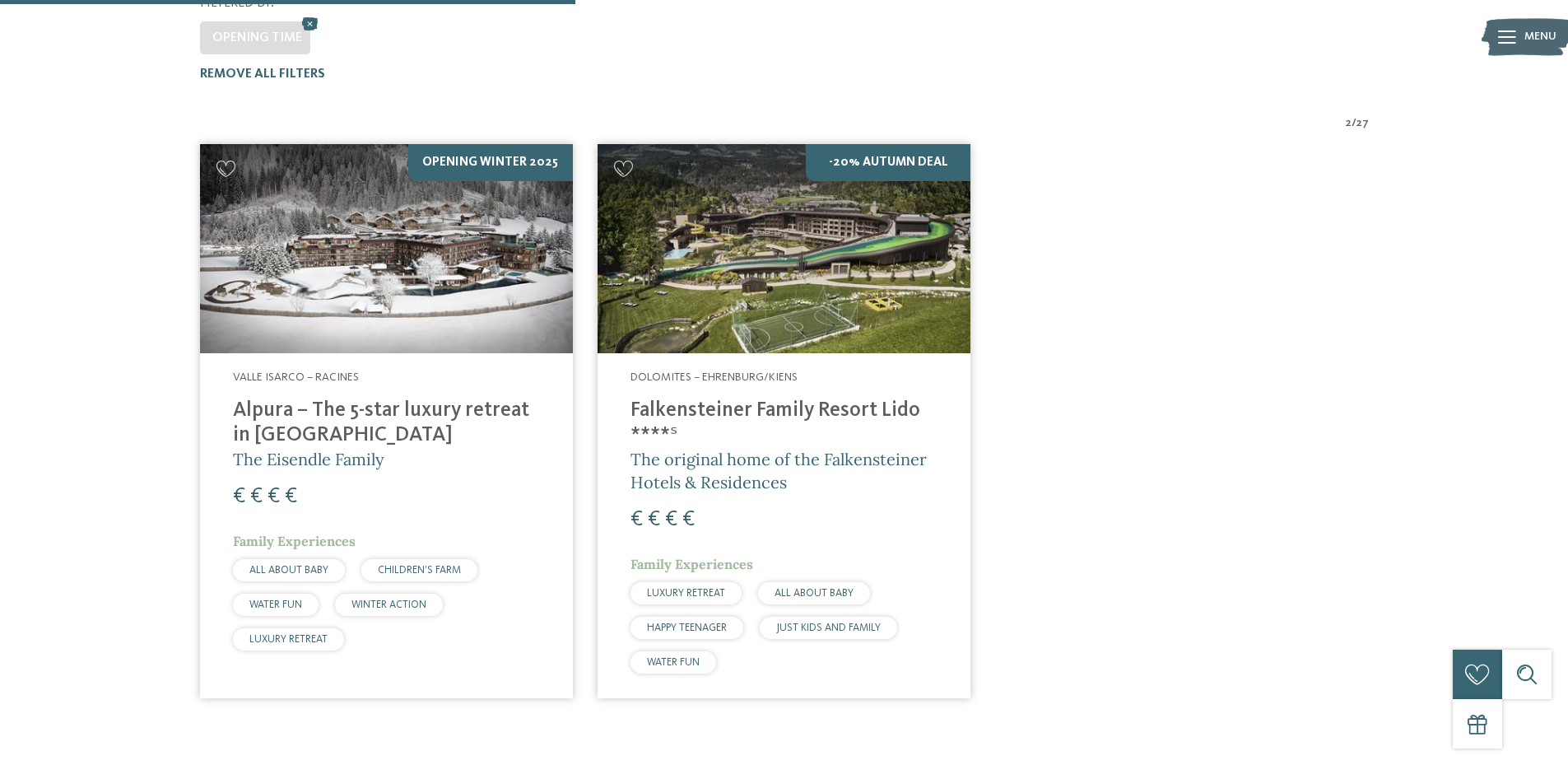
scroll to position [500, 0]
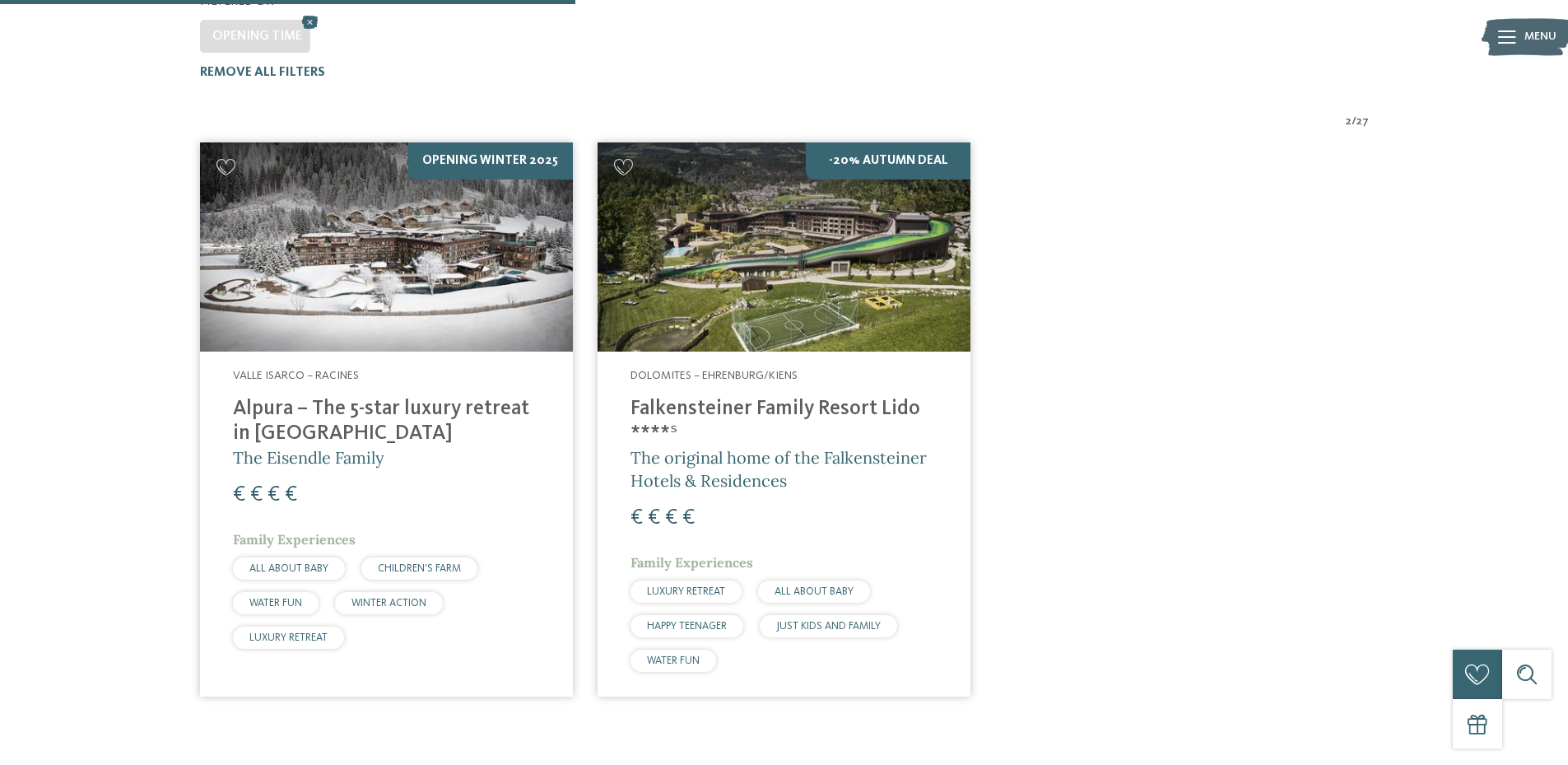
click at [412, 397] on h4 "Alpura – The 5-star luxury retreat in [GEOGRAPHIC_DATA]" at bounding box center [386, 422] width 307 height 50
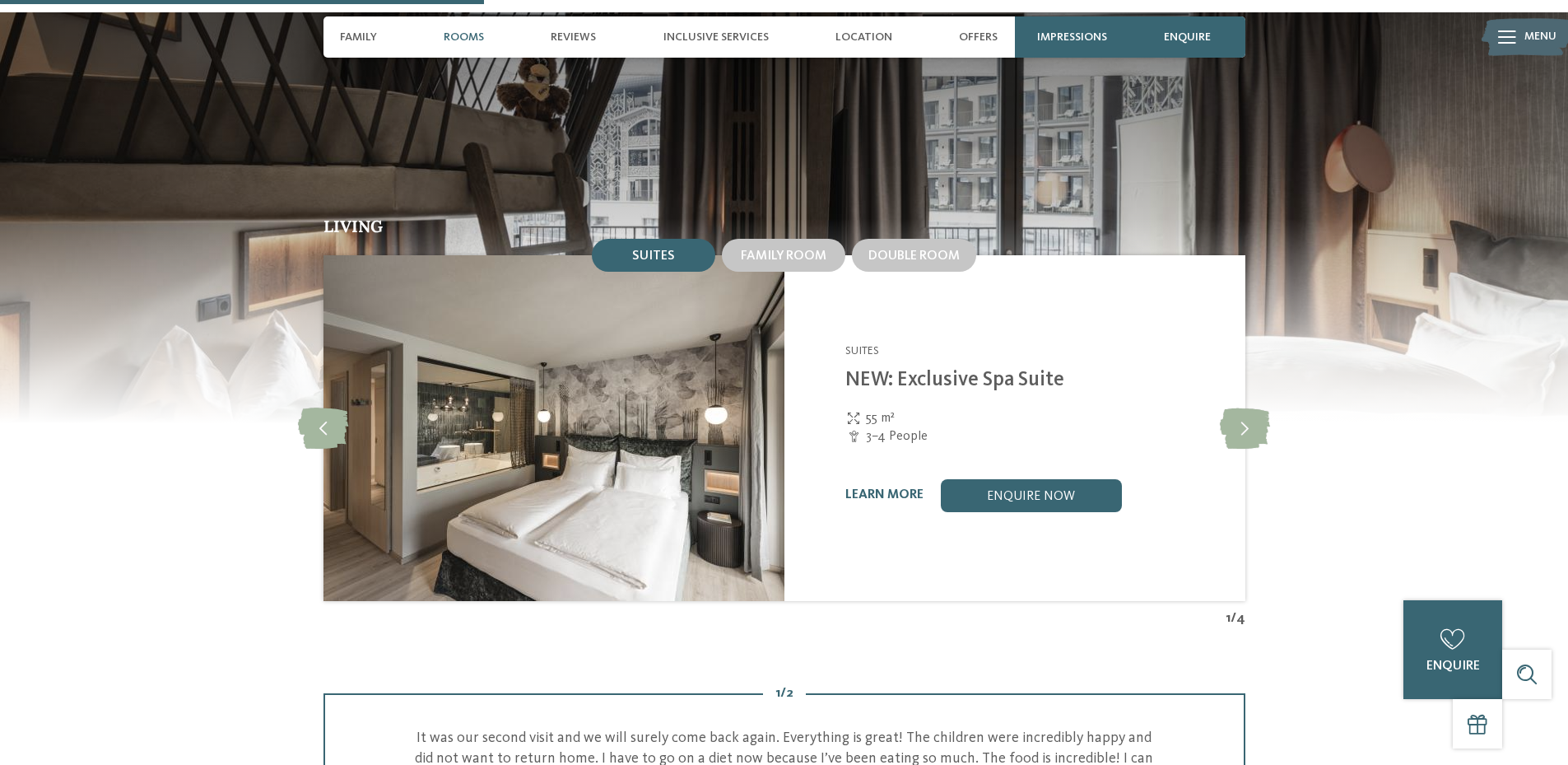
scroll to position [1811, 0]
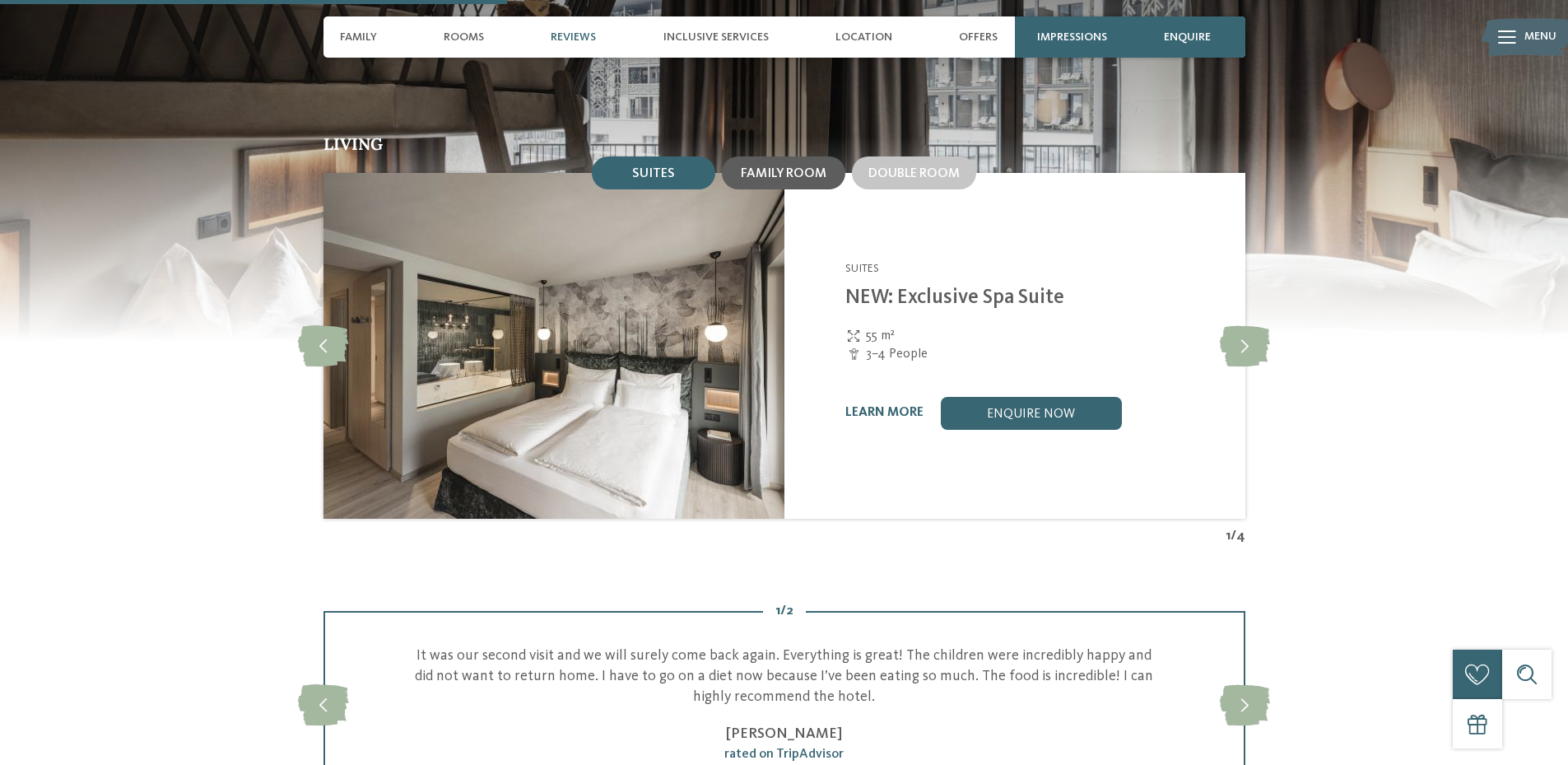
click at [768, 167] on span "Family room" at bounding box center [784, 174] width 86 height 13
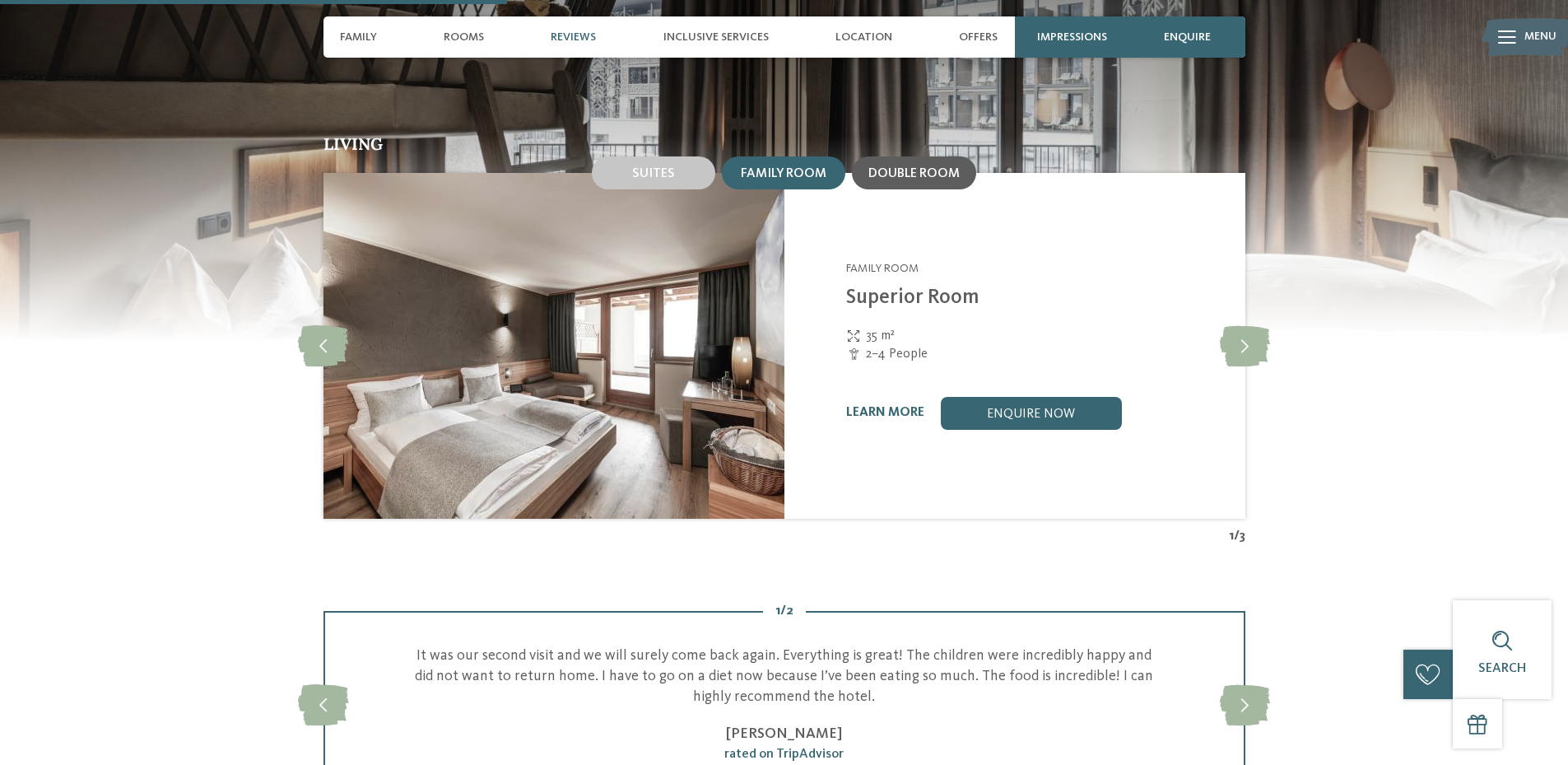
click at [902, 167] on span "Double room" at bounding box center [914, 174] width 92 height 13
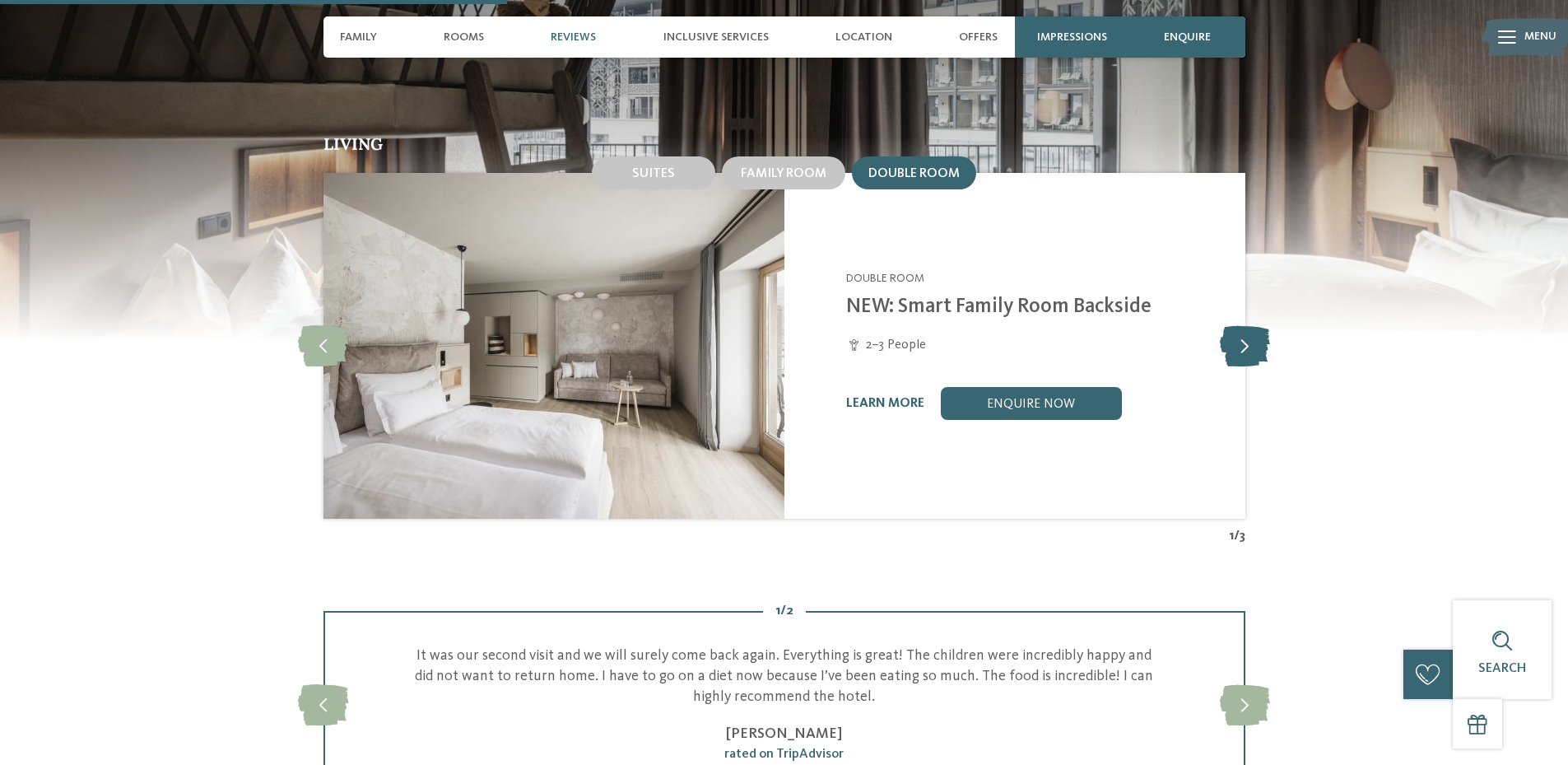
click at [1247, 325] on icon at bounding box center [1245, 345] width 51 height 41
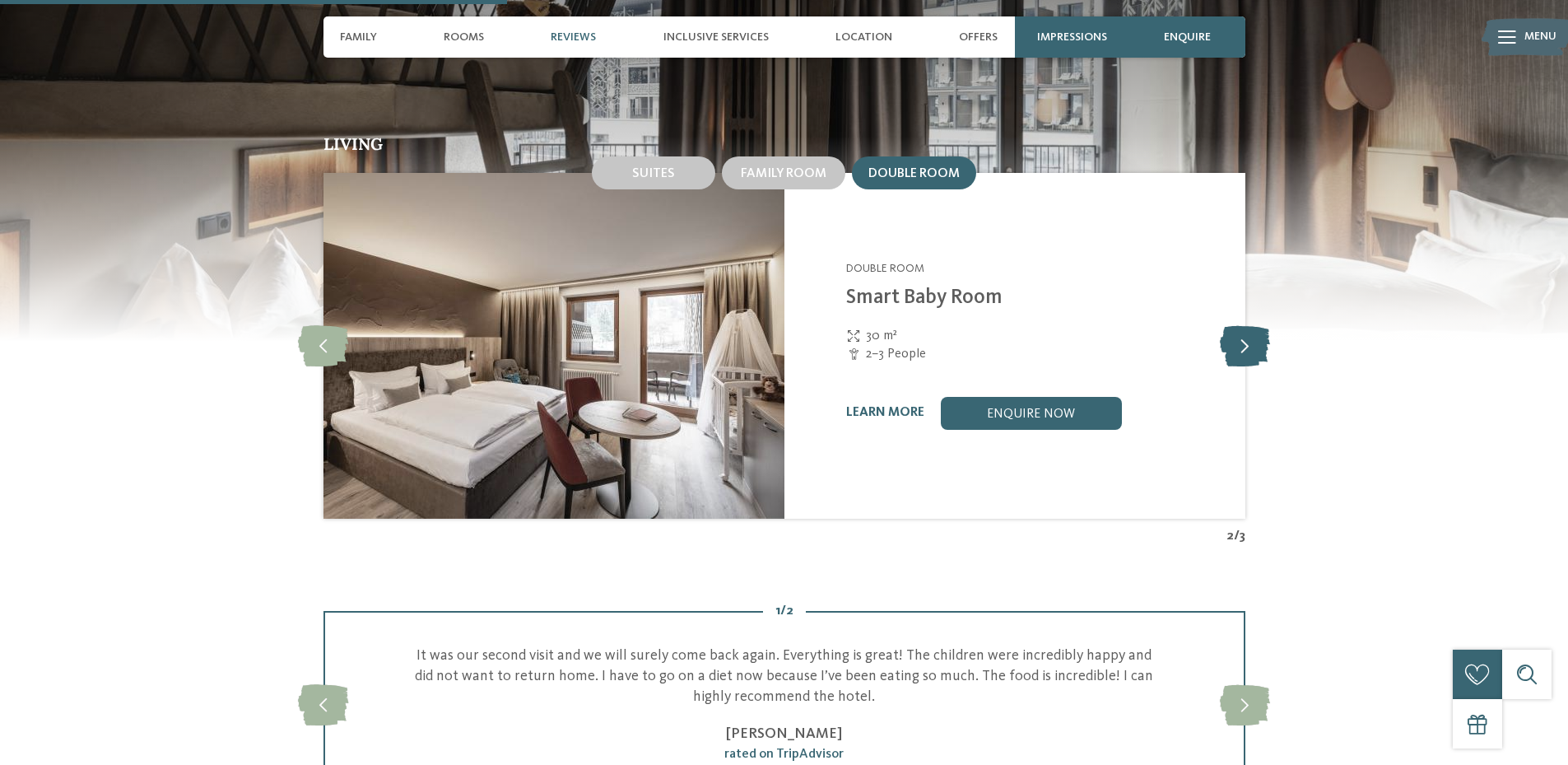
click at [1247, 325] on icon at bounding box center [1245, 345] width 51 height 41
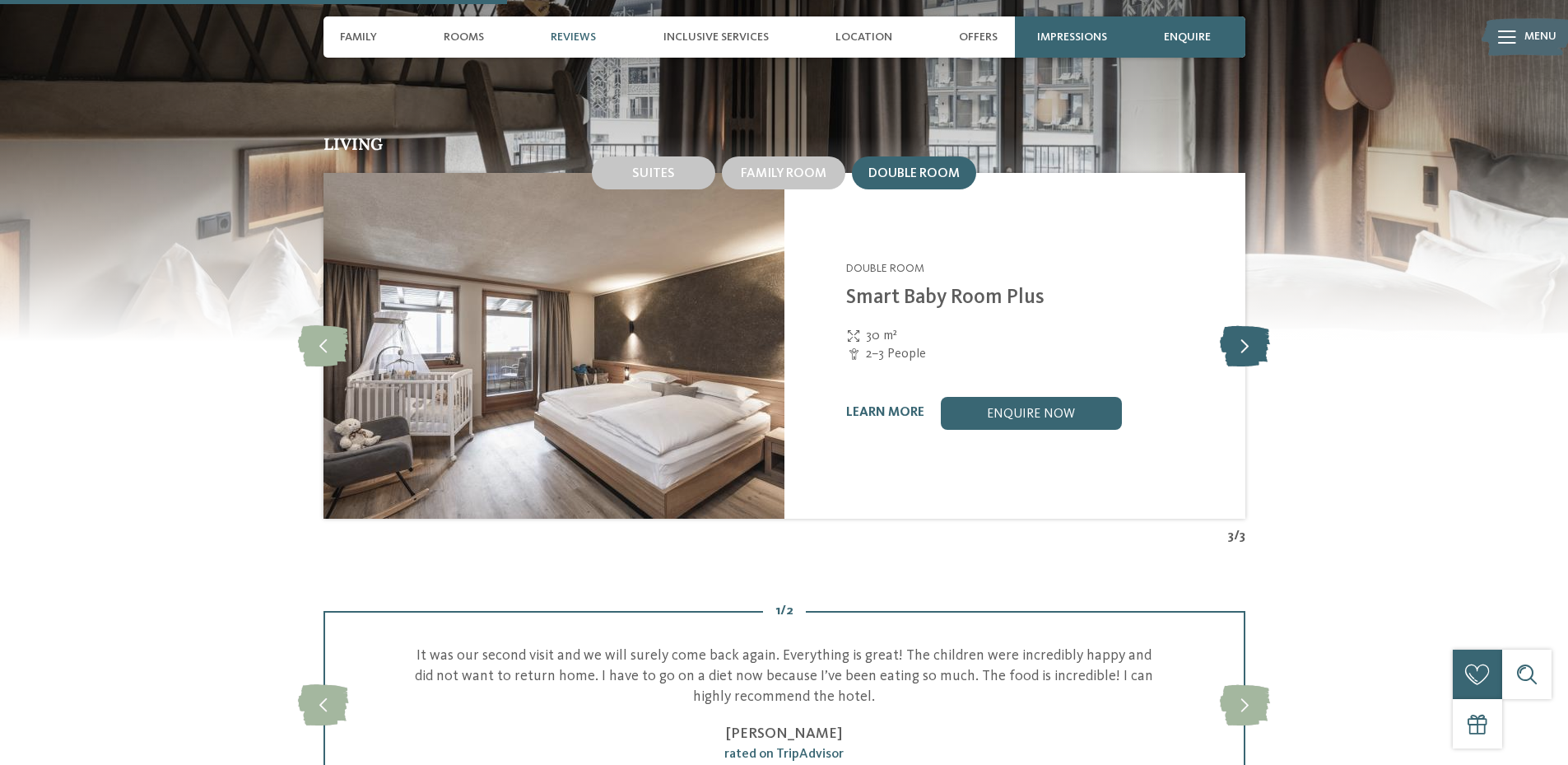
click at [1247, 325] on icon at bounding box center [1245, 345] width 51 height 41
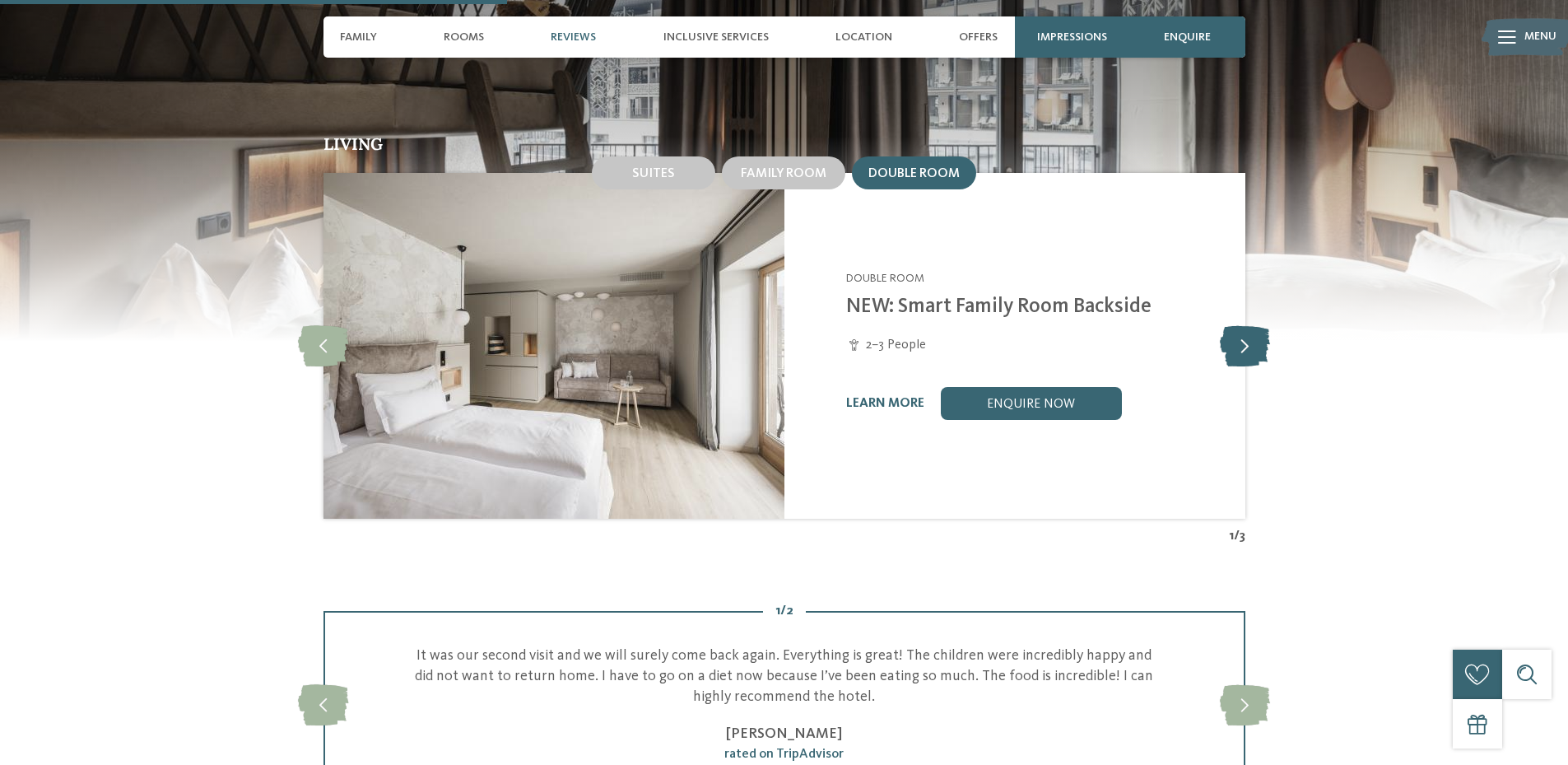
click at [1247, 325] on icon at bounding box center [1245, 345] width 51 height 41
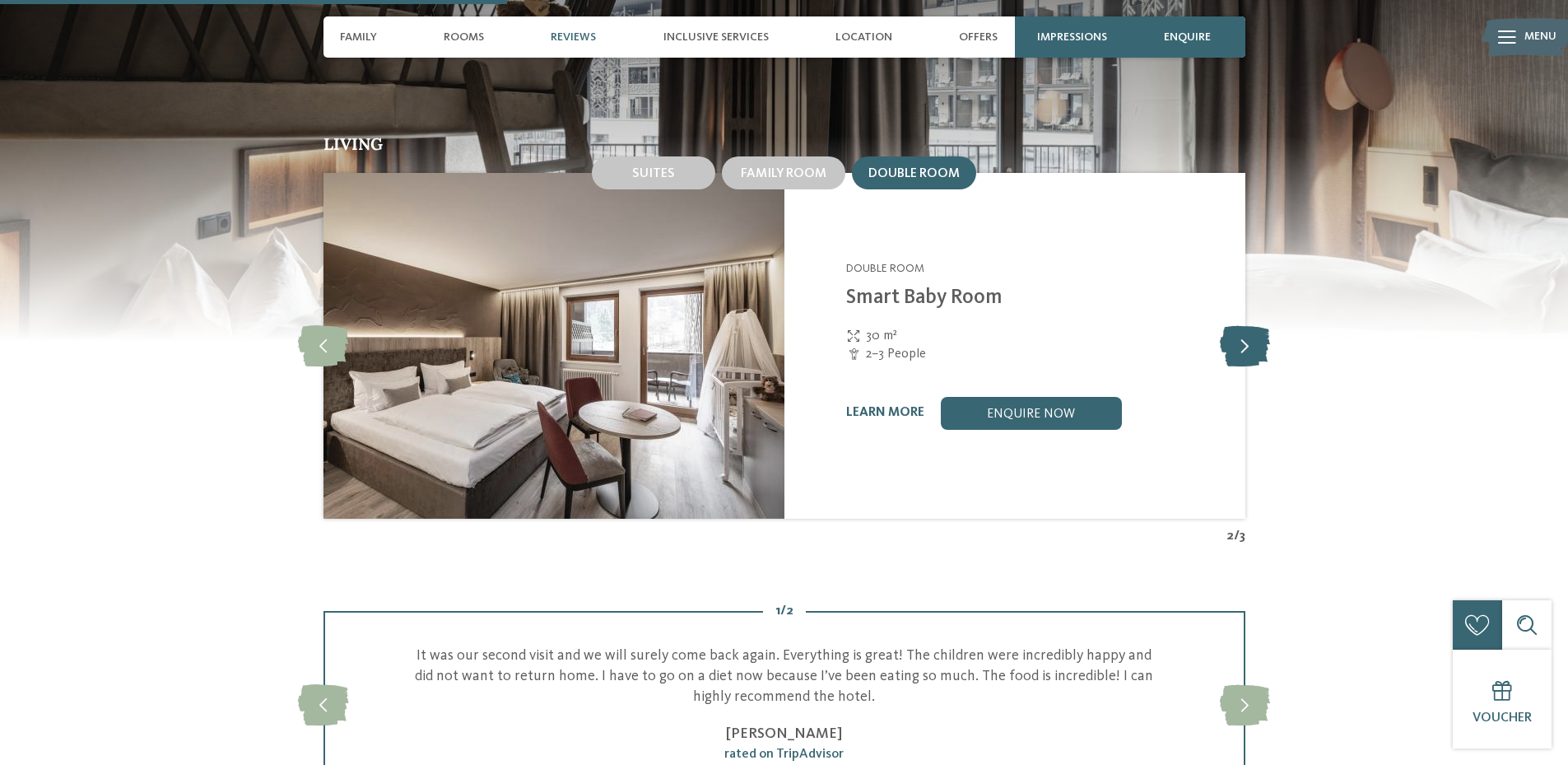
click at [1247, 325] on icon at bounding box center [1245, 345] width 51 height 41
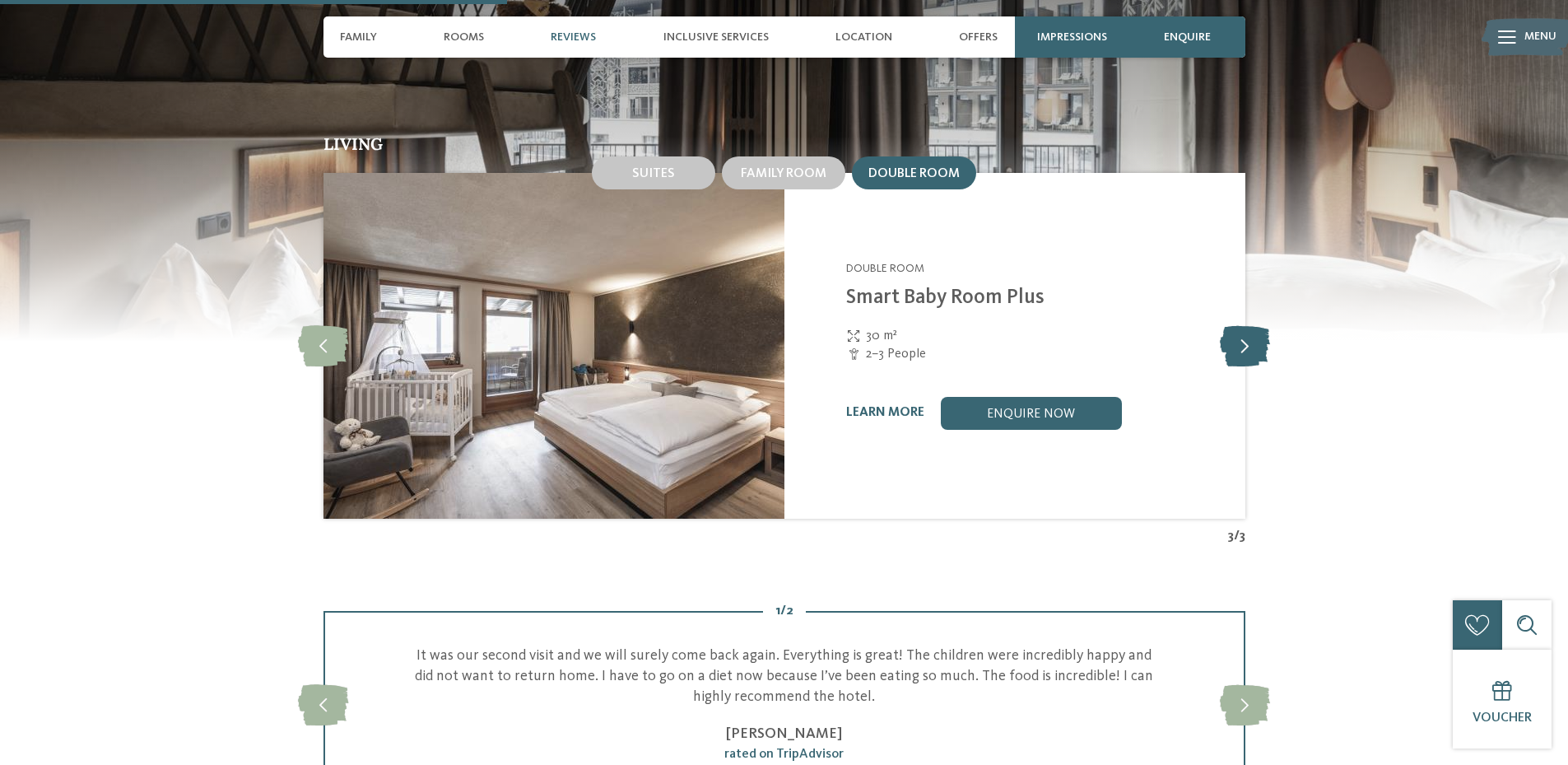
click at [1247, 325] on icon at bounding box center [1245, 345] width 51 height 41
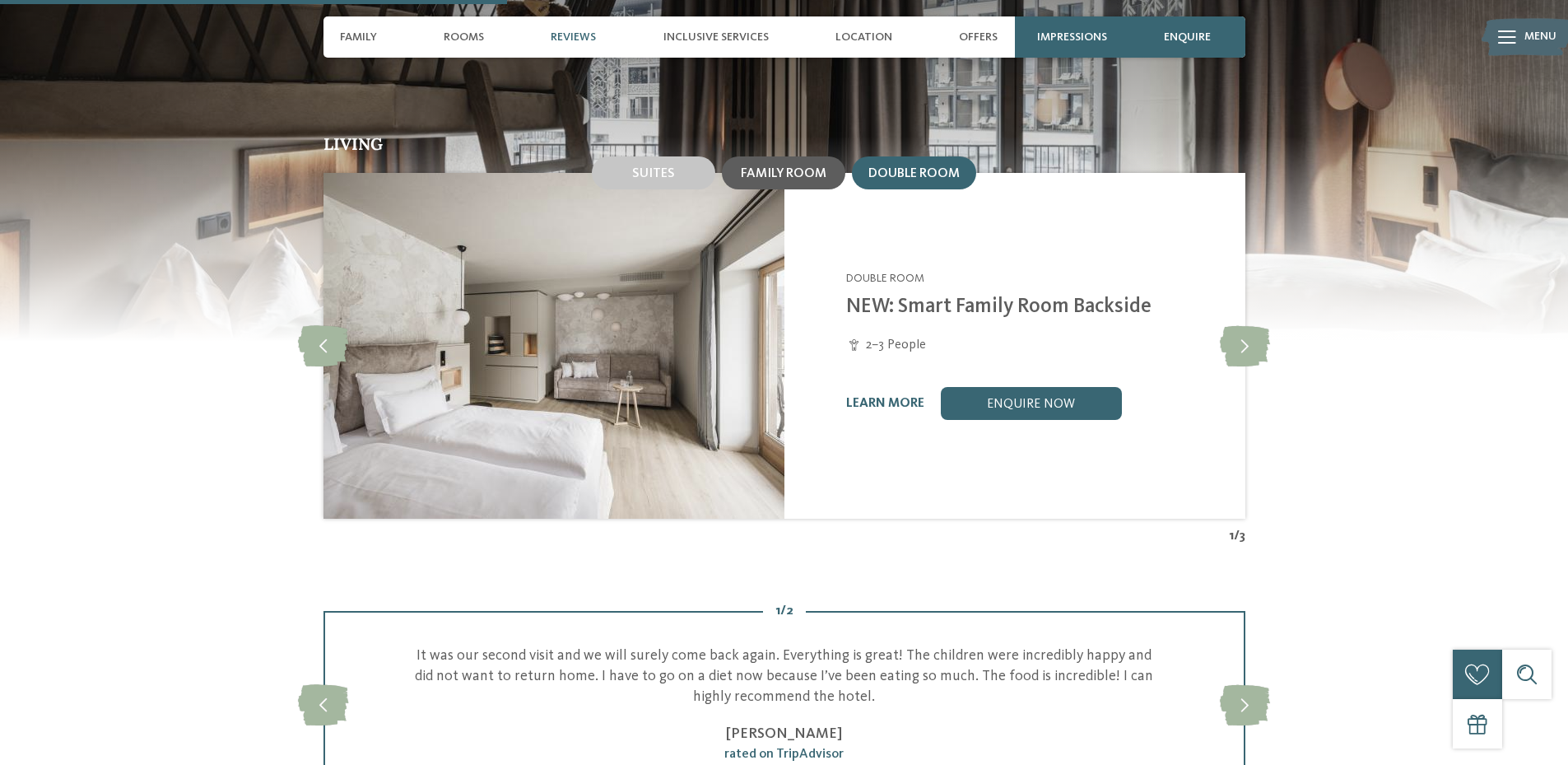
click at [796, 167] on span "Family room" at bounding box center [784, 174] width 86 height 13
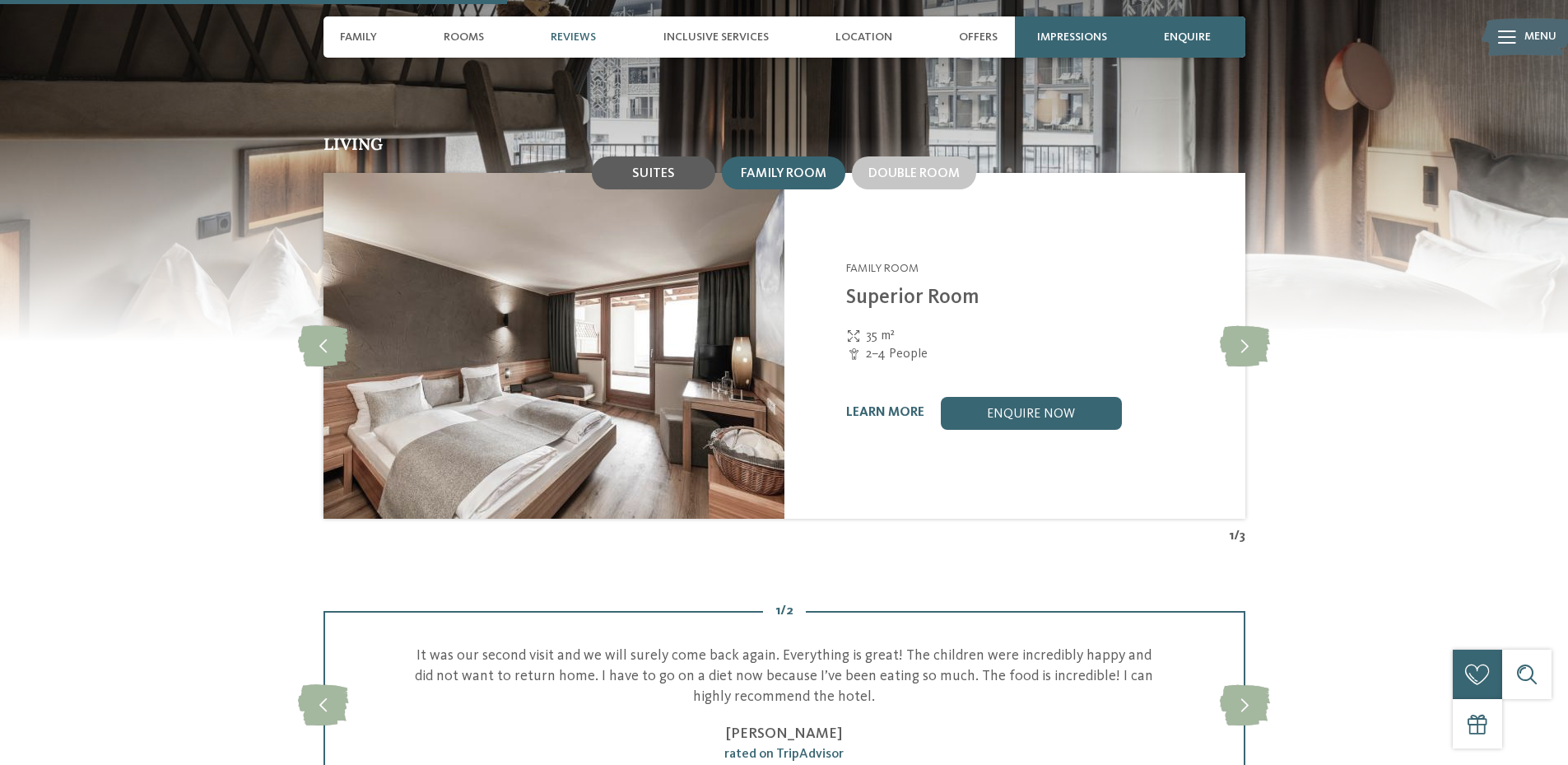
click at [672, 167] on span "Suites" at bounding box center [653, 174] width 43 height 13
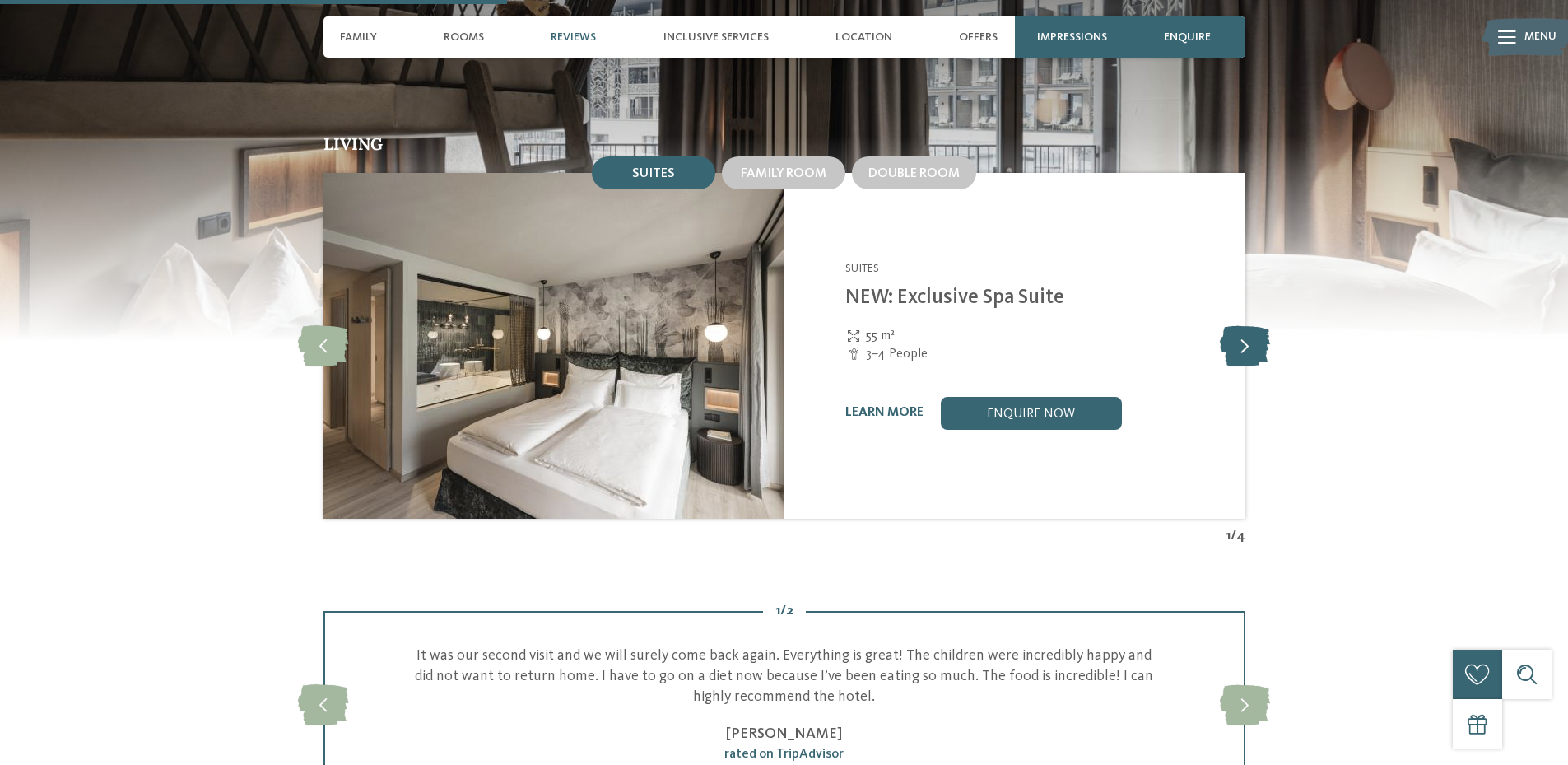
click at [1252, 325] on icon at bounding box center [1245, 345] width 51 height 41
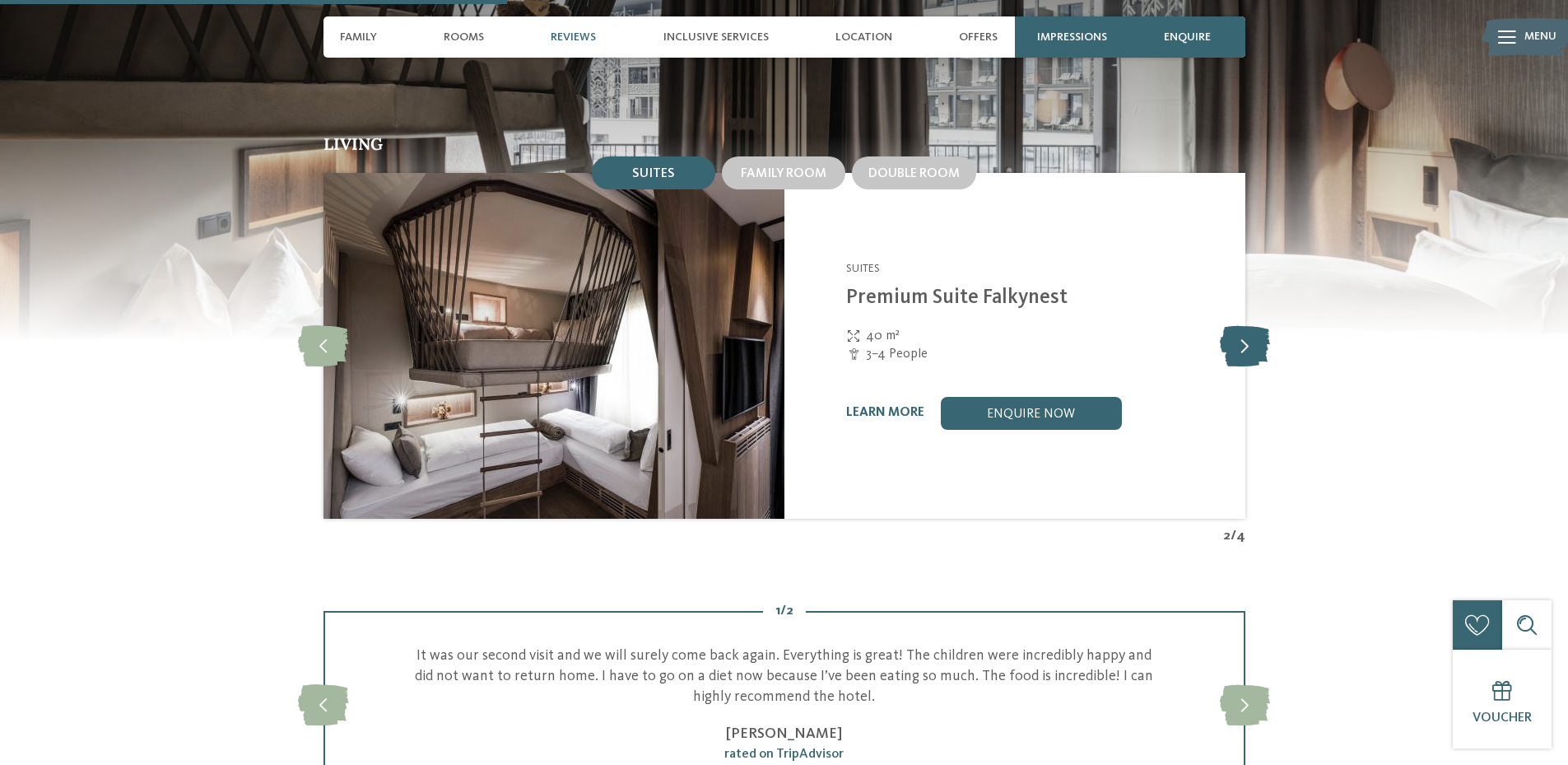
click at [1241, 325] on icon at bounding box center [1245, 345] width 51 height 41
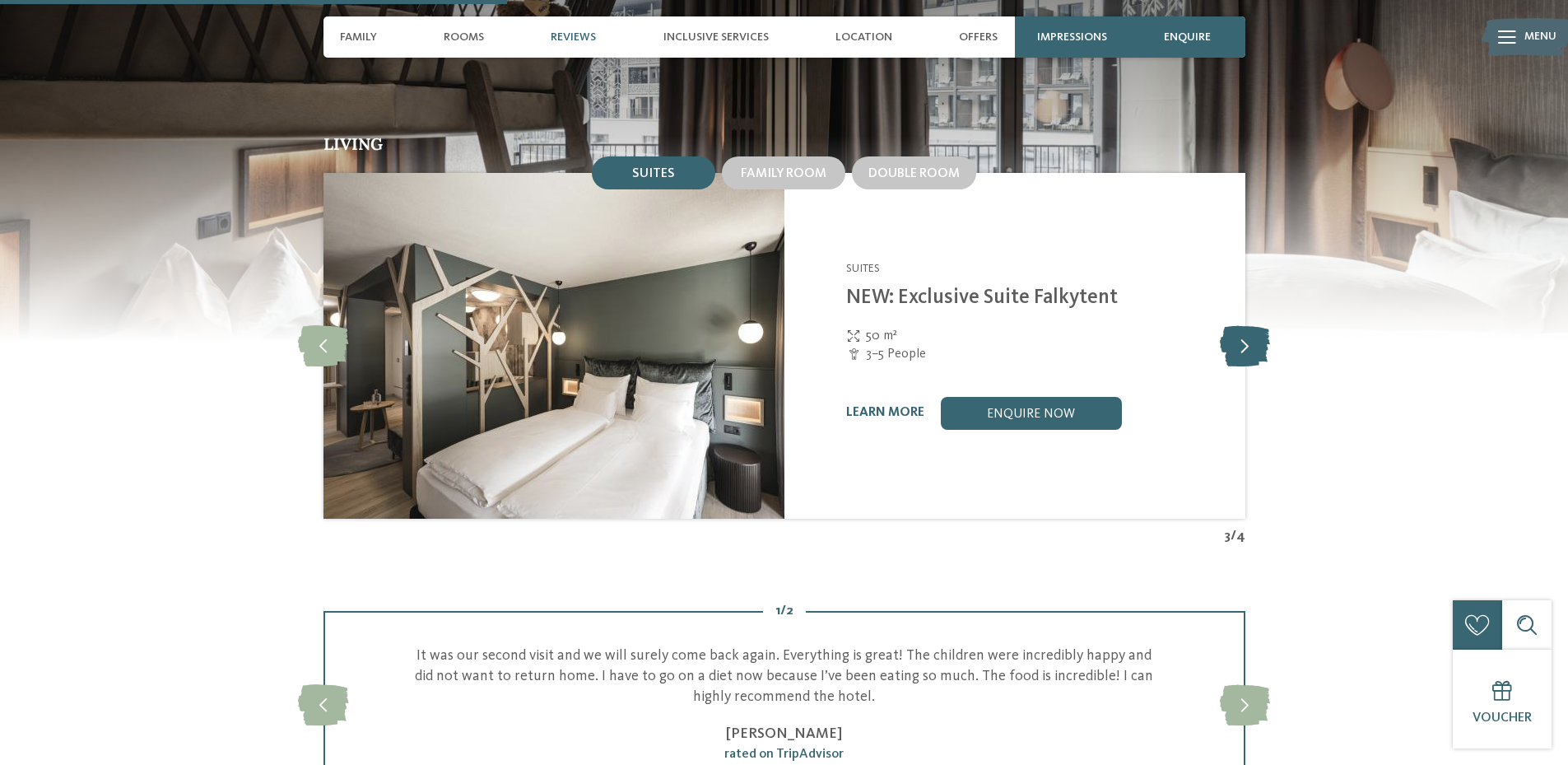
click at [1242, 325] on icon at bounding box center [1245, 345] width 51 height 41
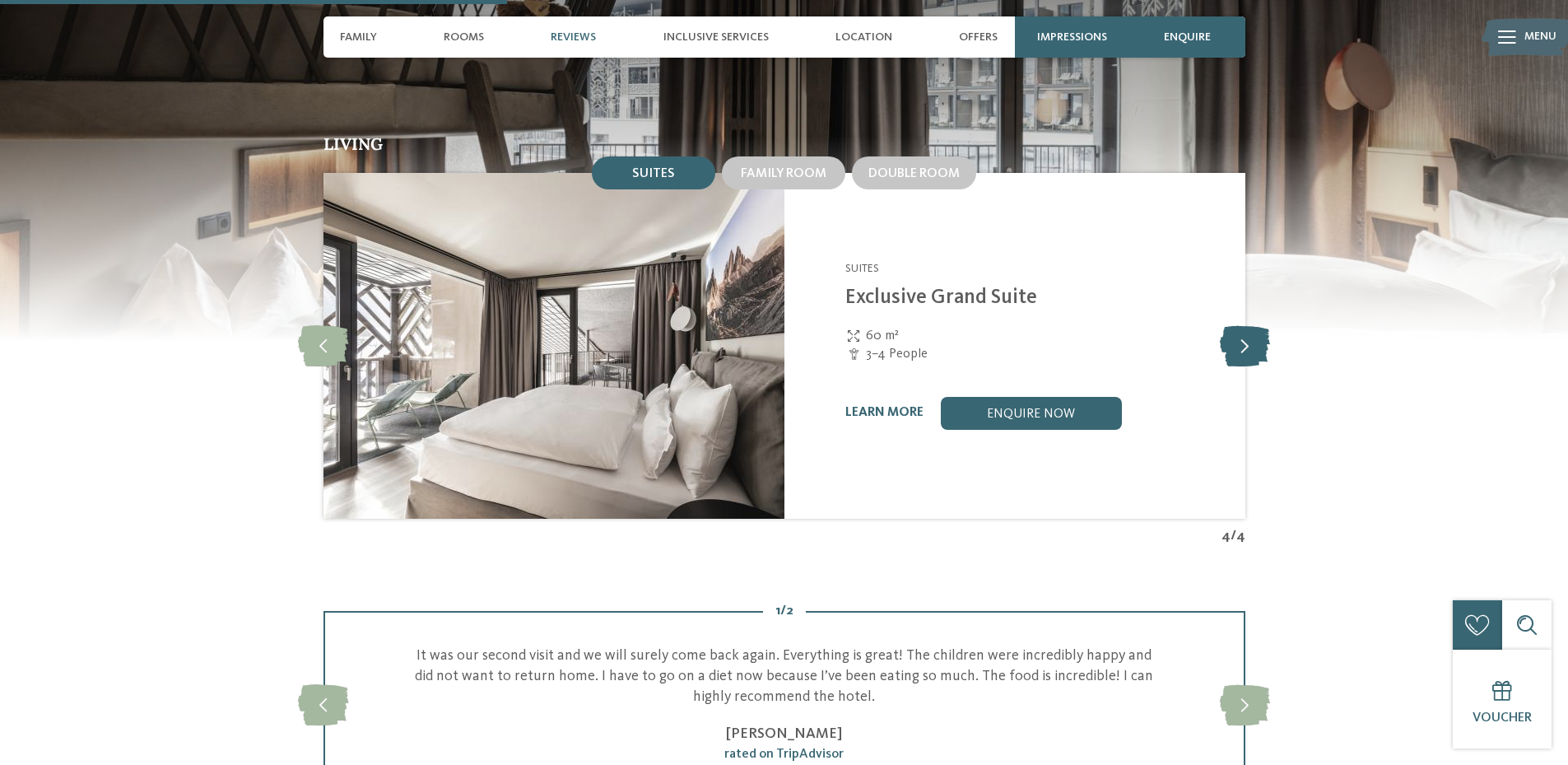
click at [1242, 325] on icon at bounding box center [1245, 345] width 51 height 41
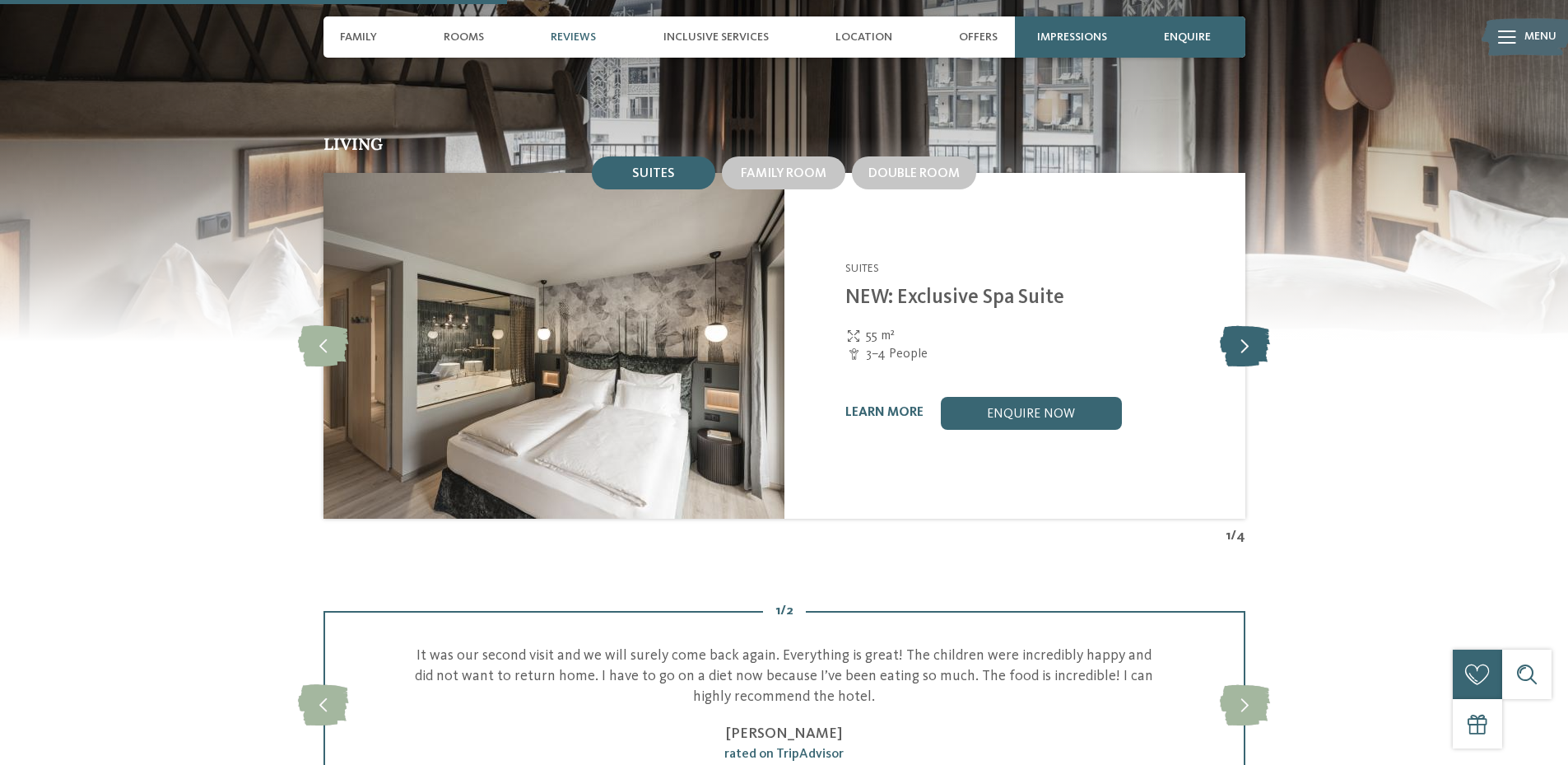
click at [1242, 325] on icon at bounding box center [1245, 345] width 51 height 41
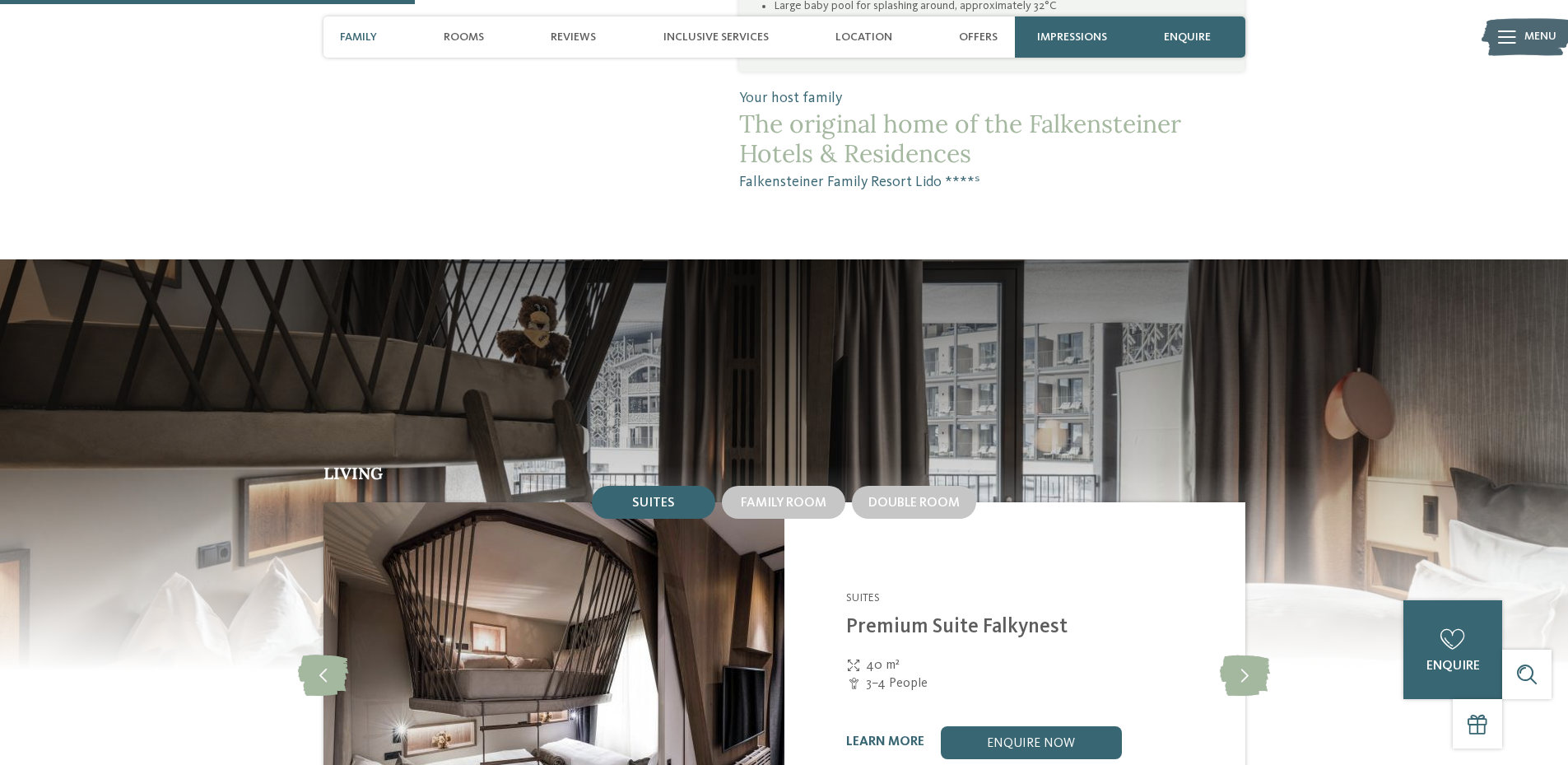
scroll to position [1070, 0]
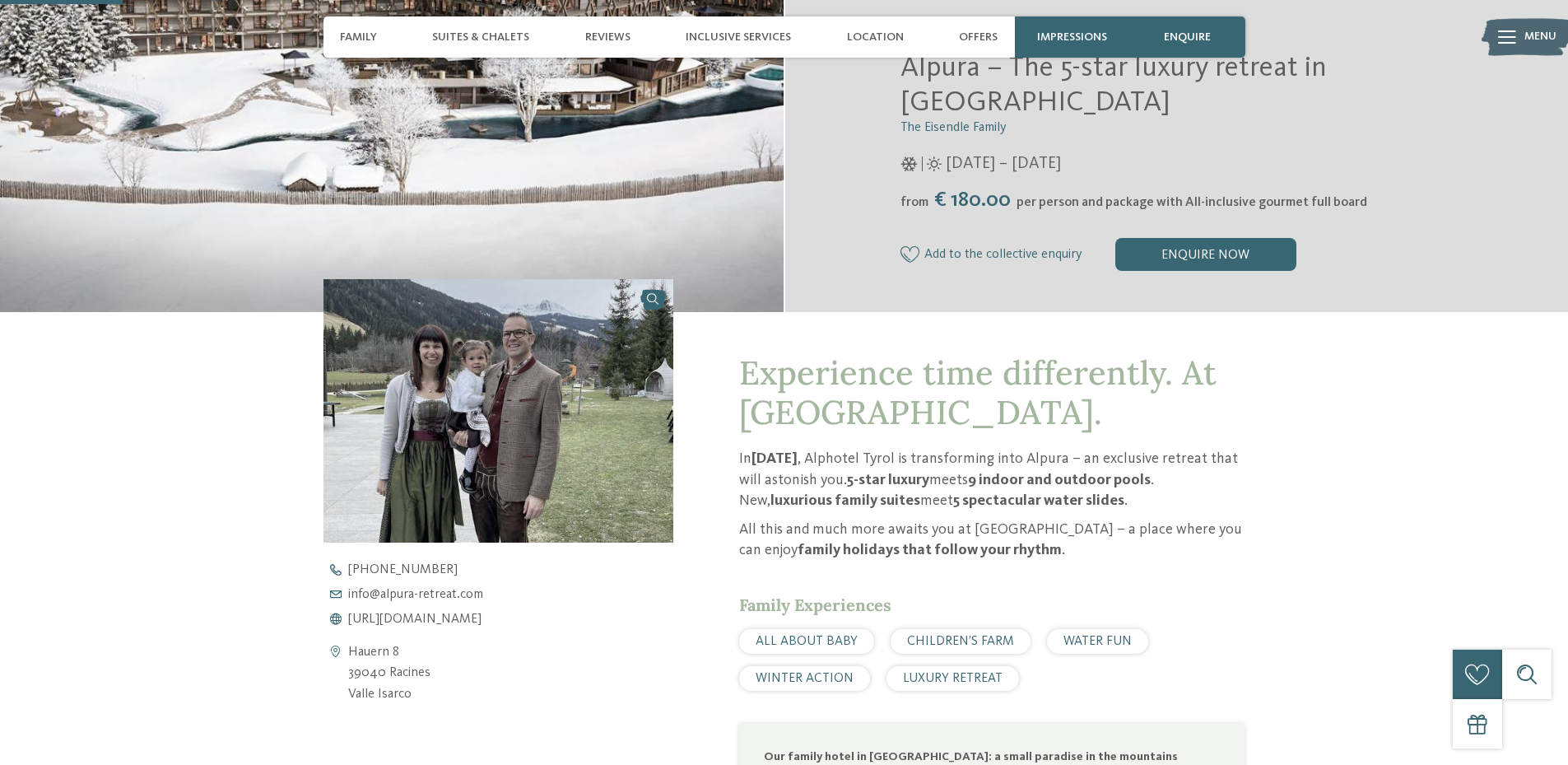
scroll to position [412, 0]
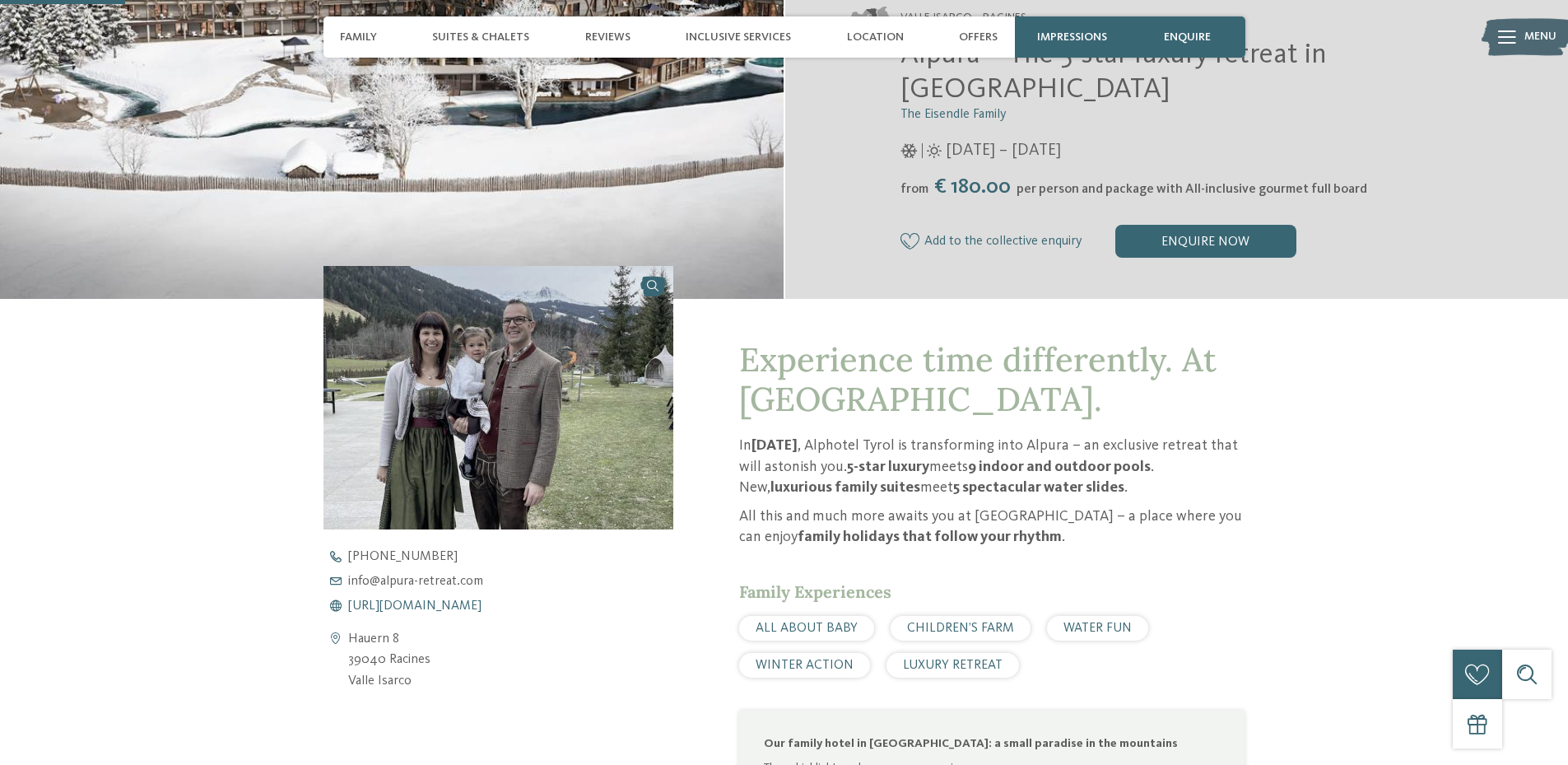
click at [417, 600] on span "[URL][DOMAIN_NAME]" at bounding box center [414, 606] width 133 height 13
